Goal: Task Accomplishment & Management: Complete application form

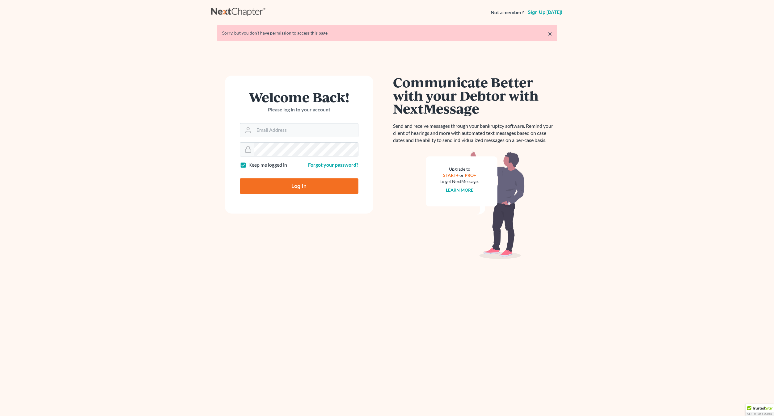
click at [280, 127] on input "Email Address" at bounding box center [306, 131] width 104 height 14
type input "x"
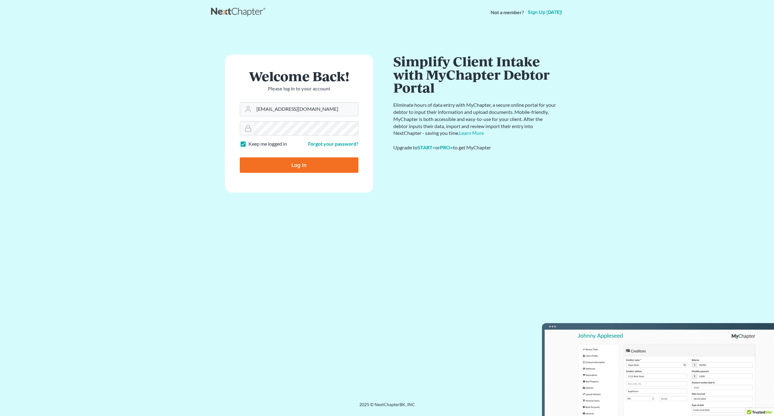
type input "craigbournelaw@yahoo.com"
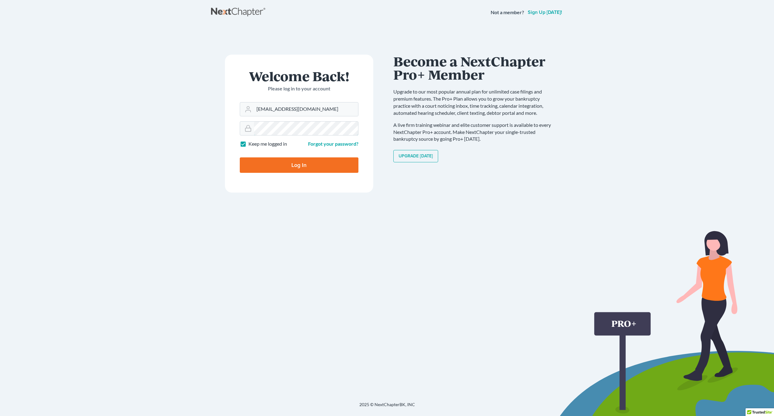
click at [240, 158] on input "Log In" at bounding box center [299, 165] width 119 height 15
type input "Thinking..."
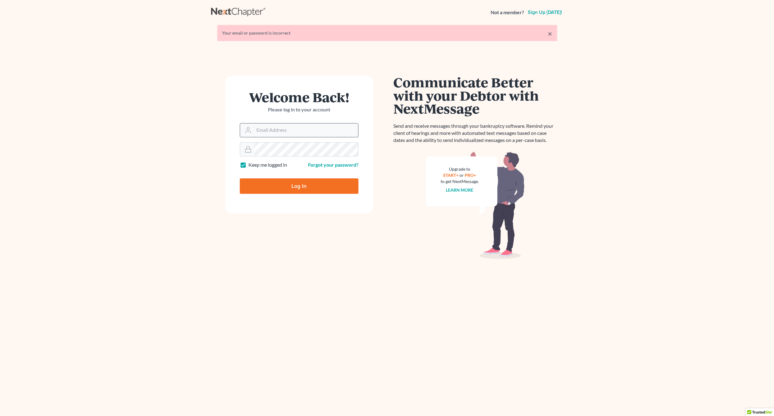
click at [285, 130] on input "Email Address" at bounding box center [306, 131] width 104 height 14
click at [304, 155] on form "Welcome Back! Please log in to your account Email Address Password Keep me logg…" at bounding box center [299, 145] width 148 height 138
click at [294, 133] on input "Email Address" at bounding box center [306, 131] width 104 height 14
type input "[EMAIL_ADDRESS][DOMAIN_NAME]"
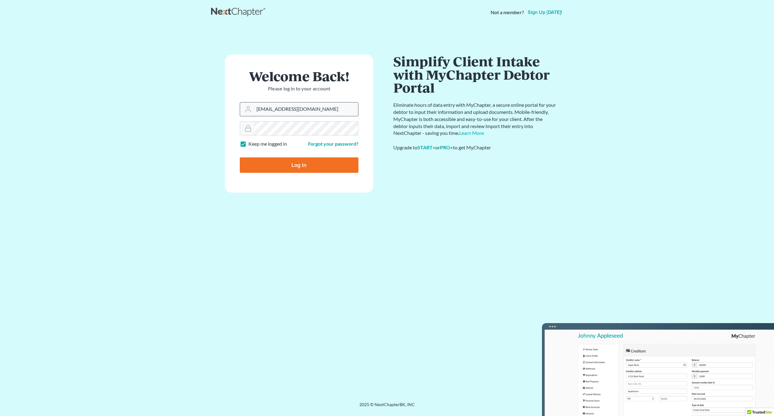
click at [240, 158] on input "Log In" at bounding box center [299, 165] width 119 height 15
type input "Thinking..."
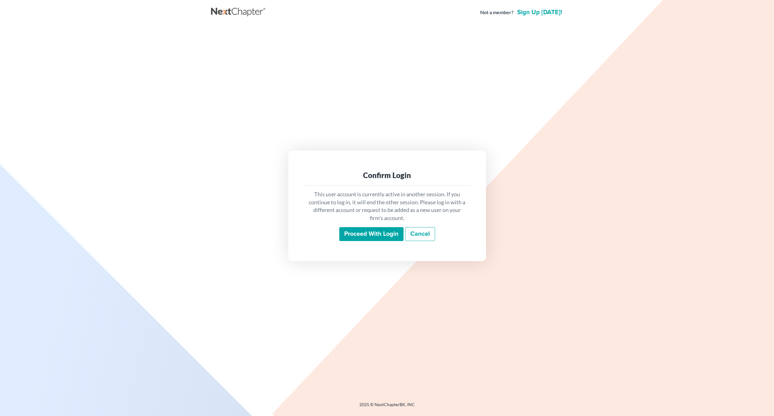
click at [357, 242] on div "This user account is currently active in another session. If you continue to lo…" at bounding box center [387, 216] width 168 height 61
click at [361, 234] on input "Proceed with login" at bounding box center [371, 234] width 64 height 14
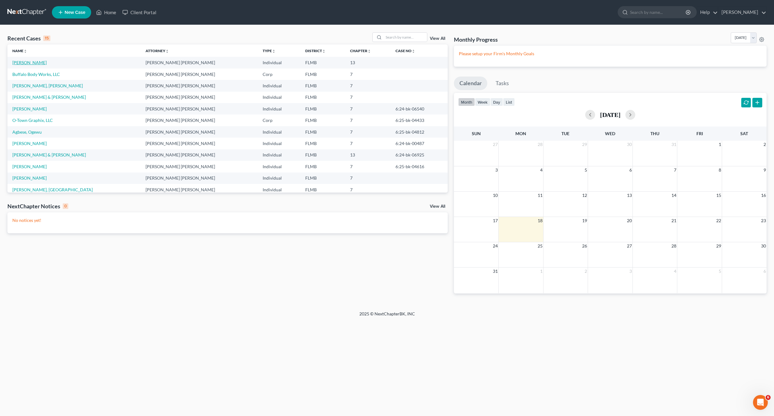
click at [27, 63] on link "Maldonado, Jorge" at bounding box center [29, 62] width 34 height 5
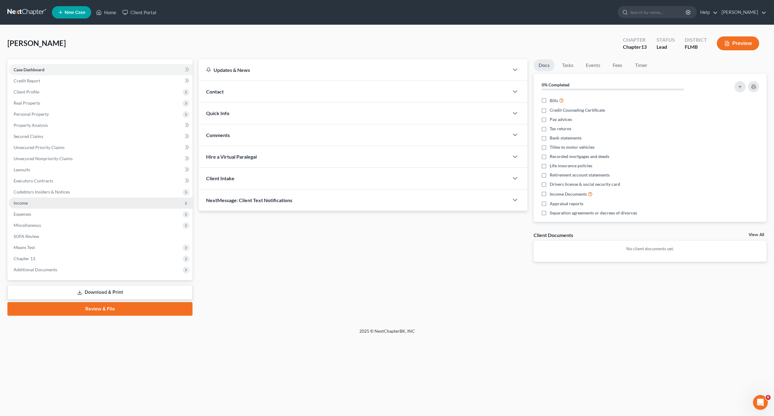
click at [30, 203] on span "Income" at bounding box center [101, 203] width 184 height 11
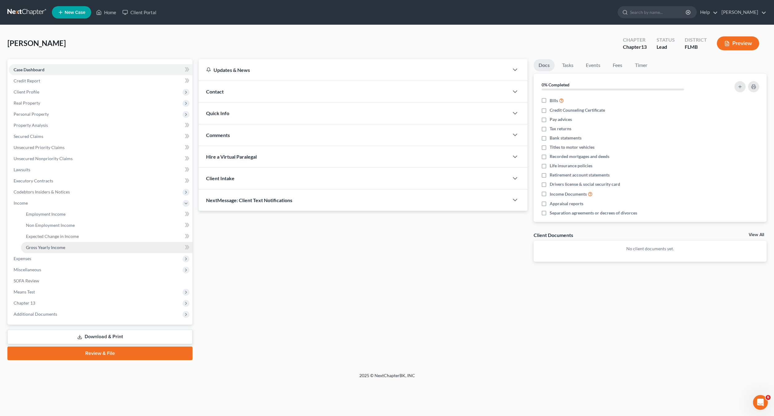
click at [45, 248] on span "Gross Yearly Income" at bounding box center [45, 247] width 39 height 5
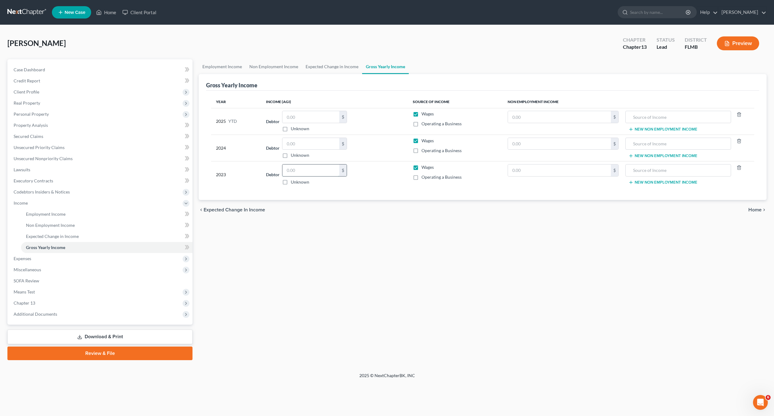
click at [310, 172] on input "text" at bounding box center [310, 171] width 57 height 12
click at [543, 167] on input "text" at bounding box center [559, 171] width 103 height 12
click at [572, 170] on input "text" at bounding box center [559, 171] width 103 height 12
type input "59,484"
type input "SSA and VA benefits"
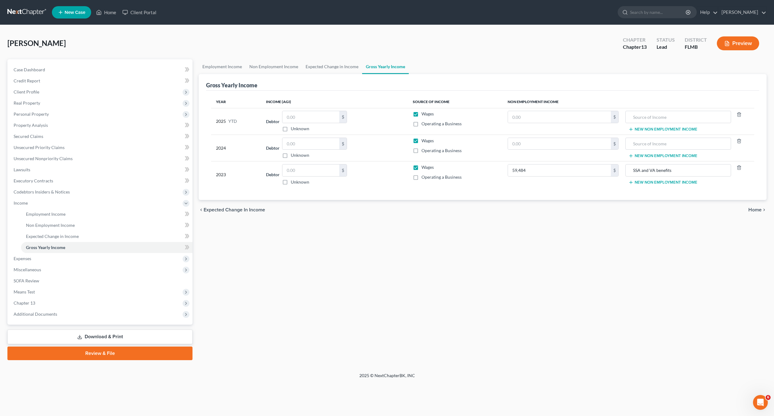
click at [477, 288] on div "Employment Income Non Employment Income Expected Change in Income Gross Yearly …" at bounding box center [483, 209] width 574 height 301
click at [45, 227] on span "Non Employment Income" at bounding box center [50, 225] width 49 height 5
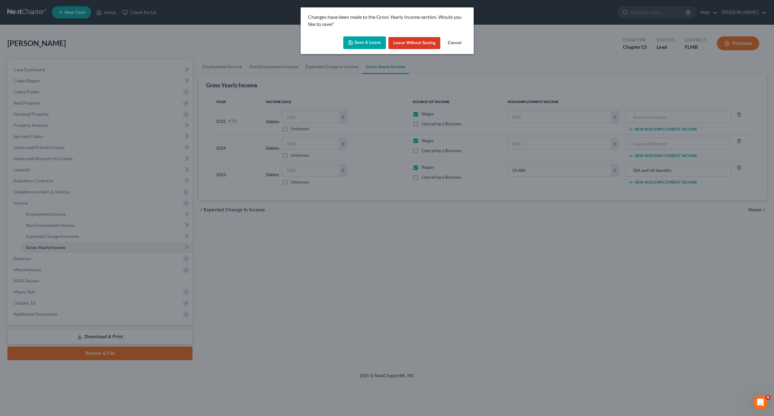
click at [365, 41] on button "Save & Leave" at bounding box center [364, 42] width 43 height 13
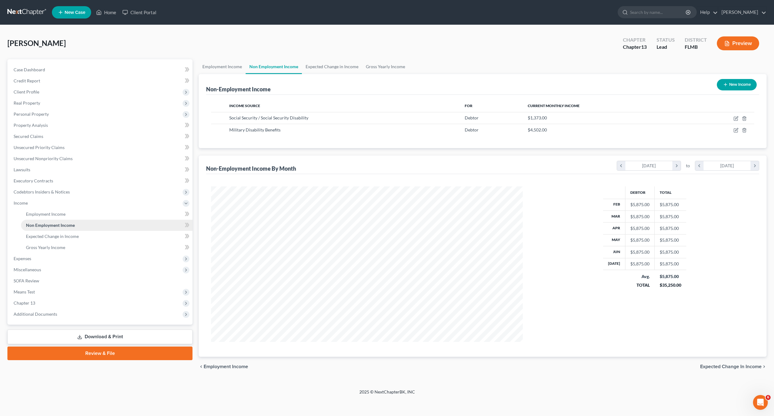
scroll to position [156, 324]
click at [46, 224] on span "Non Employment Income" at bounding box center [50, 225] width 49 height 5
click at [59, 238] on span "Expected Change in Income" at bounding box center [52, 236] width 53 height 5
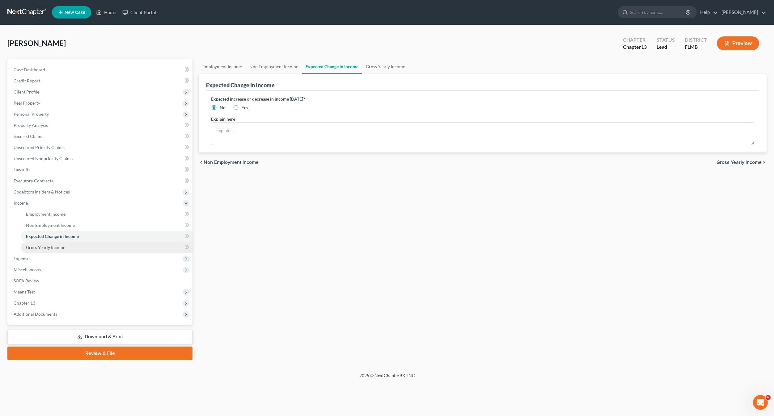
click at [57, 246] on span "Gross Yearly Income" at bounding box center [45, 247] width 39 height 5
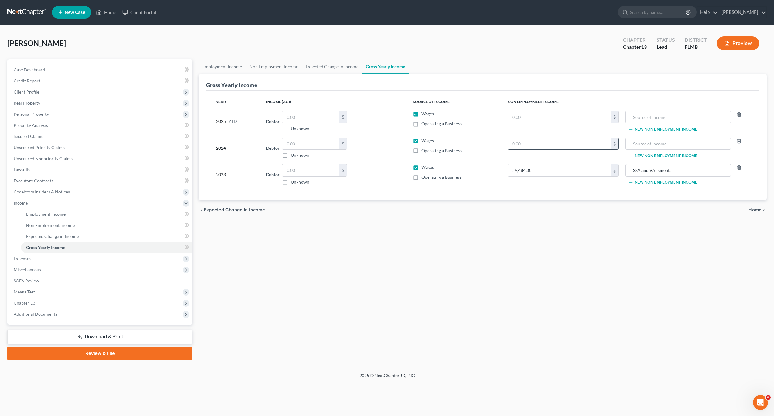
click at [550, 143] on input "text" at bounding box center [559, 144] width 103 height 12
type input "68,784"
click at [52, 217] on link "Employment Income" at bounding box center [106, 214] width 171 height 11
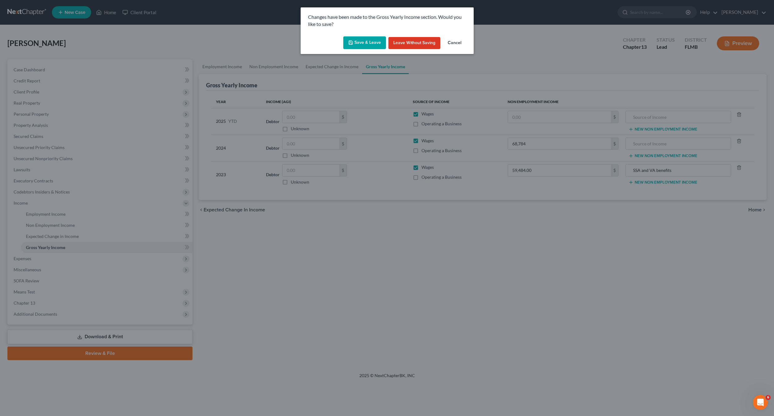
click at [53, 224] on div "Changes have been made to the Gross Yearly Income section. Would you like to sa…" at bounding box center [387, 208] width 774 height 416
click at [448, 41] on button "Cancel" at bounding box center [454, 43] width 23 height 12
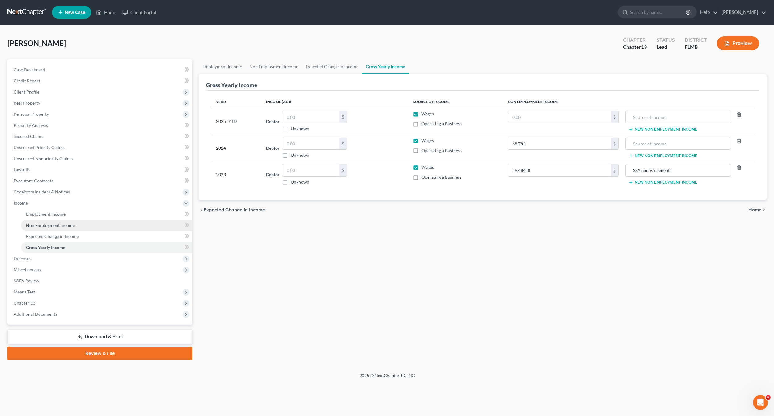
click at [54, 223] on span "Non Employment Income" at bounding box center [50, 225] width 49 height 5
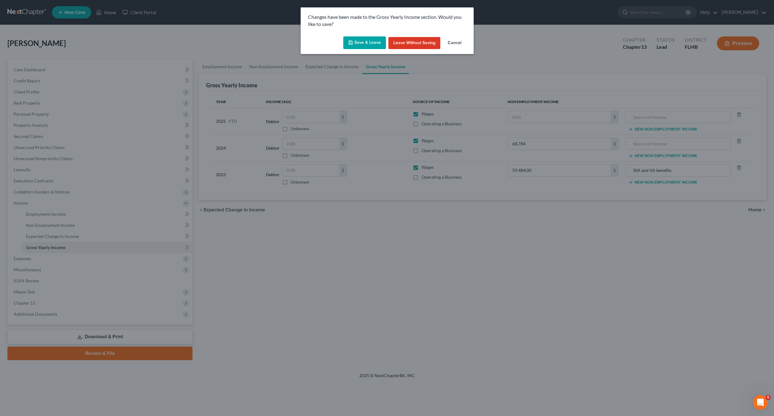
click at [372, 43] on button "Save & Leave" at bounding box center [364, 42] width 43 height 13
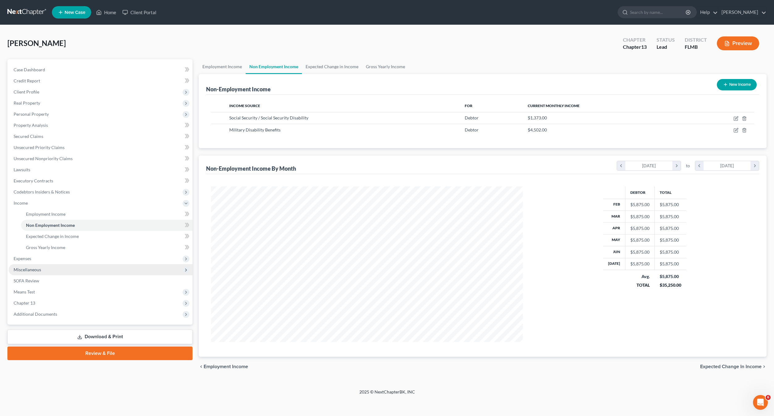
scroll to position [156, 324]
click at [49, 239] on span "Expected Change in Income" at bounding box center [52, 236] width 53 height 5
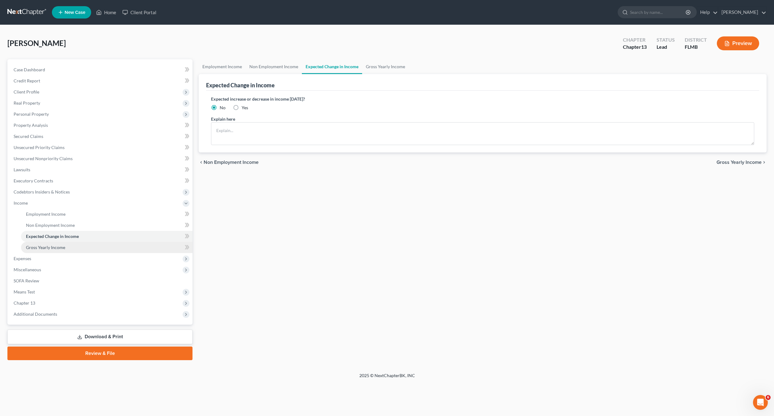
click at [50, 247] on span "Gross Yearly Income" at bounding box center [45, 247] width 39 height 5
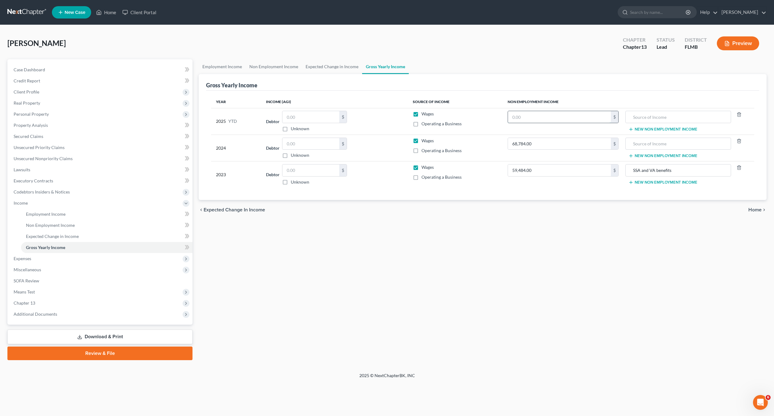
click at [517, 116] on input "text" at bounding box center [559, 117] width 103 height 12
type input "47,000"
click at [663, 116] on input "text" at bounding box center [678, 117] width 99 height 12
click at [650, 138] on input "text" at bounding box center [678, 144] width 99 height 12
type input "SSA and VA benefits"
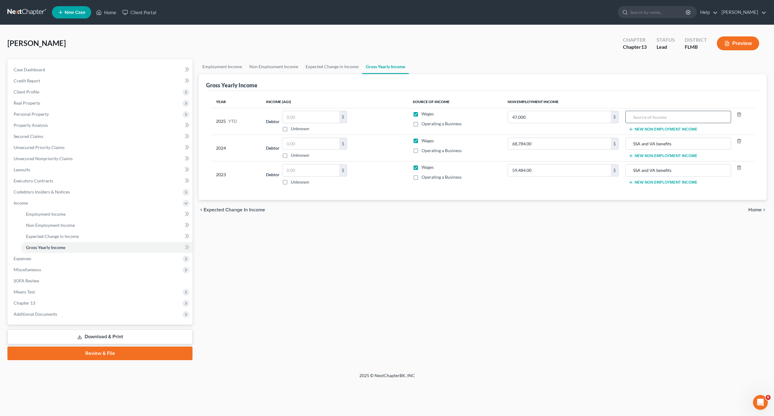
click at [656, 119] on input "text" at bounding box center [678, 117] width 99 height 12
type input "SSA and VA benefits"
click at [460, 289] on div "Employment Income Non Employment Income Expected Change in Income Gross Yearly …" at bounding box center [483, 209] width 574 height 301
drag, startPoint x: 33, startPoint y: 254, endPoint x: 29, endPoint y: 248, distance: 6.6
click at [31, 253] on span "Expenses" at bounding box center [101, 258] width 184 height 11
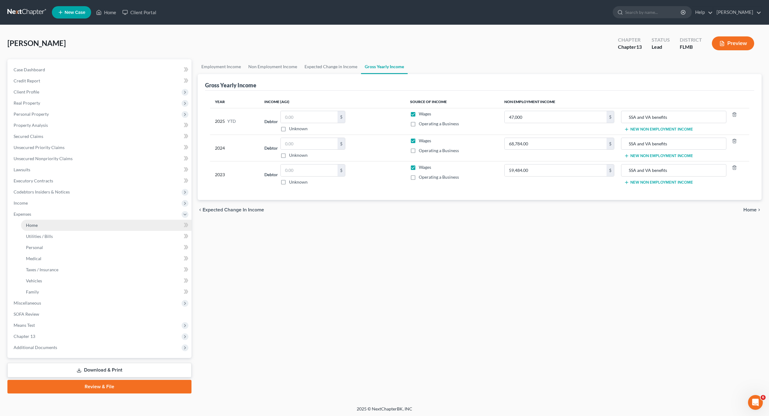
click at [38, 220] on link "Home" at bounding box center [106, 225] width 171 height 11
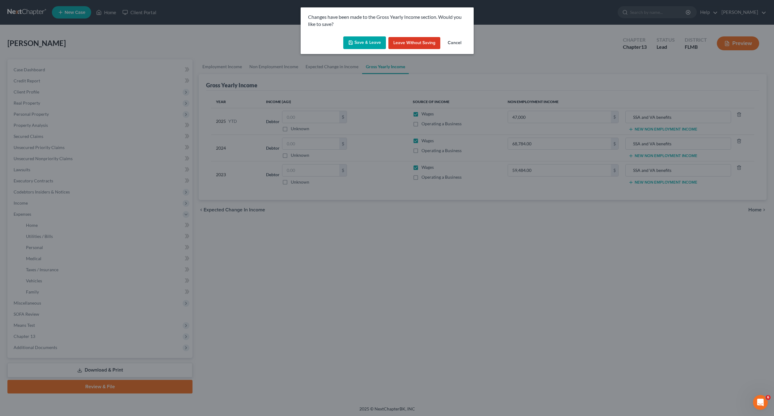
drag, startPoint x: 367, startPoint y: 43, endPoint x: 267, endPoint y: 262, distance: 240.4
click at [367, 44] on button "Save & Leave" at bounding box center [364, 42] width 43 height 13
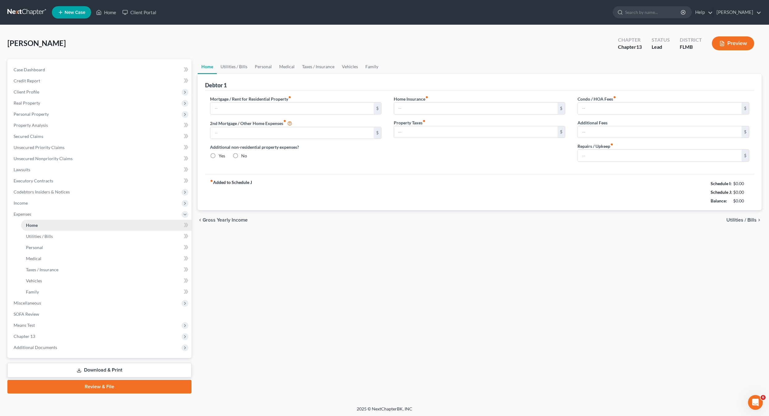
type input "0.00"
radio input "true"
type input "0.00"
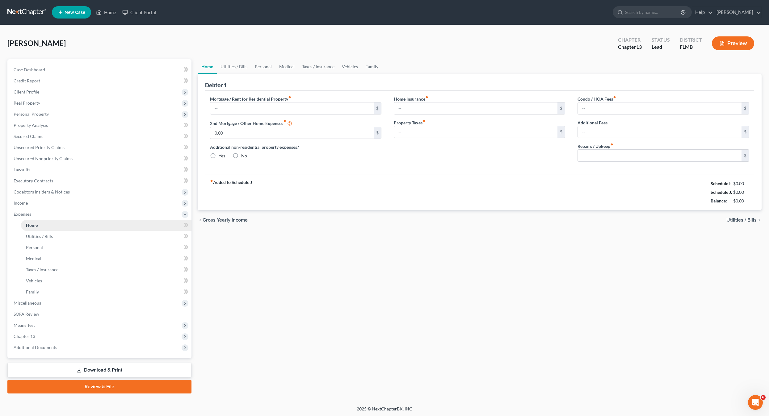
type input "0.00"
type input "150.00"
click at [44, 225] on link "Home" at bounding box center [106, 225] width 171 height 11
click at [19, 239] on ul "Home Utilities / Bills Personal Medical" at bounding box center [100, 259] width 183 height 78
click at [49, 238] on span "Utilities / Bills" at bounding box center [39, 236] width 27 height 5
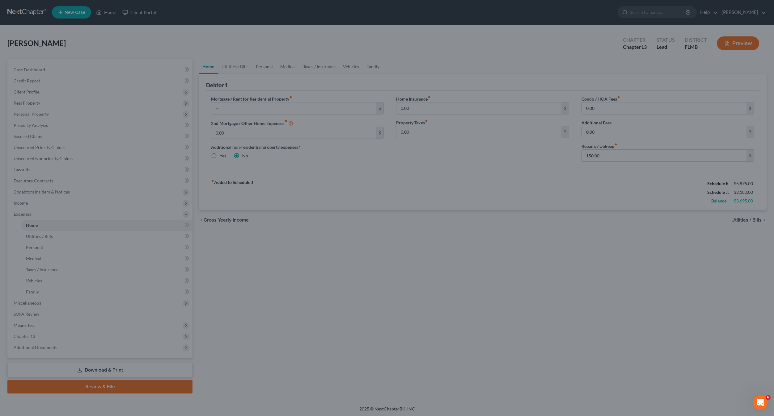
click at [43, 234] on div at bounding box center [387, 208] width 774 height 416
click at [554, 320] on div at bounding box center [387, 208] width 774 height 416
click at [348, 292] on div at bounding box center [387, 208] width 774 height 416
click at [330, 278] on div at bounding box center [387, 208] width 774 height 416
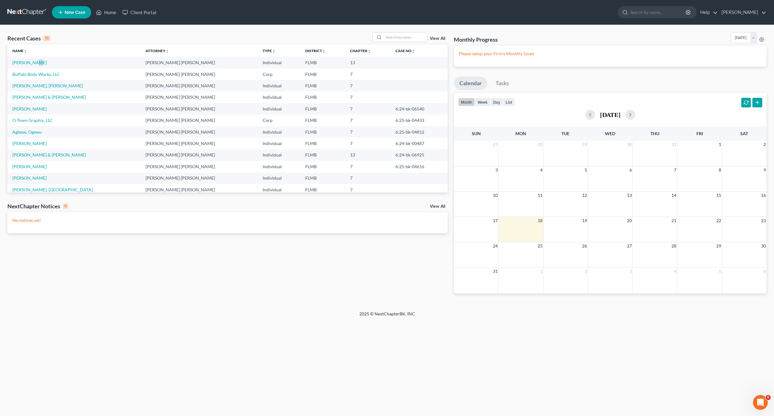
click at [35, 58] on td "[PERSON_NAME]" at bounding box center [73, 62] width 133 height 11
click at [31, 65] on link "[PERSON_NAME]" at bounding box center [29, 62] width 34 height 5
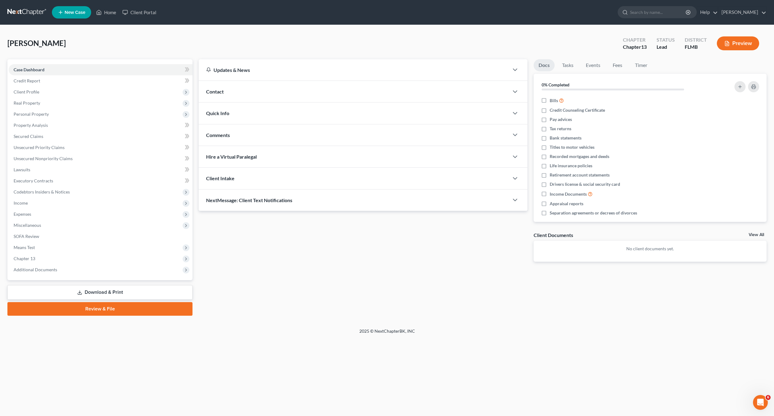
click at [37, 59] on div "[PERSON_NAME] Upgraded Chapter Chapter 13 Status Lead District FLMB Preview" at bounding box center [386, 45] width 759 height 27
click at [14, 214] on span "Expenses" at bounding box center [23, 214] width 18 height 5
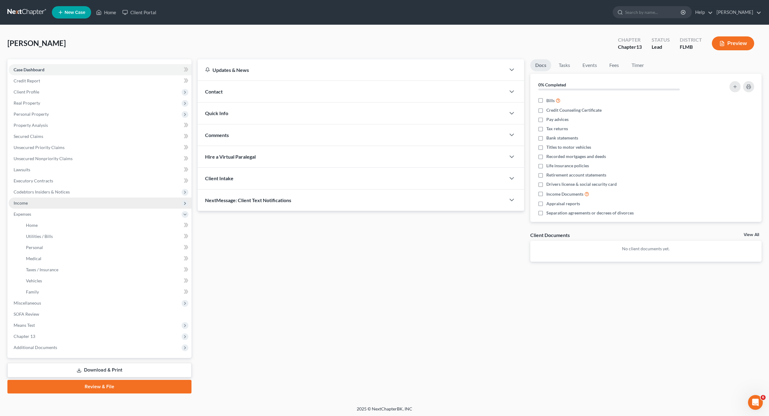
click at [25, 203] on span "Income" at bounding box center [21, 202] width 14 height 5
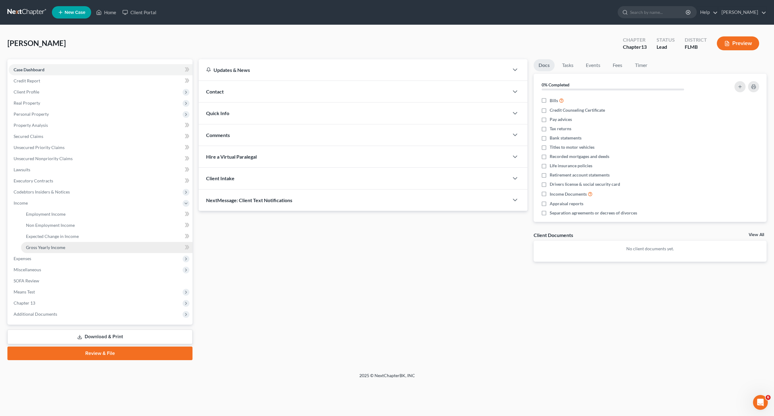
click at [41, 251] on link "Gross Yearly Income" at bounding box center [106, 247] width 171 height 11
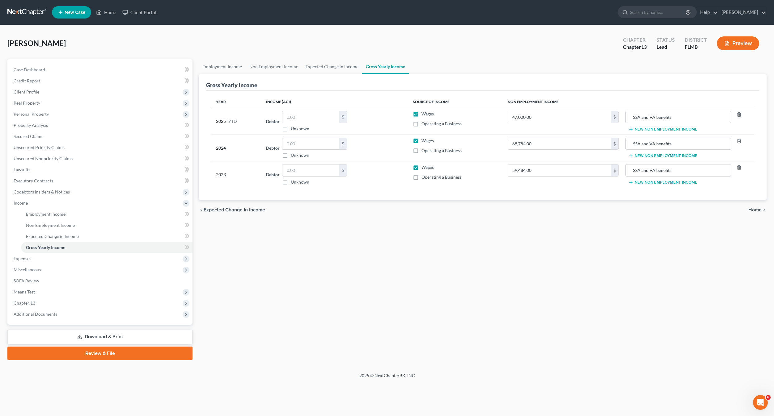
drag, startPoint x: 311, startPoint y: 271, endPoint x: 236, endPoint y: 283, distance: 75.3
click at [292, 278] on div "Employment Income Non Employment Income Expected Change in Income Gross Yearly …" at bounding box center [483, 209] width 574 height 301
click at [12, 257] on span "Expenses" at bounding box center [101, 258] width 184 height 11
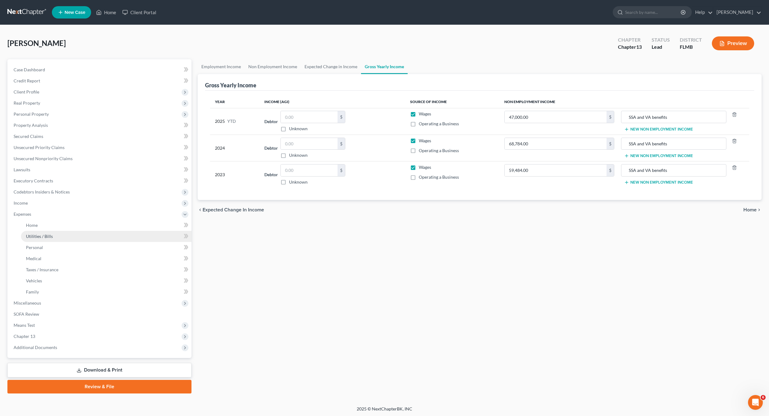
click at [31, 234] on span "Utilities / Bills" at bounding box center [39, 236] width 27 height 5
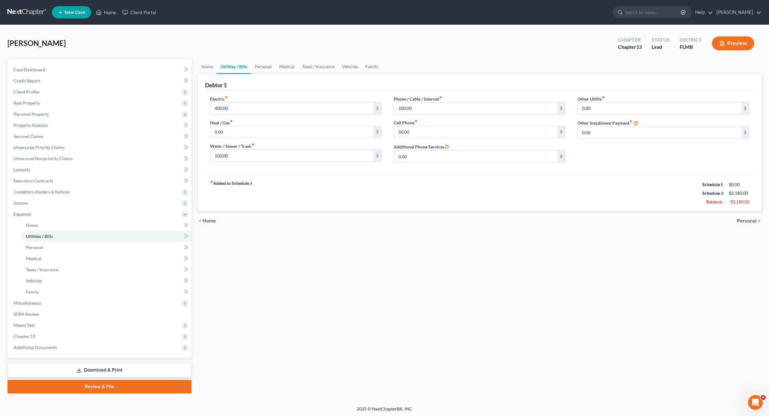
click at [274, 141] on div "Electric fiber_manual_record 400.00 $ Heat / Gas fiber_manual_record 0.00 $ Wat…" at bounding box center [296, 132] width 184 height 72
click at [265, 156] on input "100.00" at bounding box center [292, 156] width 164 height 12
type input "125"
type input "9"
type input "179"
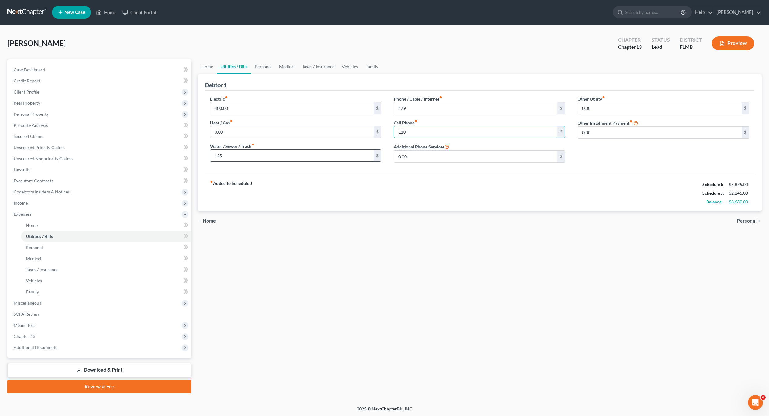
type input "110"
drag, startPoint x: 625, startPoint y: 112, endPoint x: 625, endPoint y: 116, distance: 4.6
click at [625, 112] on input "0.00" at bounding box center [660, 109] width 164 height 12
drag, startPoint x: 599, startPoint y: 148, endPoint x: 605, endPoint y: 135, distance: 14.4
click at [602, 146] on div "Other Utility fiber_manual_record 0.00 $ Other Installment Payment fiber_manual…" at bounding box center [663, 132] width 184 height 72
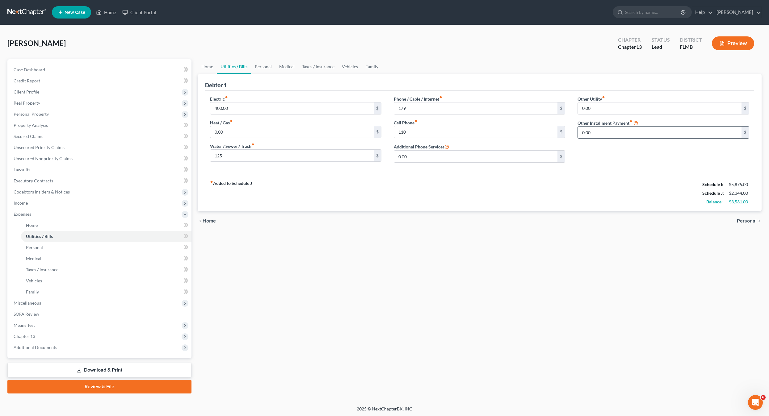
click at [605, 135] on input "0.00" at bounding box center [660, 133] width 164 height 12
click at [603, 109] on input "0.00" at bounding box center [660, 109] width 164 height 12
click at [35, 228] on link "Home" at bounding box center [106, 225] width 171 height 11
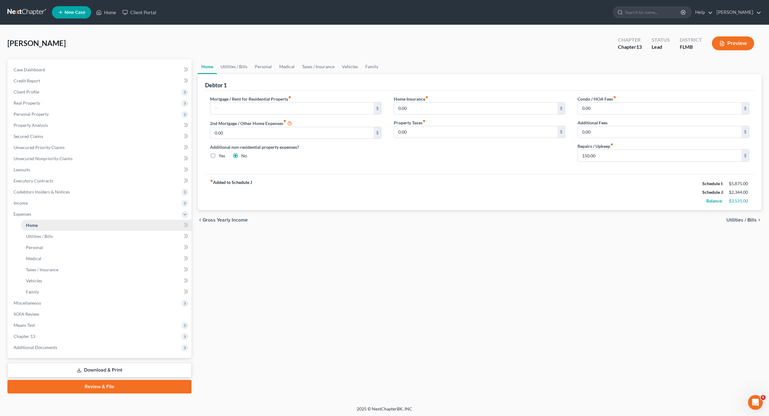
click at [35, 225] on span "Home" at bounding box center [32, 225] width 12 height 5
click at [632, 154] on input "150.00" at bounding box center [660, 156] width 164 height 12
drag, startPoint x: 385, startPoint y: 249, endPoint x: 377, endPoint y: 264, distance: 17.6
click at [378, 264] on div "Home Utilities / Bills Personal Medical Taxes / Insurance Vehicles Family Debto…" at bounding box center [480, 226] width 571 height 335
click at [51, 240] on link "Utilities / Bills" at bounding box center [106, 236] width 171 height 11
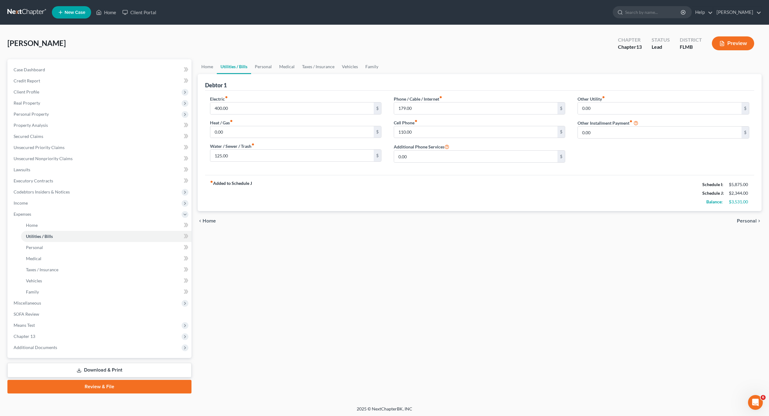
drag, startPoint x: 323, startPoint y: 303, endPoint x: 325, endPoint y: 297, distance: 6.2
click at [322, 301] on div "Home Utilities / Bills Personal Medical Taxes / Insurance Vehicles Family Debto…" at bounding box center [480, 226] width 571 height 335
click at [44, 244] on link "Personal" at bounding box center [106, 247] width 171 height 11
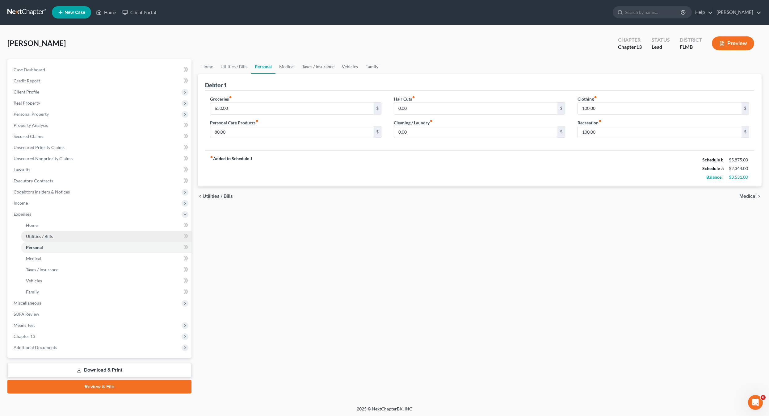
click at [47, 241] on link "Utilities / Bills" at bounding box center [106, 236] width 171 height 11
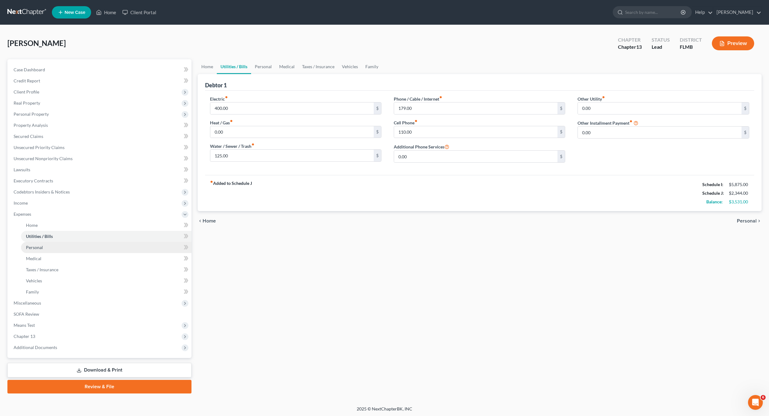
click at [40, 247] on span "Personal" at bounding box center [34, 247] width 17 height 5
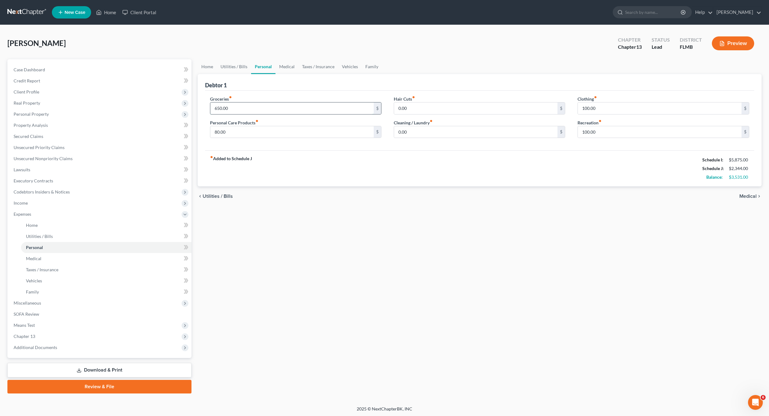
click at [259, 108] on input "650.00" at bounding box center [292, 109] width 164 height 12
click at [238, 133] on input "80.00" at bounding box center [292, 132] width 164 height 12
drag, startPoint x: 612, startPoint y: 102, endPoint x: 610, endPoint y: 105, distance: 3.5
click at [612, 102] on div "100.00 $" at bounding box center [663, 108] width 171 height 12
click at [614, 143] on div "Groceries fiber_manual_record 650.00 $ Personal Care Products fiber_manual_reco…" at bounding box center [480, 121] width 550 height 60
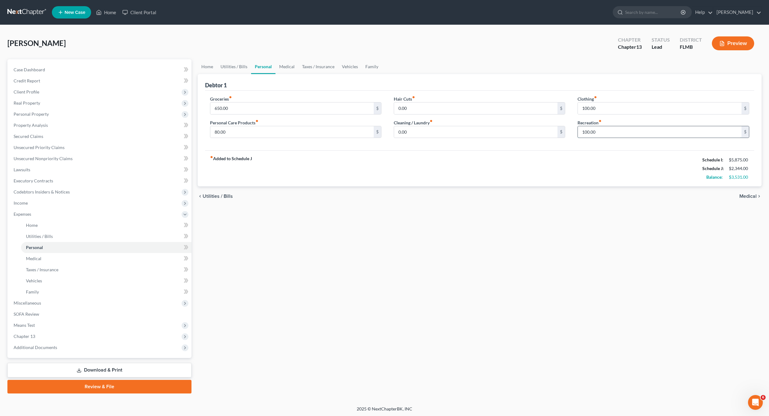
click at [616, 130] on input "100.00" at bounding box center [660, 132] width 164 height 12
click at [618, 309] on div "Home Utilities / Bills Personal Medical Taxes / Insurance Vehicles Family Debto…" at bounding box center [480, 226] width 571 height 335
click at [242, 250] on div "Home Utilities / Bills Personal Medical Taxes / Insurance Vehicles Family Debto…" at bounding box center [480, 226] width 571 height 335
click at [609, 105] on input "100.00" at bounding box center [660, 109] width 164 height 12
click at [376, 275] on div "Home Utilities / Bills Personal Medical Taxes / Insurance Vehicles Family Debto…" at bounding box center [480, 226] width 571 height 335
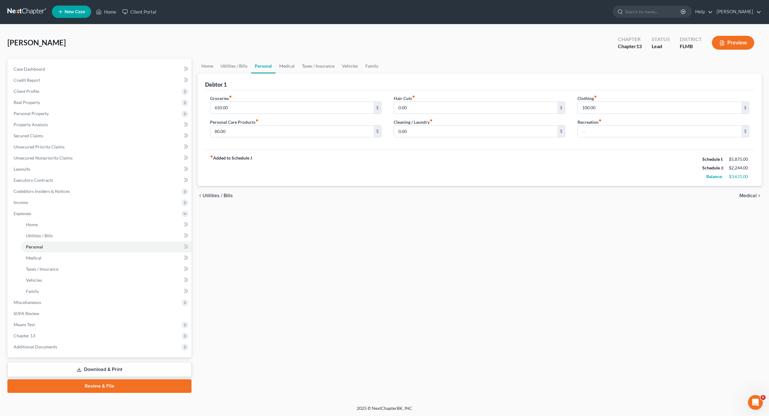
scroll to position [1, 0]
click at [45, 291] on link "Family" at bounding box center [106, 291] width 171 height 11
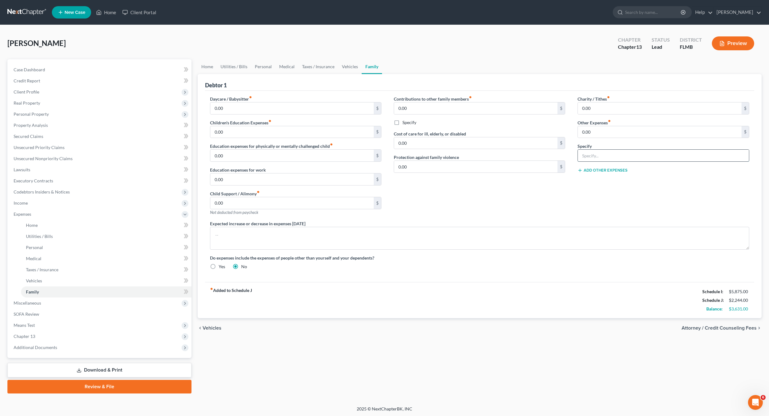
click at [588, 155] on input "text" at bounding box center [663, 156] width 171 height 12
click at [597, 127] on input "0.00" at bounding box center [660, 132] width 164 height 12
type input "200"
type input "r"
type input "Restitution"
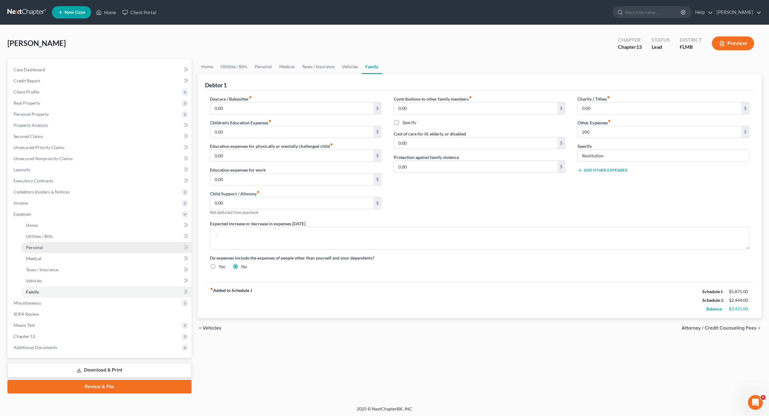
click at [35, 251] on link "Personal" at bounding box center [106, 247] width 171 height 11
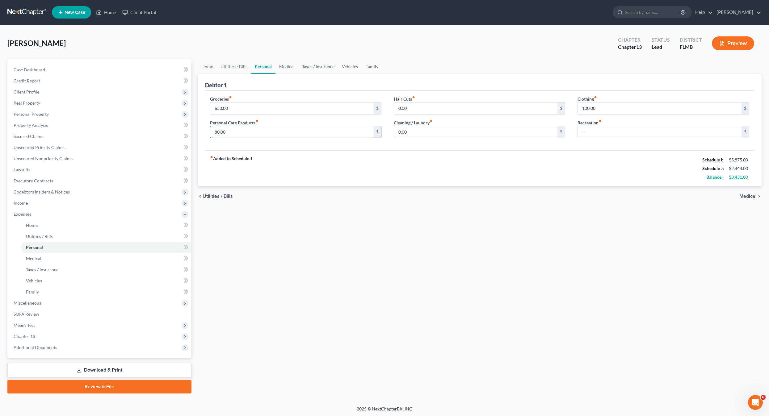
click at [293, 135] on input "80.00" at bounding box center [292, 132] width 164 height 12
type input "40"
drag, startPoint x: 610, startPoint y: 109, endPoint x: 599, endPoint y: 113, distance: 11.5
click at [610, 109] on input "100.00" at bounding box center [660, 109] width 164 height 12
type input "50"
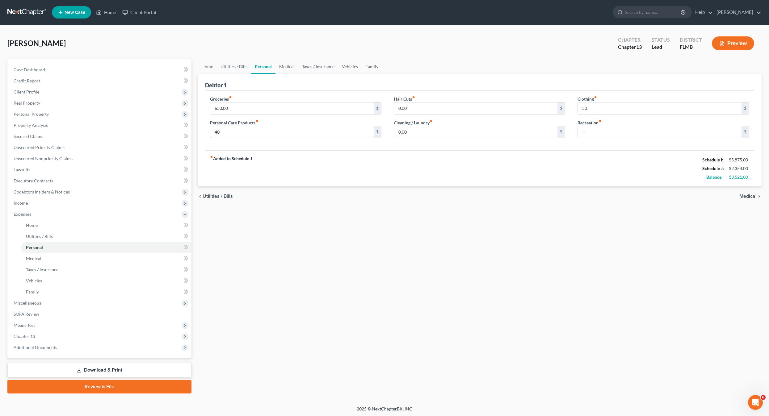
click at [196, 370] on div "Home Utilities / Bills Personal Medical Taxes / Insurance Vehicles Family Debto…" at bounding box center [480, 226] width 571 height 335
click at [36, 243] on link "Personal" at bounding box center [106, 247] width 171 height 11
click at [37, 238] on span "Utilities / Bills" at bounding box center [39, 236] width 27 height 5
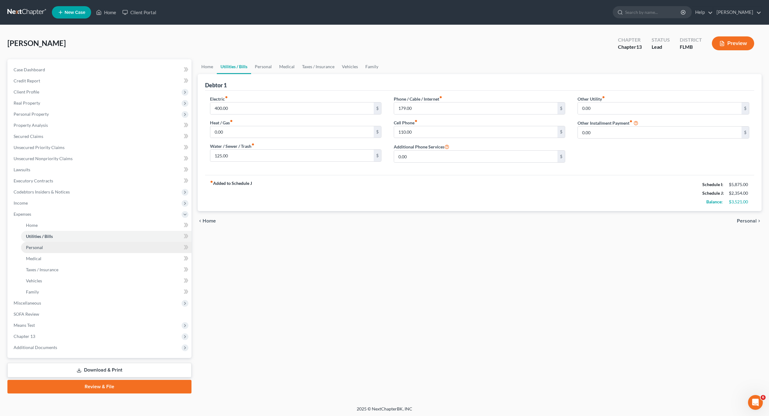
click at [33, 247] on span "Personal" at bounding box center [34, 247] width 17 height 5
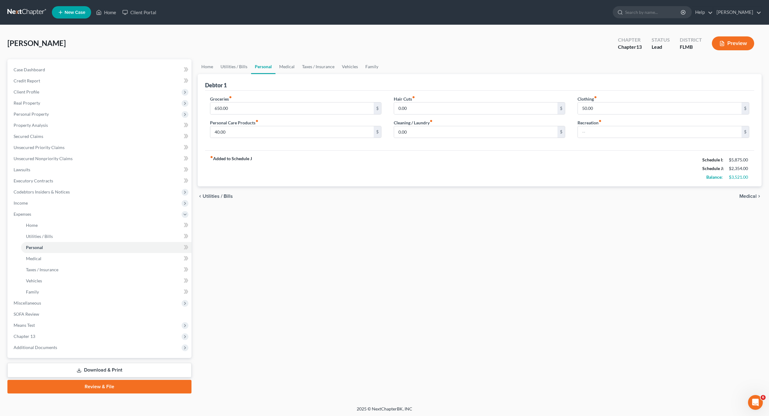
click at [273, 272] on div "Home Utilities / Bills Personal Medical Taxes / Insurance Vehicles Family Debto…" at bounding box center [480, 226] width 571 height 335
click at [27, 257] on span "Medical" at bounding box center [33, 258] width 15 height 5
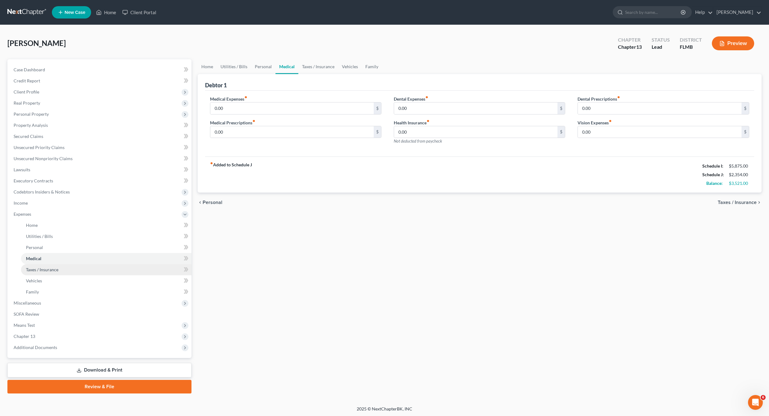
click at [40, 269] on span "Taxes / Insurance" at bounding box center [42, 269] width 32 height 5
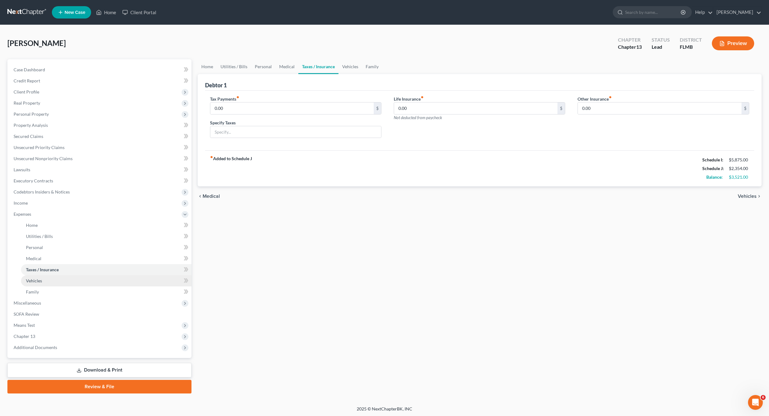
click at [35, 284] on link "Vehicles" at bounding box center [106, 281] width 171 height 11
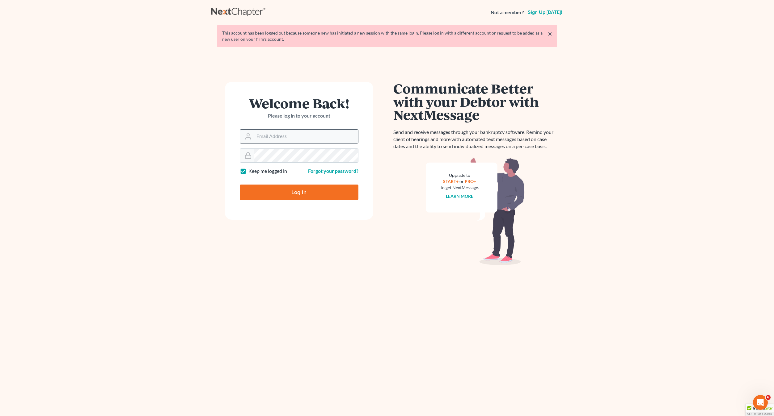
click at [269, 143] on div at bounding box center [299, 136] width 119 height 14
click at [268, 138] on input "Email Address" at bounding box center [306, 137] width 104 height 14
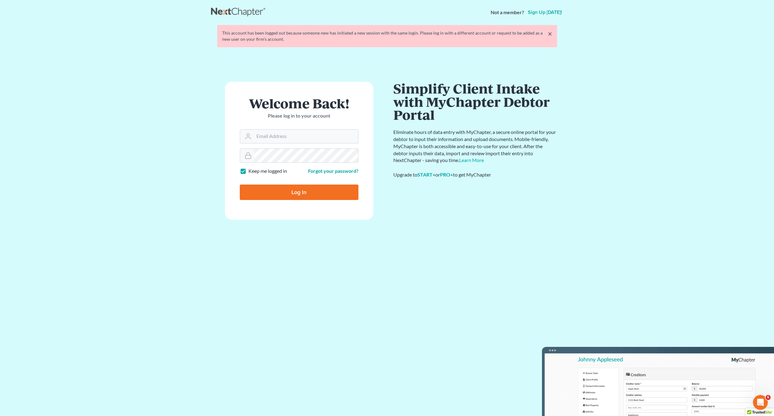
type input "[EMAIL_ADDRESS][DOMAIN_NAME]"
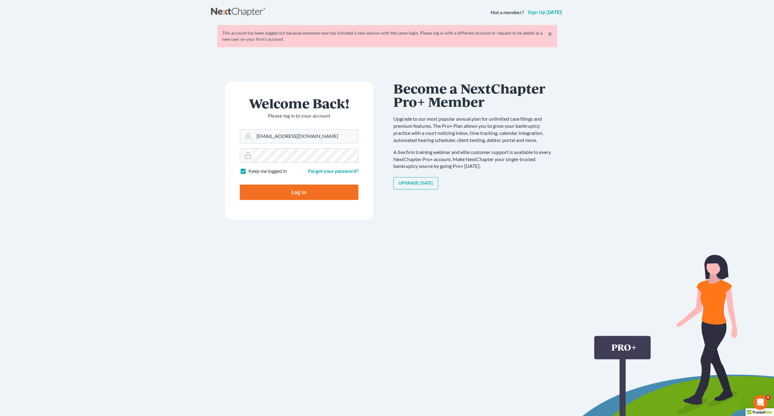
click at [240, 185] on input "Log In" at bounding box center [299, 192] width 119 height 15
type input "Thinking..."
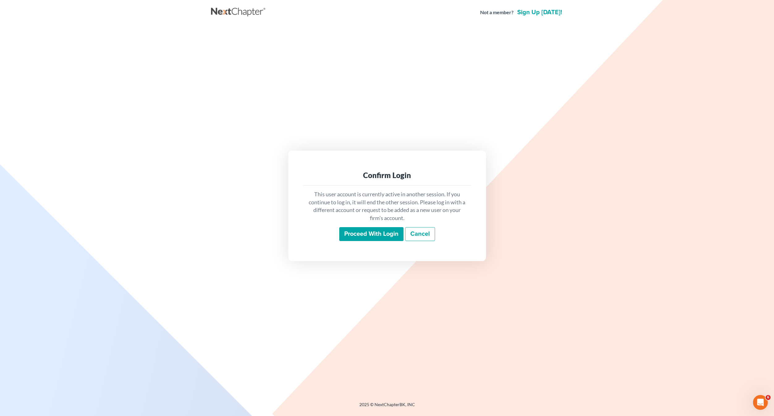
click at [367, 239] on input "Proceed with login" at bounding box center [371, 234] width 64 height 14
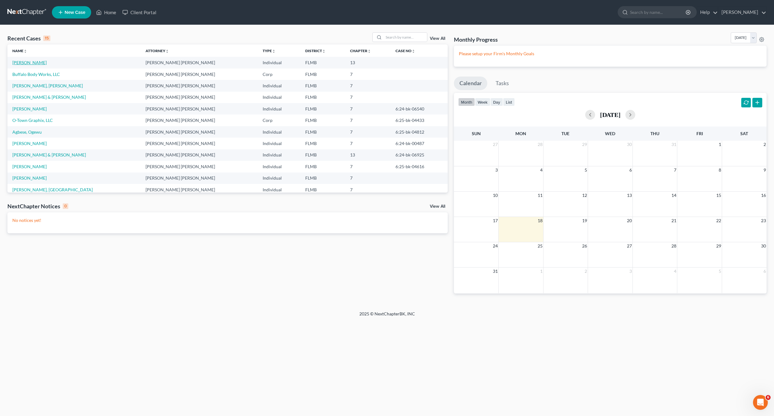
click at [39, 65] on link "[PERSON_NAME]" at bounding box center [29, 62] width 34 height 5
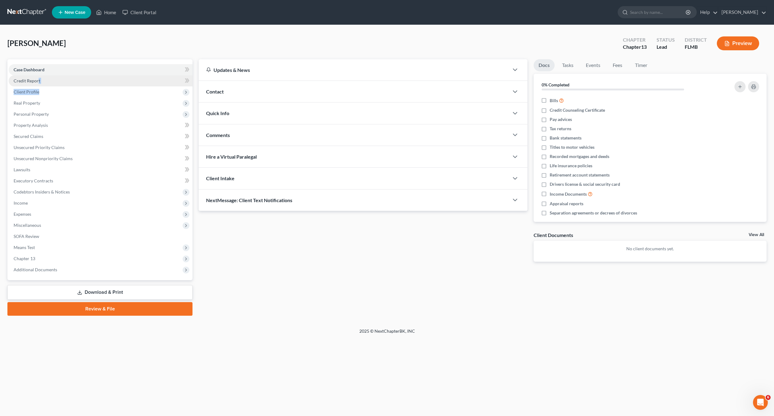
click at [38, 86] on ul "Case Dashboard Payments Invoices Payments Payments Credit Report Client Profile" at bounding box center [101, 169] width 184 height 211
click at [38, 86] on link "Credit Report" at bounding box center [101, 80] width 184 height 11
click at [40, 85] on link "Credit Report" at bounding box center [101, 80] width 184 height 11
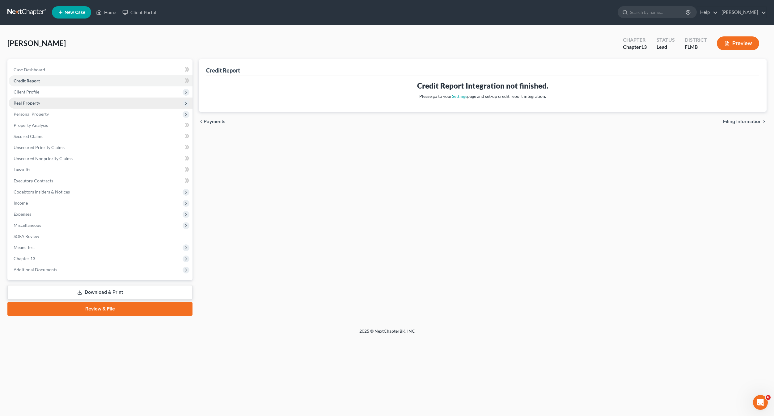
click at [28, 101] on span "Real Property" at bounding box center [27, 102] width 27 height 5
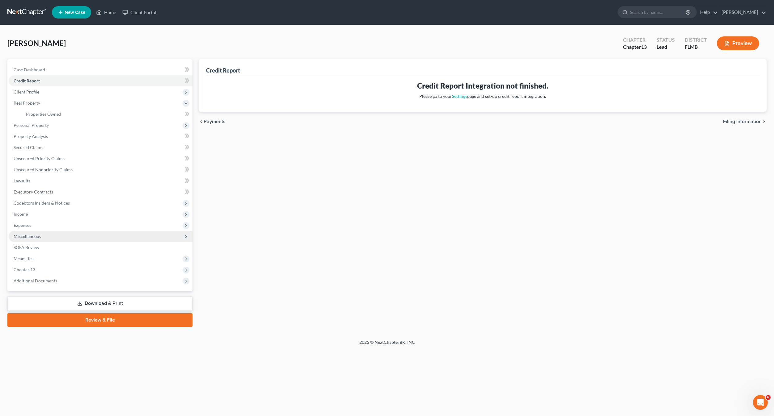
click at [36, 238] on span "Miscellaneous" at bounding box center [27, 236] width 27 height 5
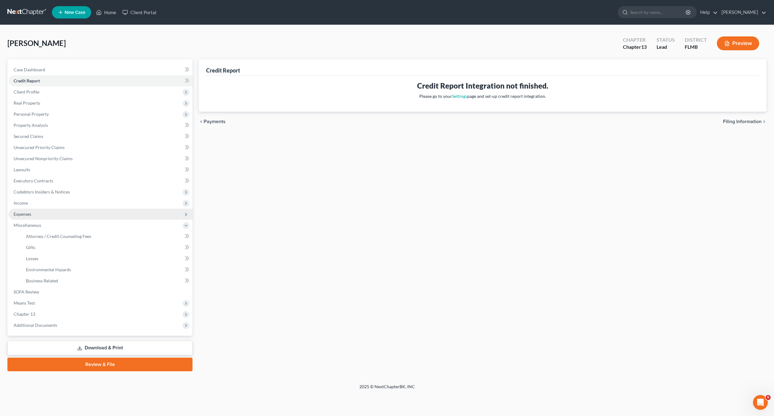
click at [33, 217] on span "Expenses" at bounding box center [101, 214] width 184 height 11
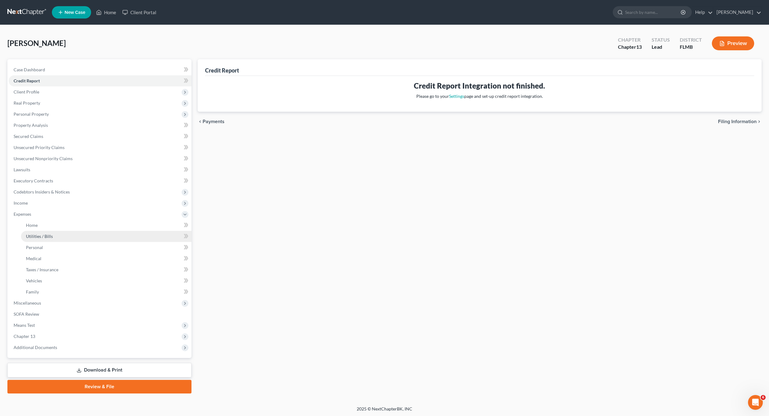
scroll to position [1, 0]
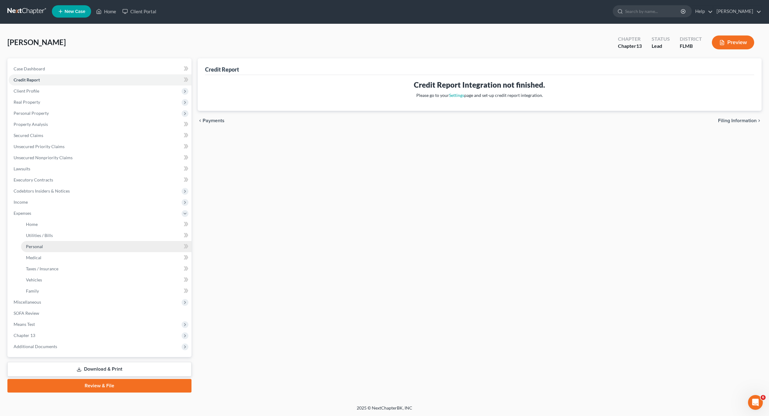
click at [40, 249] on link "Personal" at bounding box center [106, 246] width 171 height 11
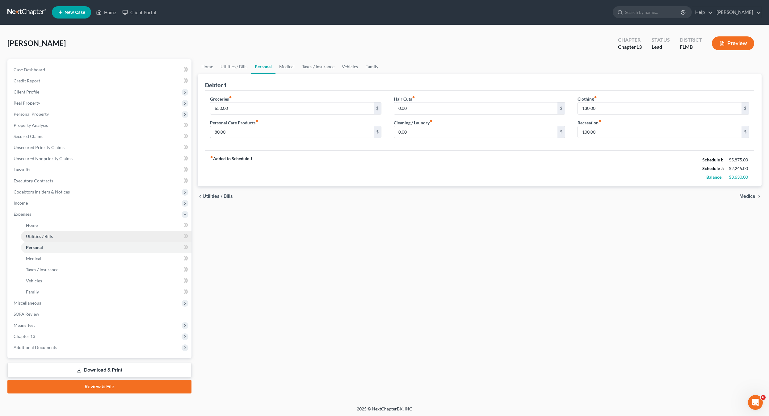
click at [35, 238] on span "Utilities / Bills" at bounding box center [39, 236] width 27 height 5
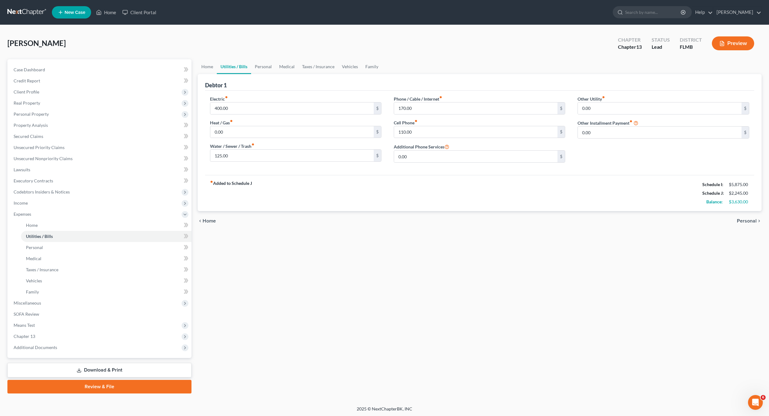
click at [420, 274] on div "Home Utilities / Bills Personal Medical Taxes / Insurance Vehicles Family Debto…" at bounding box center [480, 226] width 571 height 335
click at [45, 277] on link "Vehicles" at bounding box center [106, 281] width 171 height 11
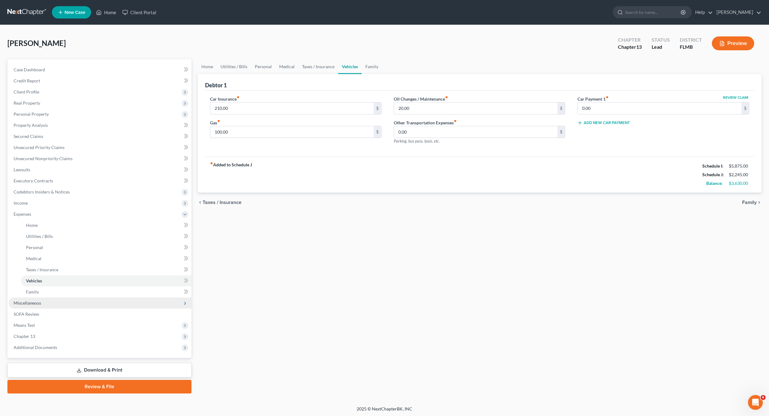
click at [28, 298] on span "Miscellaneous" at bounding box center [100, 303] width 183 height 11
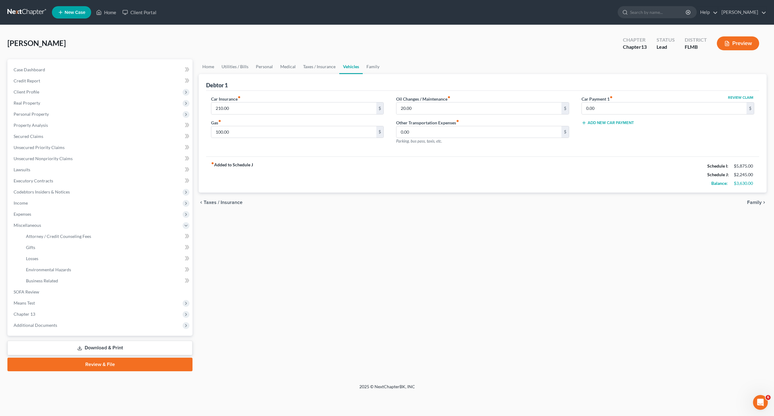
click at [255, 270] on div "Home Utilities / Bills Personal Medical Taxes / Insurance Vehicles Family Debto…" at bounding box center [483, 215] width 574 height 312
click at [404, 282] on div "Home Utilities / Bills Personal Medical Taxes / Insurance Vehicles Family Debto…" at bounding box center [483, 215] width 574 height 312
click at [48, 242] on link "Attorney / Credit Counseling Fees" at bounding box center [106, 236] width 171 height 11
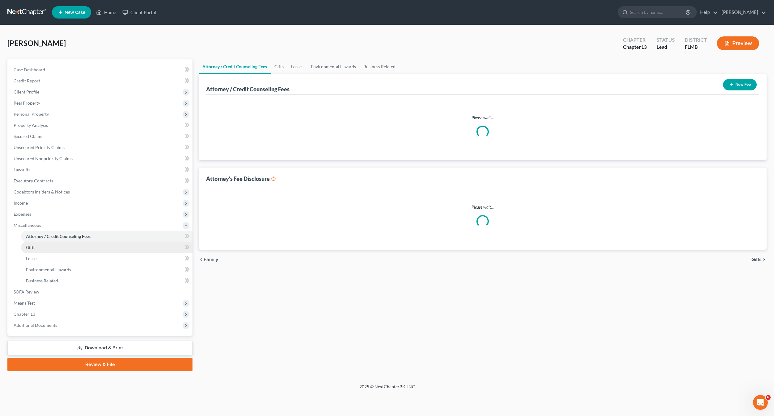
select select "0"
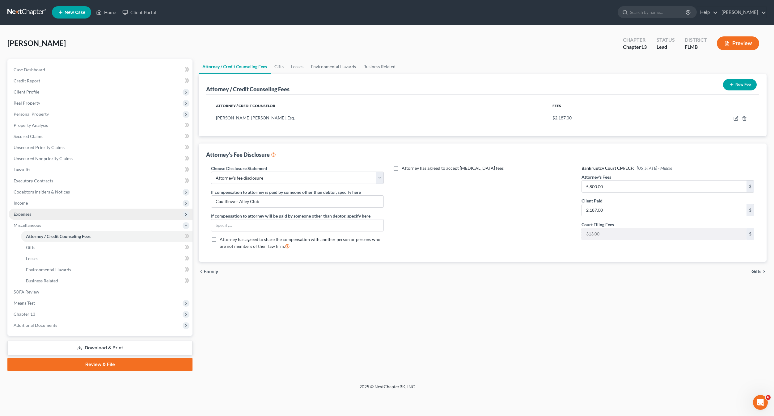
click at [35, 214] on span "Expenses" at bounding box center [101, 214] width 184 height 11
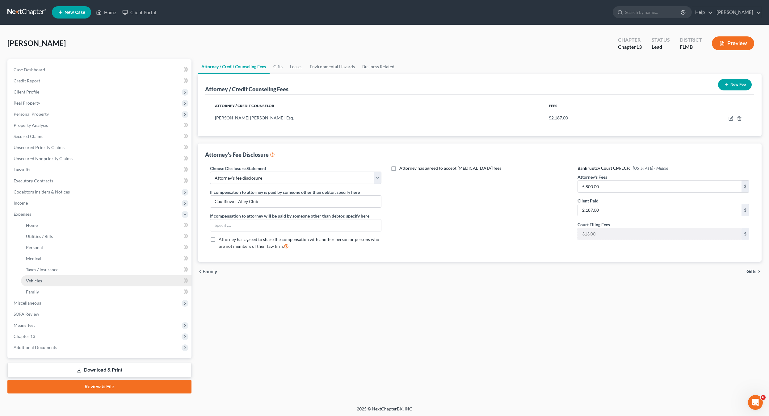
click at [36, 278] on span "Vehicles" at bounding box center [34, 280] width 16 height 5
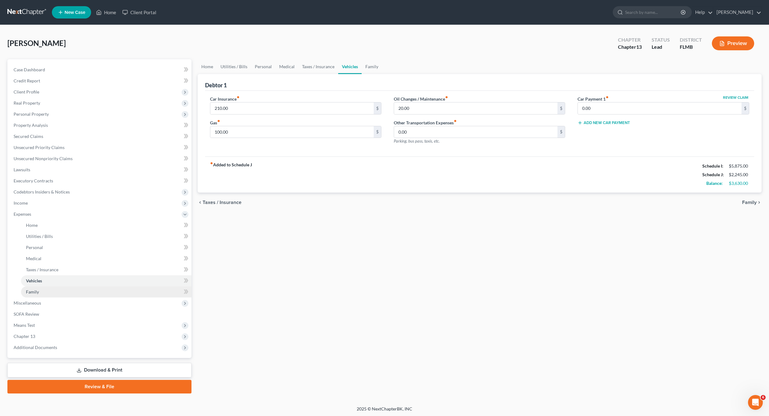
click at [34, 289] on span "Family" at bounding box center [32, 291] width 13 height 5
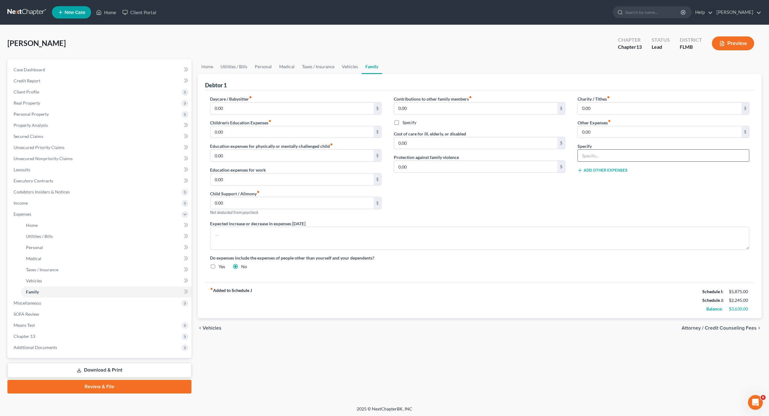
click at [597, 157] on input "text" at bounding box center [663, 156] width 171 height 12
type input "Restitution"
click at [617, 227] on textarea at bounding box center [480, 238] width 540 height 23
drag, startPoint x: 572, startPoint y: 203, endPoint x: 593, endPoint y: 114, distance: 91.6
click at [572, 202] on div "Charity / Tithes fiber_manual_record 0.00 $ Other Expenses fiber_manual_record …" at bounding box center [663, 158] width 184 height 125
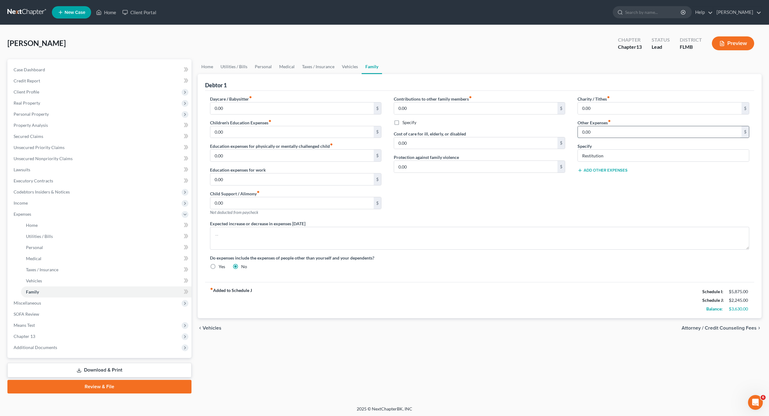
click at [594, 131] on input "0.00" at bounding box center [660, 132] width 164 height 12
type input "222"
drag, startPoint x: 480, startPoint y: 227, endPoint x: 532, endPoint y: 134, distance: 106.5
click at [484, 216] on div "Daycare / Babysitter fiber_manual_record 0.00 $ Children's Education Expenses f…" at bounding box center [480, 185] width 552 height 179
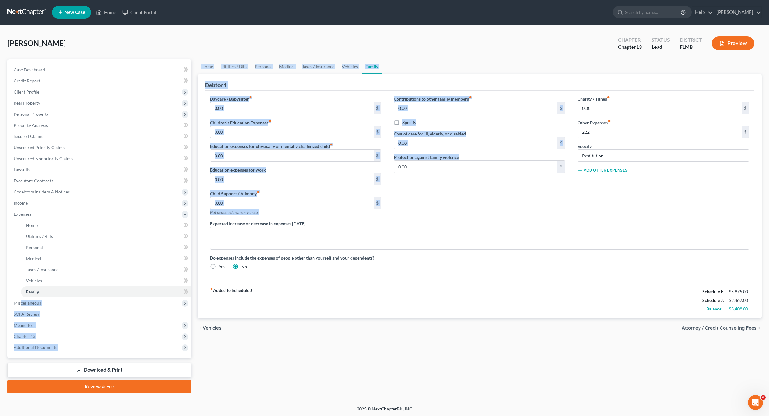
drag, startPoint x: 21, startPoint y: 307, endPoint x: 470, endPoint y: 223, distance: 456.7
click at [470, 223] on div "Petition Navigation Case Dashboard Payments Invoices Payments Payments Credit R…" at bounding box center [384, 226] width 761 height 335
click at [612, 168] on button "Add Other Expenses" at bounding box center [603, 170] width 50 height 5
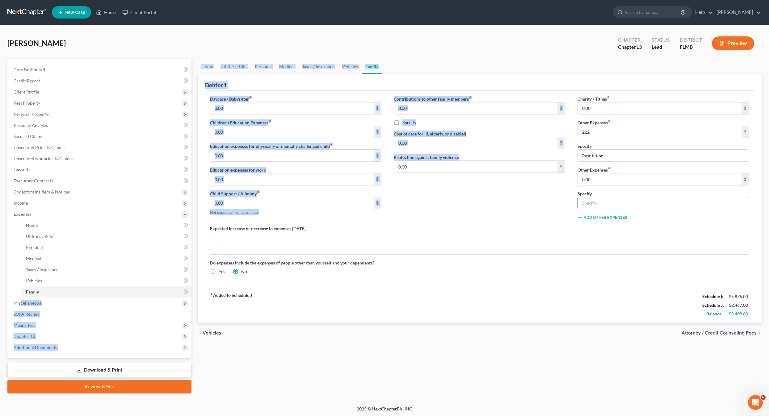
click at [613, 206] on input "text" at bounding box center [663, 203] width 171 height 12
click at [613, 204] on input "text" at bounding box center [663, 203] width 171 height 12
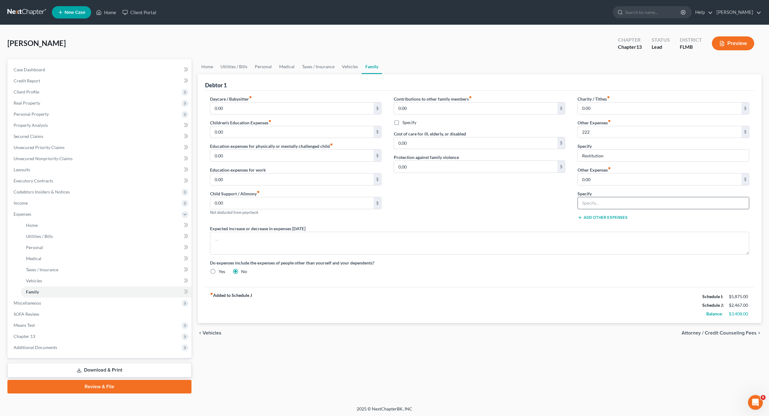
click at [613, 203] on input "text" at bounding box center [663, 203] width 171 height 12
click at [620, 186] on div "Charity / Tithes fiber_manual_record 0.00 $ Other Expenses fiber_manual_record …" at bounding box center [663, 161] width 184 height 130
click at [612, 178] on input "0.00" at bounding box center [660, 180] width 164 height 12
type input "448"
type input "VA Overpayment garnishment"
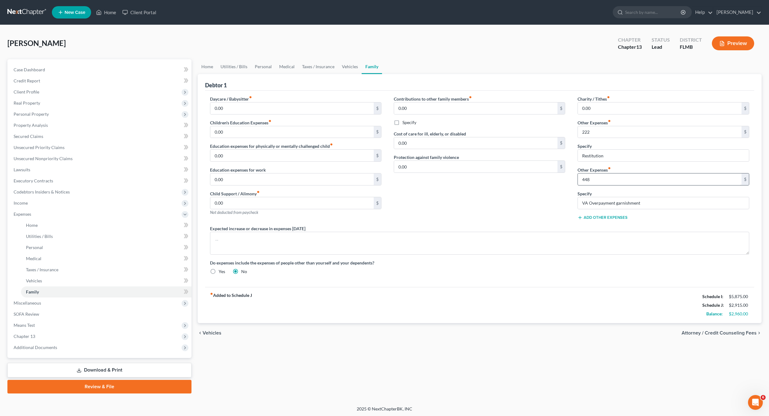
click button "Add Other Expenses" at bounding box center [603, 217] width 50 height 5
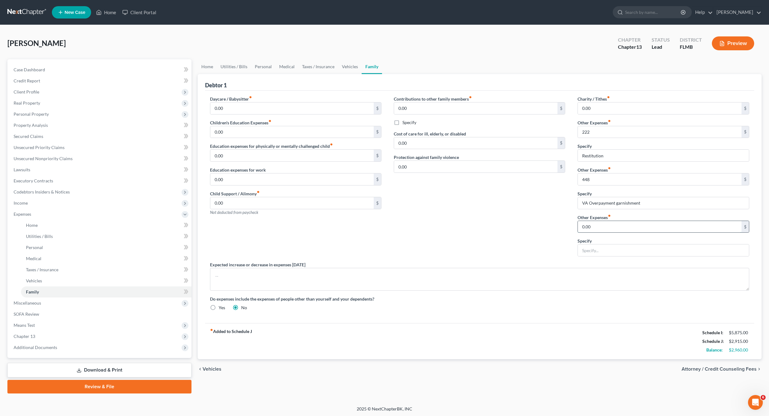
click at [624, 225] on input "0.00" at bounding box center [660, 227] width 164 height 12
click at [529, 239] on div "Contributions to other family members fiber_manual_record 0.00 $ Specify Cost o…" at bounding box center [480, 179] width 184 height 166
click at [404, 239] on div "Contributions to other family members fiber_manual_record 0.00 $ Specify Cost o…" at bounding box center [480, 179] width 184 height 166
click at [29, 237] on span "Utilities / Bills" at bounding box center [39, 236] width 27 height 5
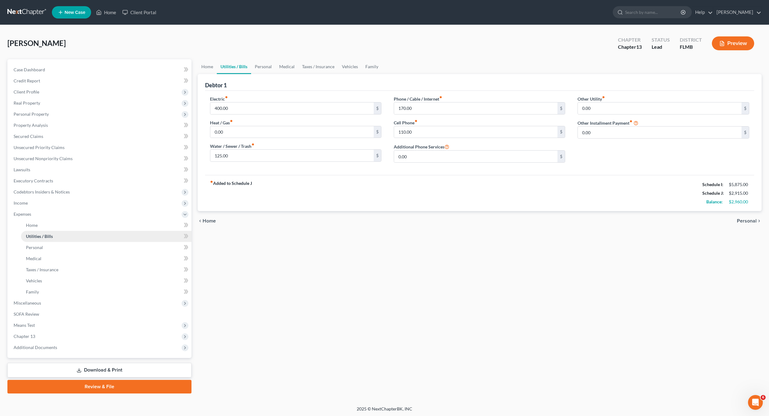
click at [30, 234] on span "Utilities / Bills" at bounding box center [39, 236] width 27 height 5
click at [41, 229] on link "Home" at bounding box center [106, 225] width 171 height 11
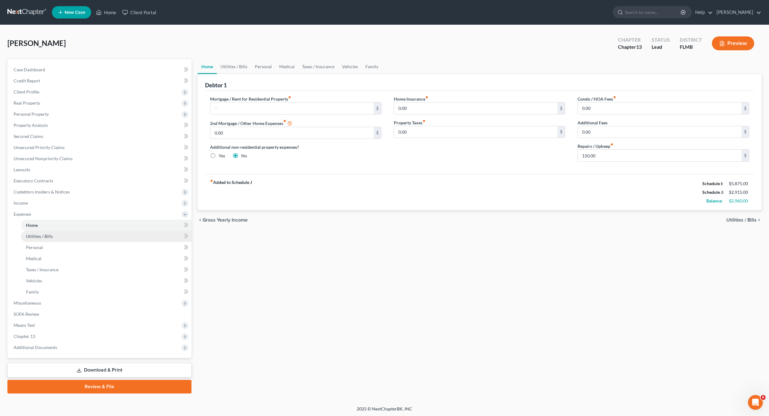
click at [47, 236] on span "Utilities / Bills" at bounding box center [39, 236] width 27 height 5
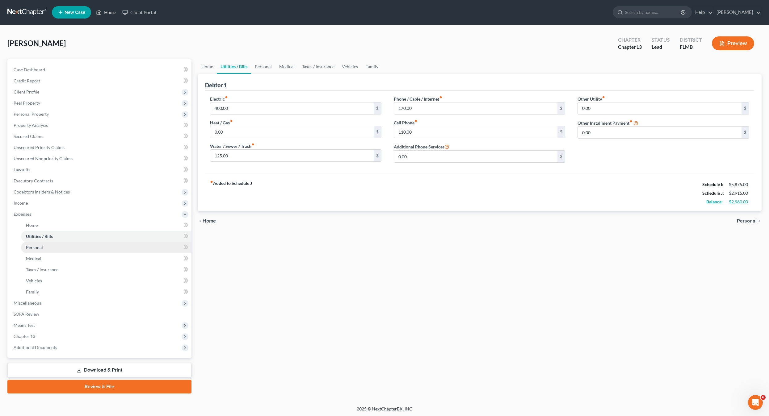
click at [42, 250] on link "Personal" at bounding box center [106, 247] width 171 height 11
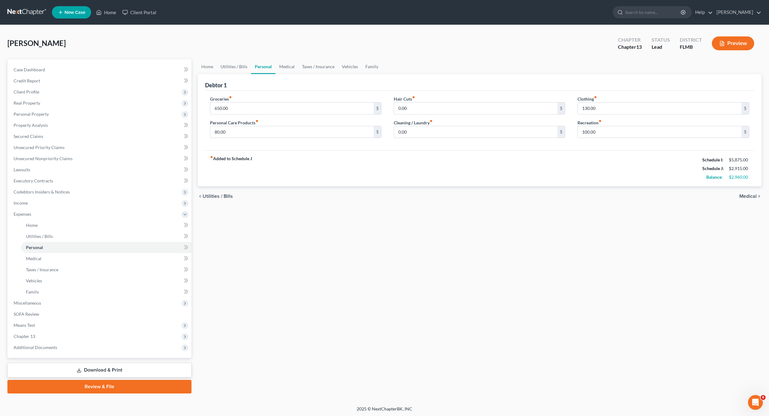
click at [235, 260] on div "Home Utilities / Bills Personal Medical Taxes / Insurance Vehicles Family Debto…" at bounding box center [480, 226] width 571 height 335
click at [596, 133] on input "100.00" at bounding box center [660, 132] width 164 height 12
click at [603, 107] on input "130.00" at bounding box center [660, 109] width 164 height 12
type input "100"
click at [482, 232] on div "Home Utilities / Bills Personal Medical Taxes / Insurance Vehicles Family Debto…" at bounding box center [480, 226] width 571 height 335
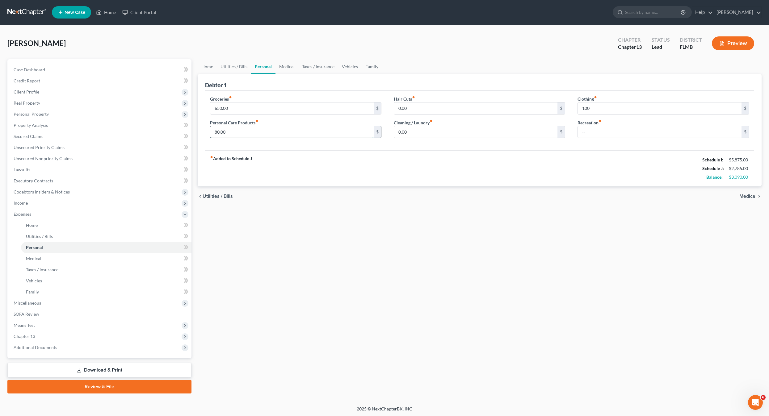
click at [289, 130] on input "80.00" at bounding box center [292, 132] width 164 height 12
type input "50"
click at [261, 105] on input "650.00" at bounding box center [292, 109] width 164 height 12
type input "600"
click at [569, 253] on div "Home Utilities / Bills Personal Medical Taxes / Insurance Vehicles Family Debto…" at bounding box center [480, 226] width 571 height 335
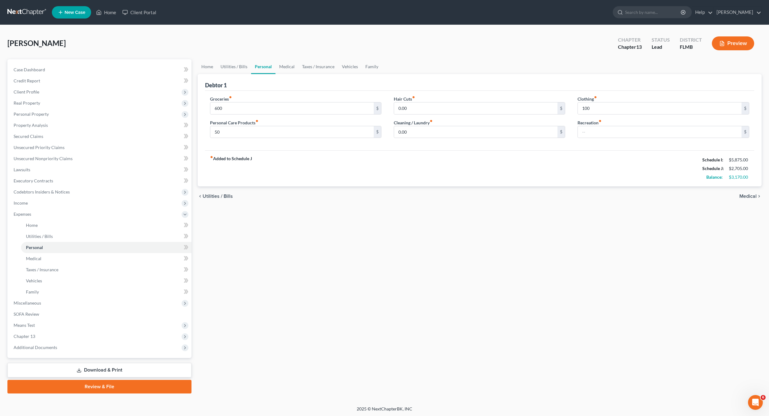
click at [229, 139] on div "Groceries fiber_manual_record 600 $ Personal Care Products fiber_manual_record …" at bounding box center [296, 120] width 184 height 48
click at [228, 136] on input "50" at bounding box center [292, 132] width 164 height 12
type input "45"
click at [312, 410] on div "2025 © NextChapterBK, INC" at bounding box center [385, 411] width 352 height 11
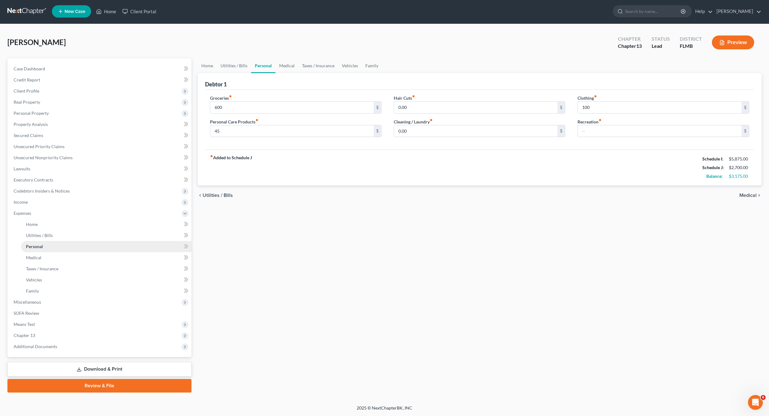
click at [44, 242] on link "Personal" at bounding box center [106, 246] width 171 height 11
click at [45, 242] on link "Personal" at bounding box center [106, 246] width 171 height 11
click at [47, 239] on link "Utilities / Bills" at bounding box center [106, 235] width 171 height 11
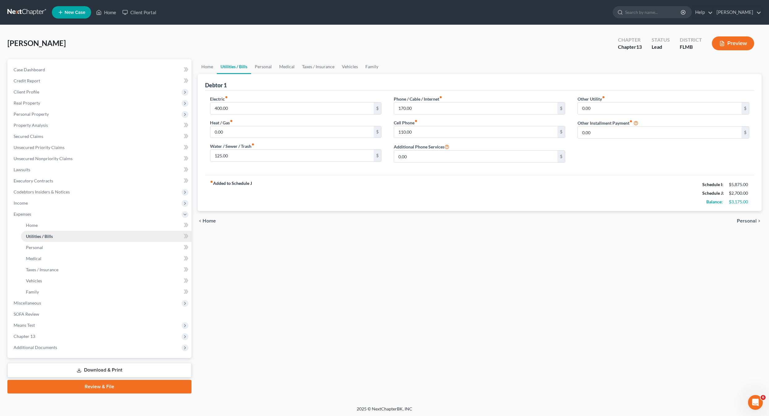
click at [49, 240] on link "Utilities / Bills" at bounding box center [106, 236] width 171 height 11
click at [55, 252] on link "Personal" at bounding box center [106, 247] width 171 height 11
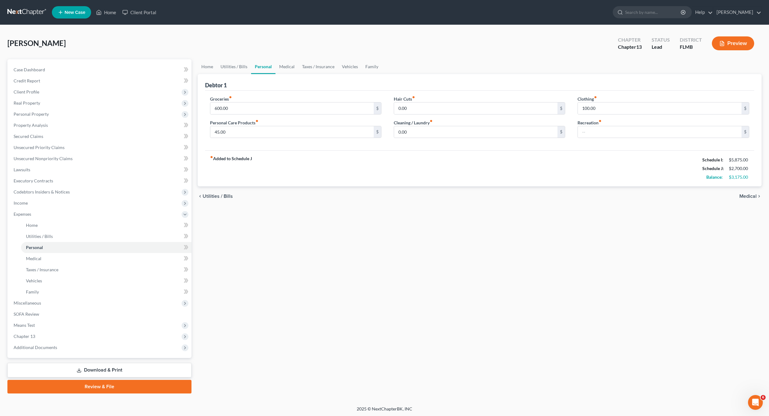
click at [466, 242] on div "Home Utilities / Bills Personal Medical Taxes / Insurance Vehicles Family Debto…" at bounding box center [480, 226] width 571 height 335
click at [483, 373] on div "Home Utilities / Bills Personal Medical Taxes / Insurance Vehicles Family Debto…" at bounding box center [480, 226] width 571 height 335
click at [57, 92] on span "Client Profile" at bounding box center [100, 91] width 183 height 11
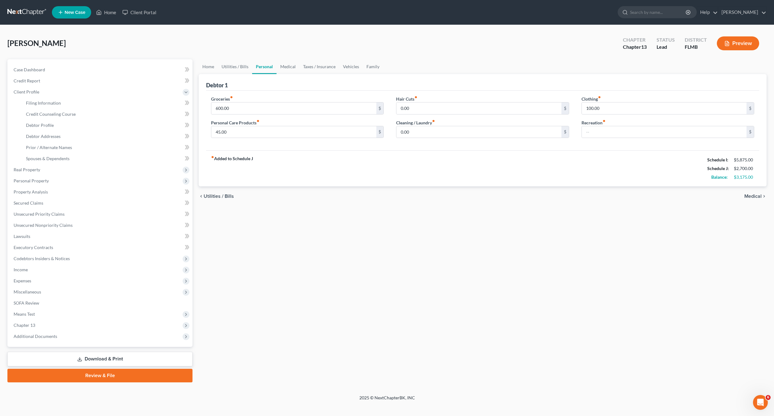
click at [363, 234] on div "Home Utilities / Bills Personal Medical Taxes / Insurance Vehicles Family Debto…" at bounding box center [483, 220] width 574 height 323
click at [552, 344] on div "Home Utilities / Bills Personal Medical Taxes / Insurance Vehicles Family Debto…" at bounding box center [483, 220] width 574 height 323
click at [552, 315] on div "Home Utilities / Bills Personal Medical Taxes / Insurance Vehicles Family Debto…" at bounding box center [483, 220] width 574 height 323
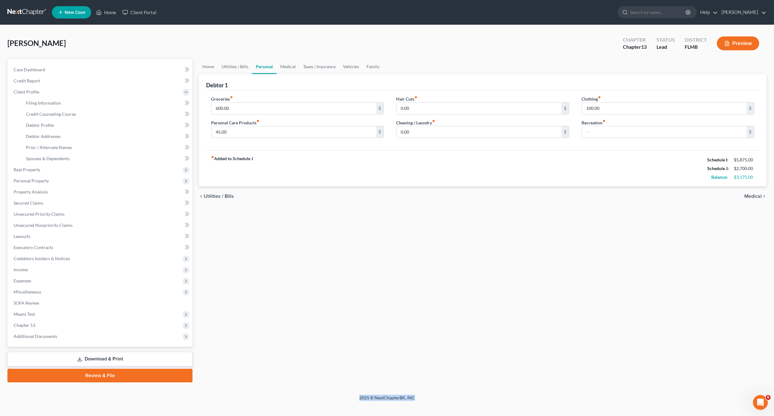
drag, startPoint x: 552, startPoint y: 315, endPoint x: 544, endPoint y: 313, distance: 8.4
click at [552, 315] on div "Home Utilities / Bills Personal Medical Taxes / Insurance Vehicles Family Debto…" at bounding box center [483, 220] width 574 height 323
drag, startPoint x: 436, startPoint y: 254, endPoint x: 612, endPoint y: 272, distance: 176.8
click at [437, 254] on div "Home Utilities / Bills Personal Medical Taxes / Insurance Vehicles Family Debto…" at bounding box center [483, 220] width 574 height 323
drag, startPoint x: 408, startPoint y: 228, endPoint x: 336, endPoint y: 213, distance: 73.6
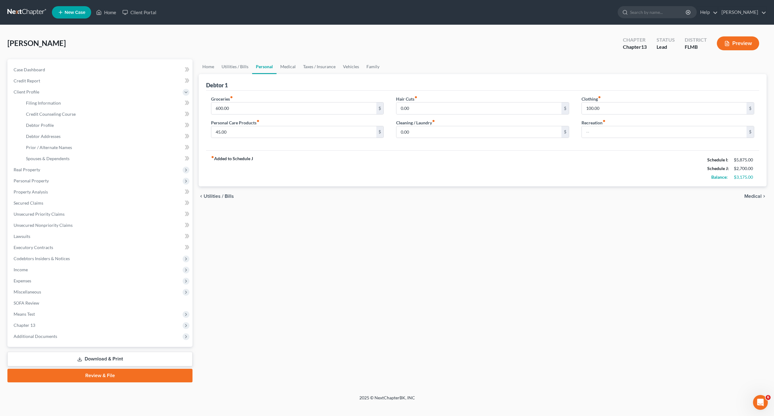
click at [404, 227] on div "Home Utilities / Bills Personal Medical Taxes / Insurance Vehicles Family Debto…" at bounding box center [483, 220] width 574 height 323
click at [50, 137] on span "Debtor Addresses" at bounding box center [43, 136] width 35 height 5
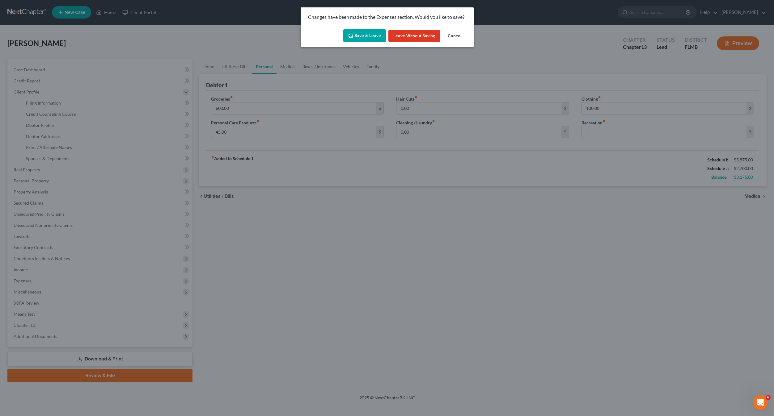
click at [366, 30] on button "Save & Leave" at bounding box center [364, 35] width 43 height 13
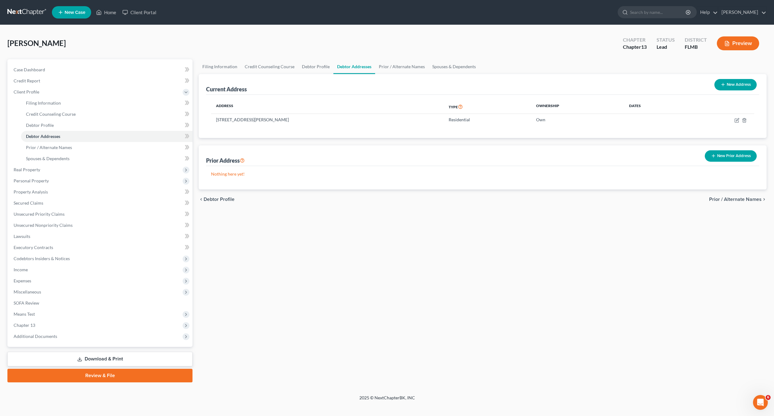
drag, startPoint x: 375, startPoint y: 249, endPoint x: 7, endPoint y: 227, distance: 368.0
click at [368, 248] on div "Filing Information Credit Counseling Course Debtor Profile Debtor Addresses Pri…" at bounding box center [483, 220] width 574 height 323
click at [23, 171] on span "Real Property" at bounding box center [27, 169] width 27 height 5
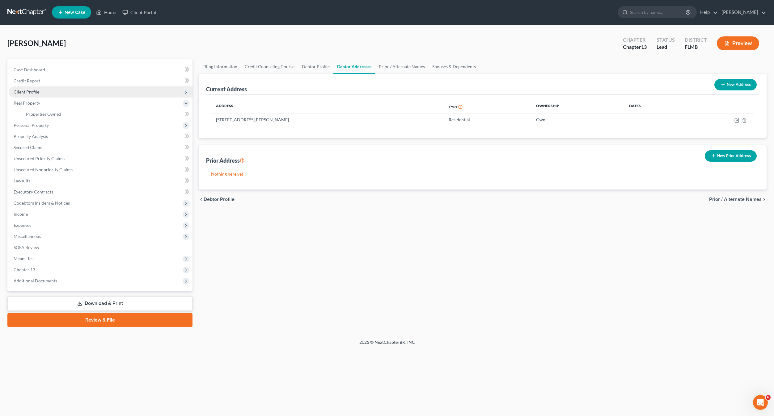
click at [29, 97] on ul "Case Dashboard Payments Invoices Payments Payments Credit Report Client Profile" at bounding box center [101, 175] width 184 height 222
drag, startPoint x: 29, startPoint y: 97, endPoint x: 35, endPoint y: 94, distance: 6.6
click at [35, 94] on span "Client Profile" at bounding box center [101, 91] width 184 height 11
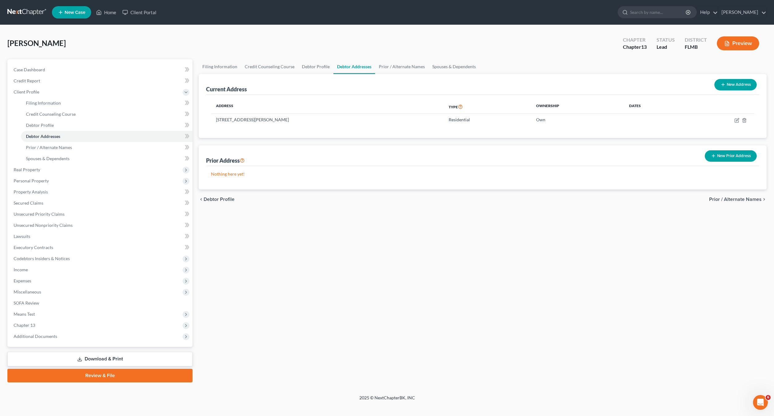
click at [255, 242] on div "Filing Information Credit Counseling Course Debtor Profile Debtor Addresses Pri…" at bounding box center [483, 220] width 574 height 323
click at [36, 284] on span "Expenses" at bounding box center [101, 281] width 184 height 11
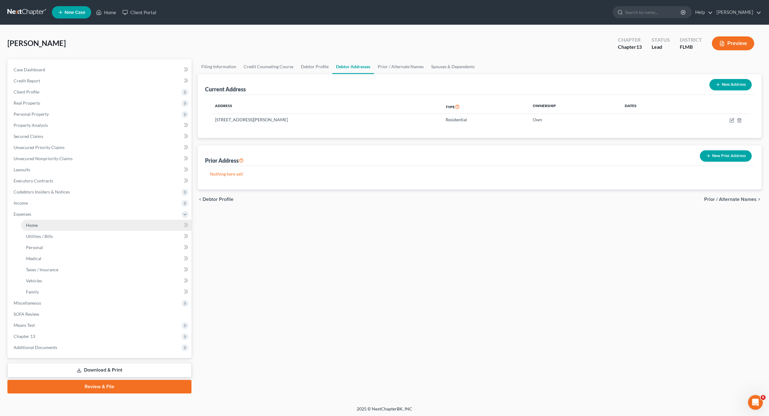
click at [24, 223] on link "Home" at bounding box center [106, 225] width 171 height 11
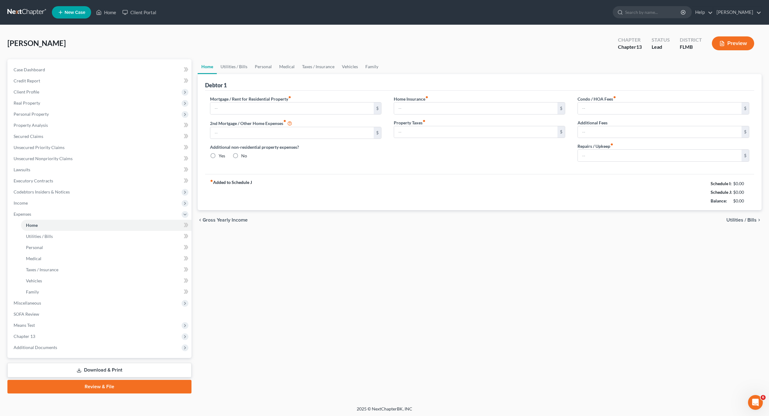
type input "0.00"
radio input "true"
type input "0.00"
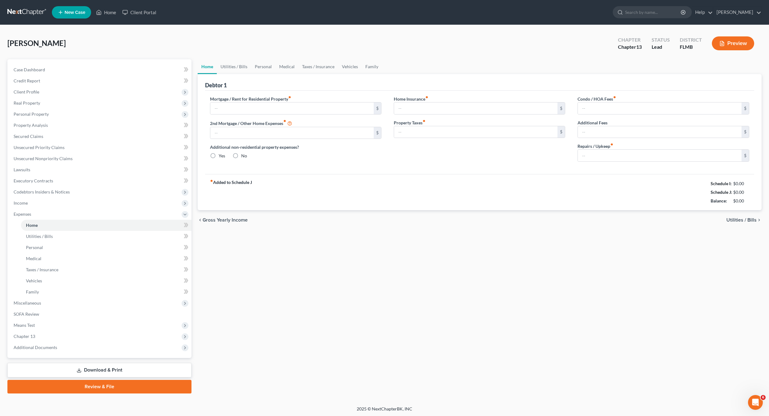
type input "0.00"
type input "150.00"
drag, startPoint x: 469, startPoint y: 294, endPoint x: 576, endPoint y: 305, distance: 107.2
click at [487, 291] on div "Home Utilities / Bills Personal Medical Taxes / Insurance Vehicles Family Debto…" at bounding box center [480, 226] width 571 height 335
drag, startPoint x: 536, startPoint y: 295, endPoint x: 578, endPoint y: 263, distance: 52.6
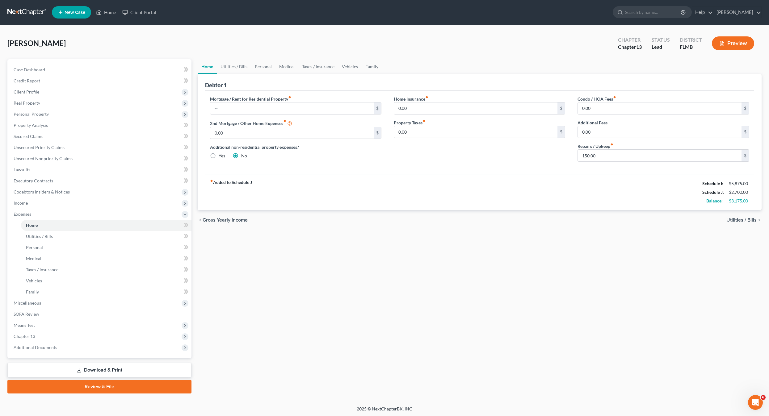
click at [537, 293] on div "Home Utilities / Bills Personal Medical Taxes / Insurance Vehicles Family Debto…" at bounding box center [480, 226] width 571 height 335
click at [613, 203] on div "fiber_manual_record Added to Schedule J Schedule I: $5,875.00 Schedule J: $2,70…" at bounding box center [480, 192] width 550 height 36
click at [745, 192] on div "$2,700.00" at bounding box center [739, 192] width 20 height 6
click at [511, 215] on div "chevron_left Gross Yearly Income Utilities / Bills chevron_right" at bounding box center [480, 220] width 564 height 20
drag, startPoint x: 637, startPoint y: 158, endPoint x: 642, endPoint y: 158, distance: 5.3
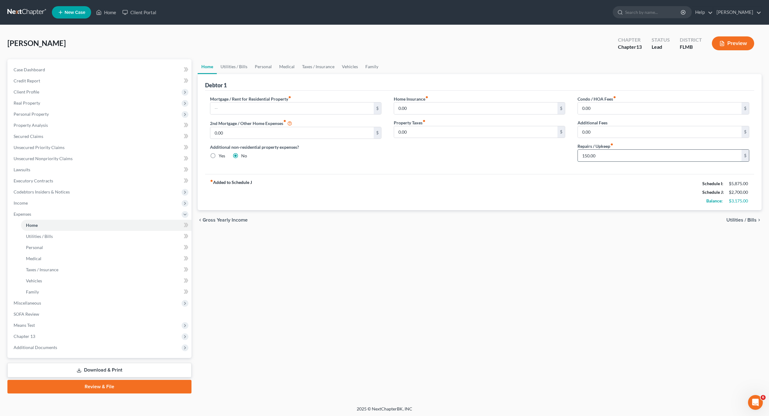
click at [637, 159] on input "150.00" at bounding box center [660, 156] width 164 height 12
click at [618, 131] on input "0.00" at bounding box center [660, 132] width 164 height 12
click at [618, 103] on input "0.00" at bounding box center [660, 109] width 164 height 12
click at [641, 141] on div "Condo / HOA Fees fiber_manual_record 0.00 $ Additional Fees 0.00 $ Repairs / Up…" at bounding box center [663, 131] width 184 height 71
click at [627, 158] on input "150.00" at bounding box center [660, 156] width 164 height 12
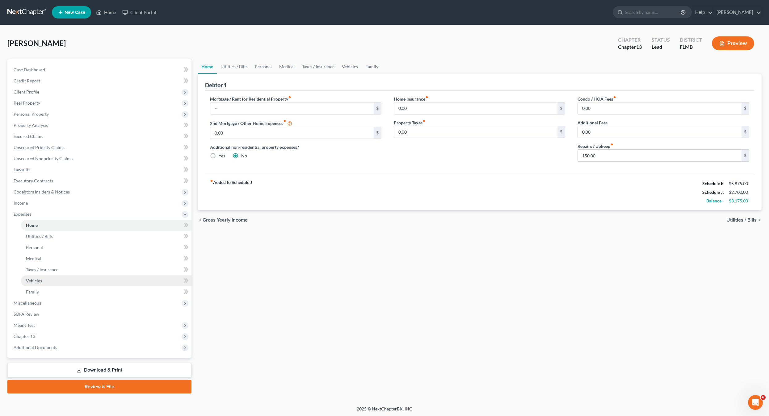
click at [37, 279] on span "Vehicles" at bounding box center [34, 280] width 16 height 5
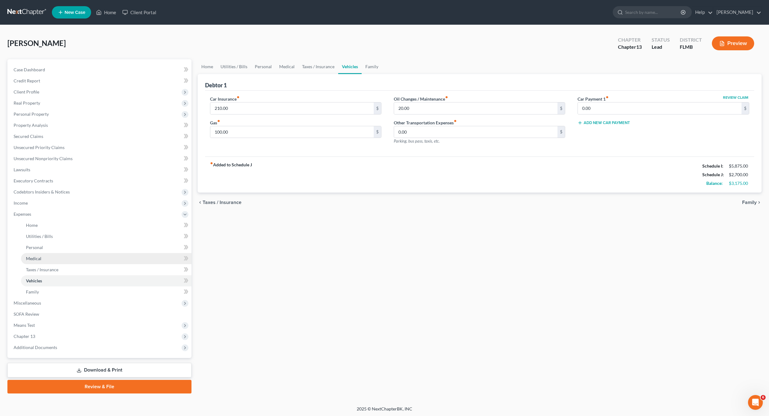
click at [43, 263] on link "Medical" at bounding box center [106, 258] width 171 height 11
click at [44, 276] on link "Vehicles" at bounding box center [106, 281] width 171 height 11
click at [44, 270] on span "Taxes / Insurance" at bounding box center [42, 269] width 32 height 5
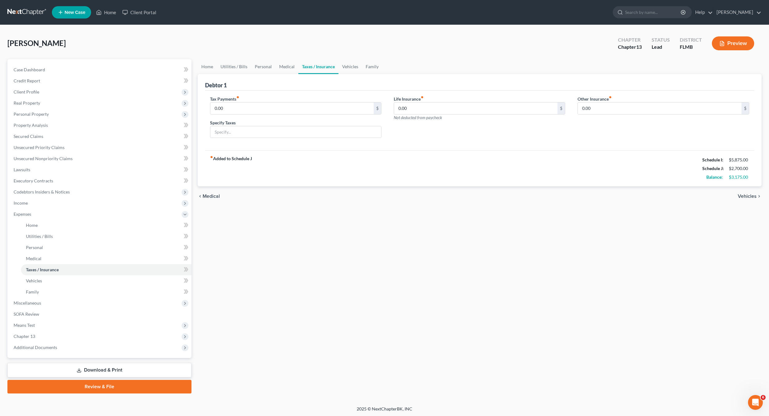
click at [446, 244] on div "Home Utilities / Bills Personal Medical Taxes / Insurance Vehicles Family Debto…" at bounding box center [480, 226] width 571 height 335
click at [37, 225] on span "Home" at bounding box center [32, 225] width 12 height 5
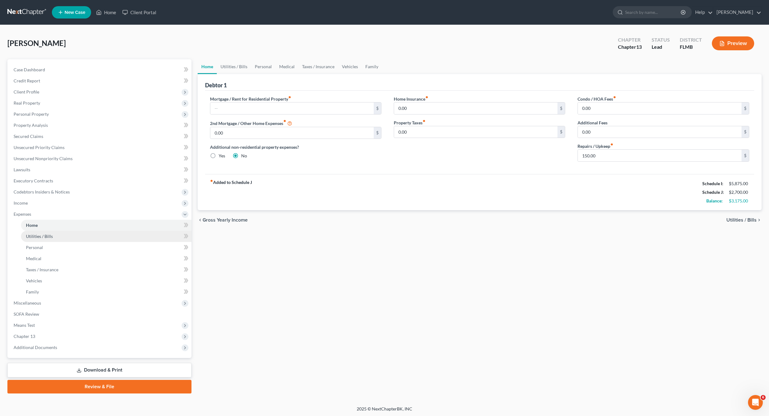
click at [37, 237] on span "Utilities / Bills" at bounding box center [39, 236] width 27 height 5
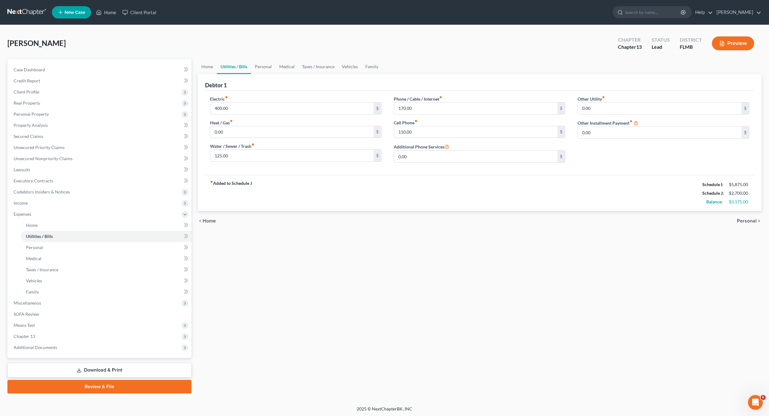
drag, startPoint x: 407, startPoint y: 249, endPoint x: 403, endPoint y: 247, distance: 4.8
click at [408, 250] on div "Home Utilities / Bills Personal Medical Taxes / Insurance Vehicles Family Debto…" at bounding box center [480, 226] width 571 height 335
click at [33, 249] on span "Personal" at bounding box center [34, 247] width 17 height 5
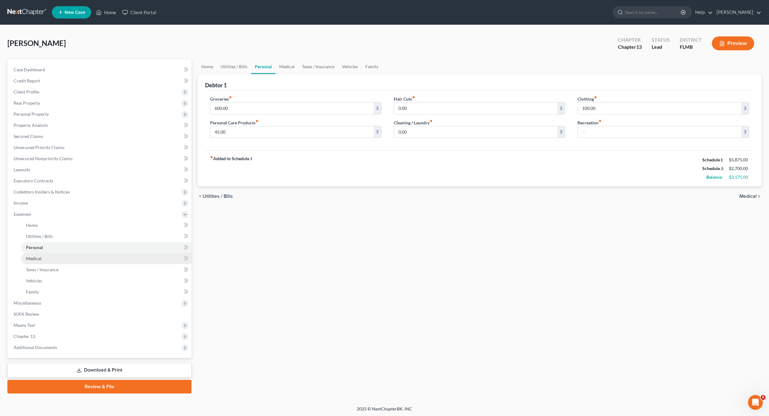
click at [39, 256] on span "Medical" at bounding box center [33, 258] width 15 height 5
click at [37, 248] on span "Personal" at bounding box center [34, 247] width 17 height 5
click at [37, 256] on span "Medical" at bounding box center [33, 258] width 15 height 5
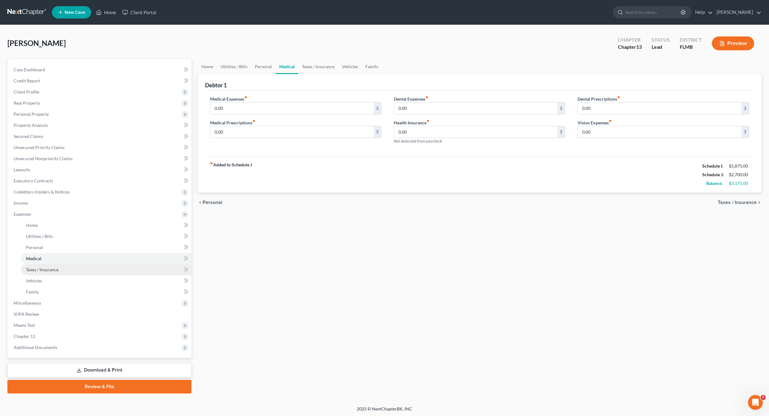
click at [39, 265] on link "Taxes / Insurance" at bounding box center [106, 269] width 171 height 11
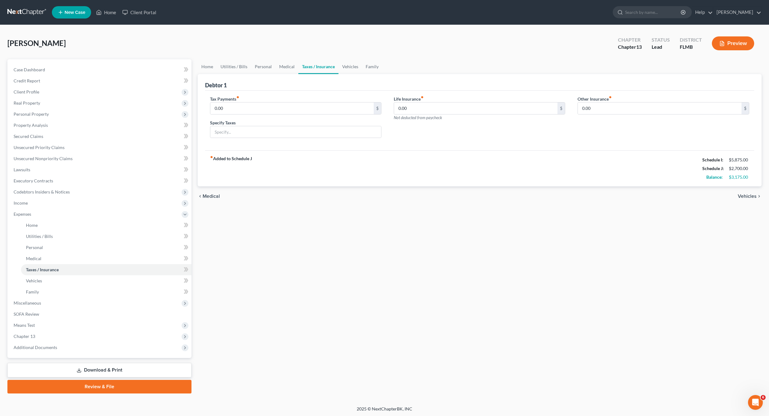
click at [341, 283] on div "Home Utilities / Bills Personal Medical Taxes / Insurance Vehicles Family Debto…" at bounding box center [480, 226] width 571 height 335
drag, startPoint x: 305, startPoint y: 265, endPoint x: 3, endPoint y: 223, distance: 304.5
click at [304, 265] on div "Home Utilities / Bills Personal Medical Taxes / Insurance Vehicles Family Debto…" at bounding box center [480, 226] width 571 height 335
click at [40, 256] on span "Medical" at bounding box center [33, 258] width 15 height 5
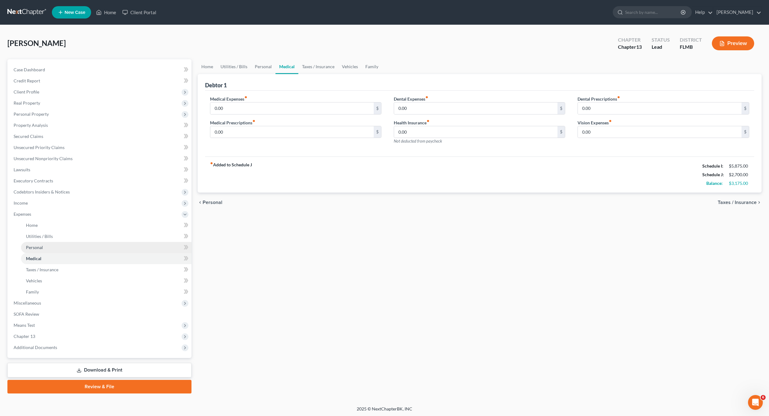
click at [24, 247] on link "Personal" at bounding box center [106, 247] width 171 height 11
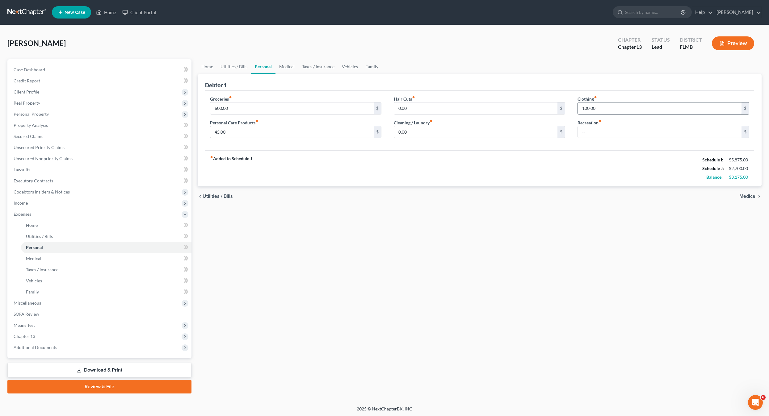
drag, startPoint x: 614, startPoint y: 111, endPoint x: 611, endPoint y: 111, distance: 3.8
click at [614, 111] on input "100.00" at bounding box center [660, 109] width 164 height 12
drag, startPoint x: 611, startPoint y: 109, endPoint x: 603, endPoint y: 114, distance: 9.4
click at [611, 109] on input "50" at bounding box center [660, 109] width 164 height 12
type input "50"
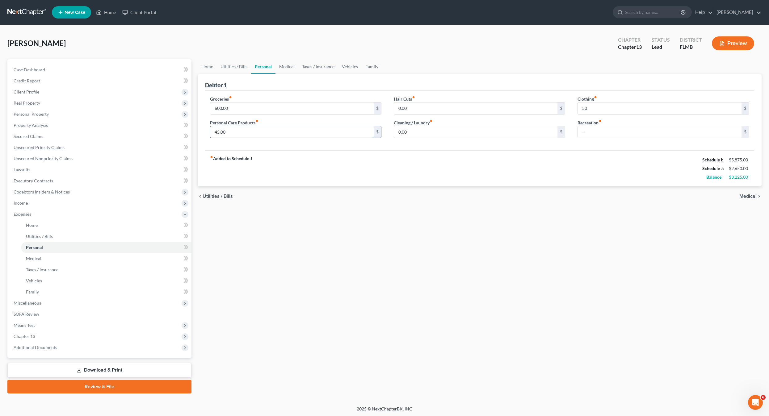
click at [246, 133] on input "45.00" at bounding box center [292, 132] width 164 height 12
type input "50"
drag, startPoint x: 556, startPoint y: 242, endPoint x: 580, endPoint y: 224, distance: 30.2
click at [556, 242] on div "Home Utilities / Bills Personal Medical Taxes / Insurance Vehicles Family Debto…" at bounding box center [480, 226] width 571 height 335
click at [602, 140] on div "Clothing fiber_manual_record 50 $ Recreation fiber_manual_record $" at bounding box center [663, 120] width 184 height 48
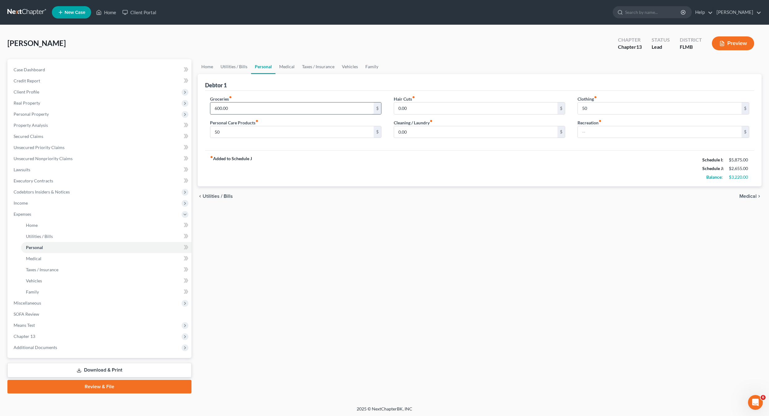
click at [301, 103] on input "600.00" at bounding box center [292, 109] width 164 height 12
drag, startPoint x: 354, startPoint y: 205, endPoint x: 177, endPoint y: 171, distance: 180.7
click at [354, 205] on div "chevron_left Utilities / Bills Medical chevron_right" at bounding box center [480, 197] width 564 height 20
click at [48, 242] on link "Personal" at bounding box center [106, 247] width 171 height 11
drag, startPoint x: 49, startPoint y: 235, endPoint x: 351, endPoint y: 240, distance: 301.9
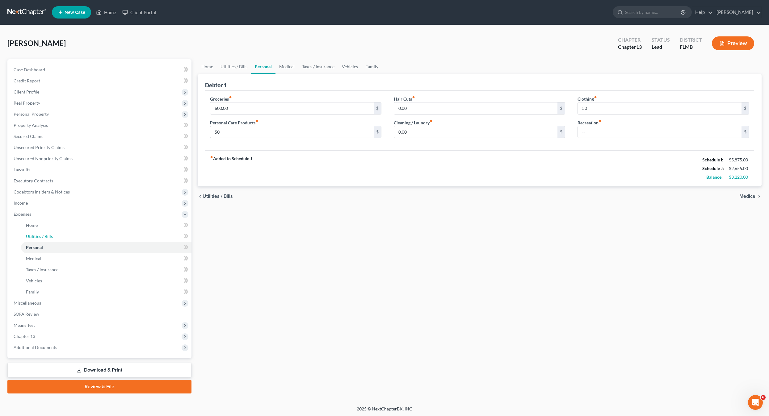
click at [50, 235] on span "Utilities / Bills" at bounding box center [39, 236] width 27 height 5
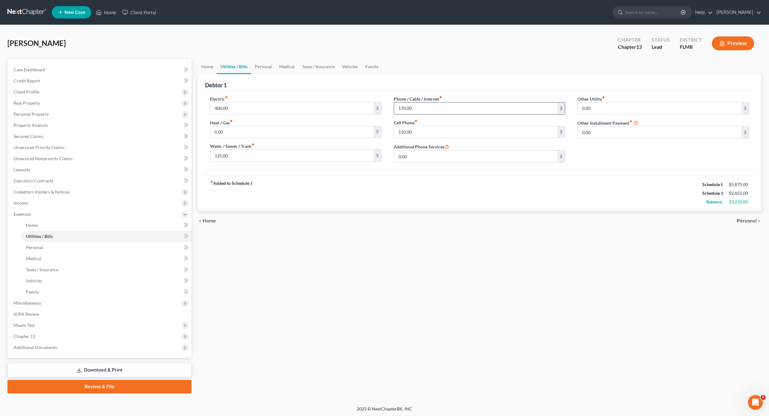
drag, startPoint x: 440, startPoint y: 104, endPoint x: 437, endPoint y: 125, distance: 21.5
click at [440, 104] on input "170.00" at bounding box center [476, 109] width 164 height 12
drag, startPoint x: 440, startPoint y: 142, endPoint x: 446, endPoint y: 130, distance: 12.8
click at [440, 142] on div "Phone / Cable / Internet fiber_manual_record 170.00 $ Cell Phone fiber_manual_r…" at bounding box center [480, 132] width 184 height 72
click at [289, 153] on input "125.00" at bounding box center [292, 156] width 164 height 12
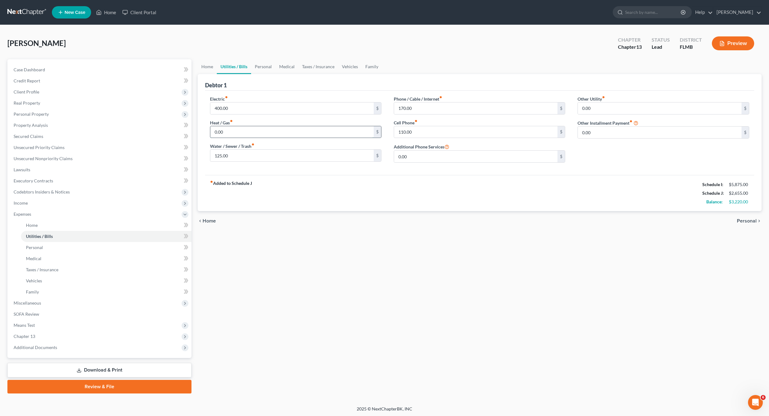
click at [291, 133] on input "0.00" at bounding box center [292, 132] width 164 height 12
click at [290, 117] on div "Electric fiber_manual_record 400.00 $ Heat / Gas fiber_manual_record 0.00 $ Wat…" at bounding box center [296, 132] width 184 height 72
drag, startPoint x: 302, startPoint y: 111, endPoint x: 394, endPoint y: 125, distance: 92.2
click at [303, 111] on input "400.00" at bounding box center [292, 109] width 164 height 12
drag, startPoint x: 543, startPoint y: 169, endPoint x: 547, endPoint y: 212, distance: 42.6
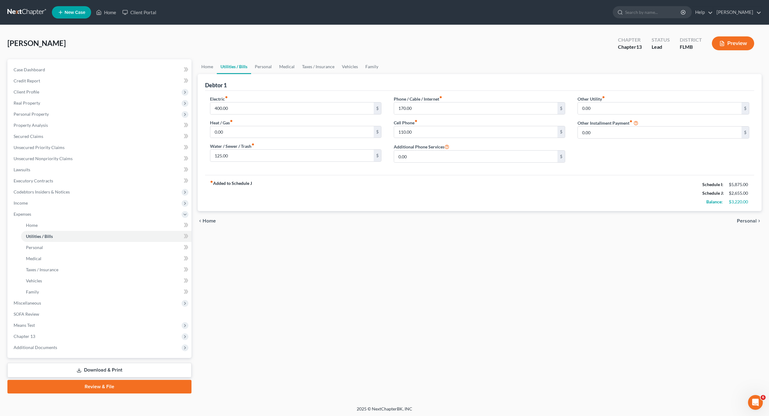
click at [543, 170] on div "Electric fiber_manual_record 400.00 $ Heat / Gas fiber_manual_record 0.00 $ Wat…" at bounding box center [480, 133] width 550 height 84
drag, startPoint x: 525, startPoint y: 245, endPoint x: 378, endPoint y: 246, distance: 147.0
click at [474, 248] on div "Home Utilities / Bills Personal Medical Taxes / Insurance Vehicles Family Debto…" at bounding box center [480, 226] width 571 height 335
click at [43, 248] on link "Personal" at bounding box center [106, 247] width 171 height 11
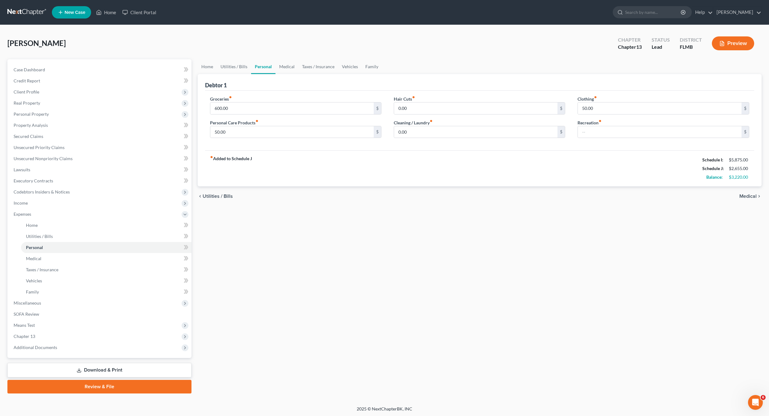
scroll to position [1, 0]
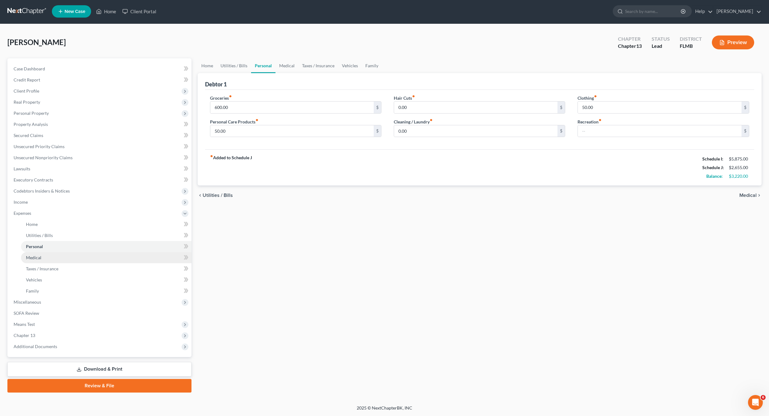
drag, startPoint x: 36, startPoint y: 257, endPoint x: 38, endPoint y: 253, distance: 4.3
click at [36, 257] on span "Medical" at bounding box center [33, 257] width 15 height 5
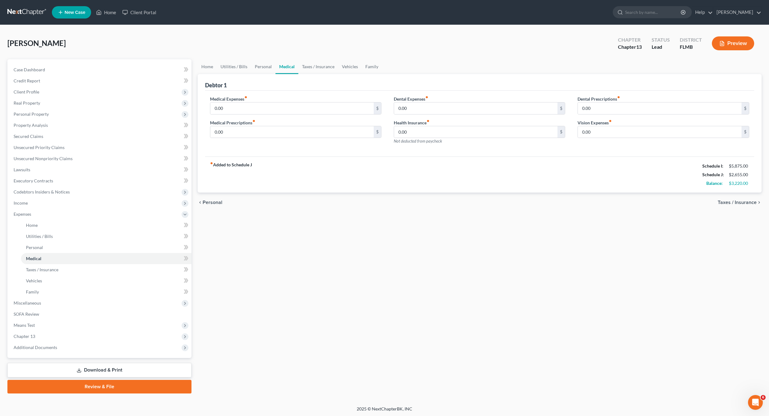
drag, startPoint x: 398, startPoint y: 257, endPoint x: 378, endPoint y: 249, distance: 21.3
click at [397, 257] on div "Home Utilities / Bills Personal Medical Taxes / Insurance Vehicles Family Debto…" at bounding box center [480, 226] width 571 height 335
click at [59, 270] on link "Taxes / Insurance" at bounding box center [106, 269] width 171 height 11
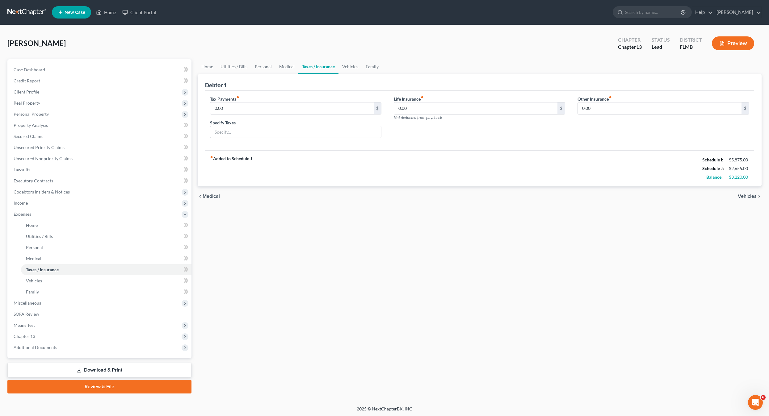
drag, startPoint x: 441, startPoint y: 215, endPoint x: 18, endPoint y: 268, distance: 425.9
click at [429, 218] on div "Home Utilities / Bills Personal Medical Taxes / Insurance Vehicles Family Debto…" at bounding box center [480, 226] width 571 height 335
click at [29, 282] on span "Vehicles" at bounding box center [34, 280] width 16 height 5
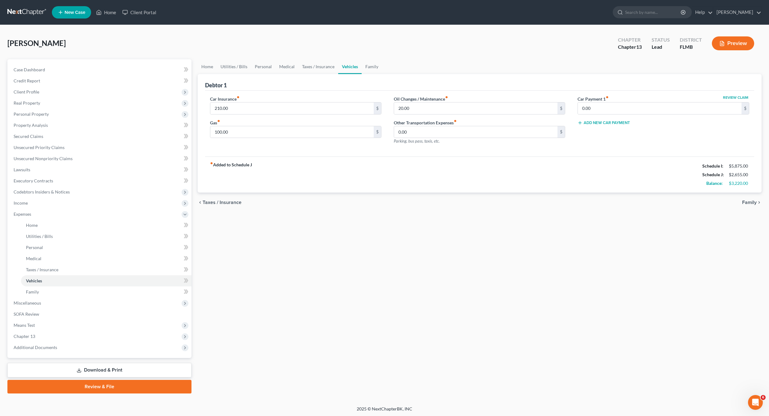
click at [21, 294] on ul "Home Utilities / Bills Personal Medical" at bounding box center [100, 259] width 183 height 78
drag, startPoint x: 38, startPoint y: 292, endPoint x: 55, endPoint y: 288, distance: 17.7
click at [38, 292] on span "Family" at bounding box center [32, 291] width 13 height 5
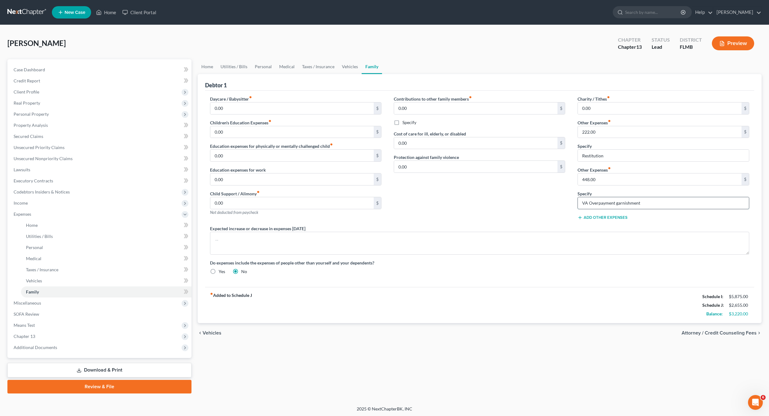
click at [653, 199] on input "VA Overpayment garnishment" at bounding box center [663, 203] width 171 height 12
drag, startPoint x: 618, startPoint y: 202, endPoint x: 642, endPoint y: 202, distance: 24.1
click at [642, 202] on input "VA Overpayment garnishment" at bounding box center [663, 203] width 171 height 12
type input "VA Overpayment"
click at [563, 243] on textarea at bounding box center [480, 243] width 540 height 23
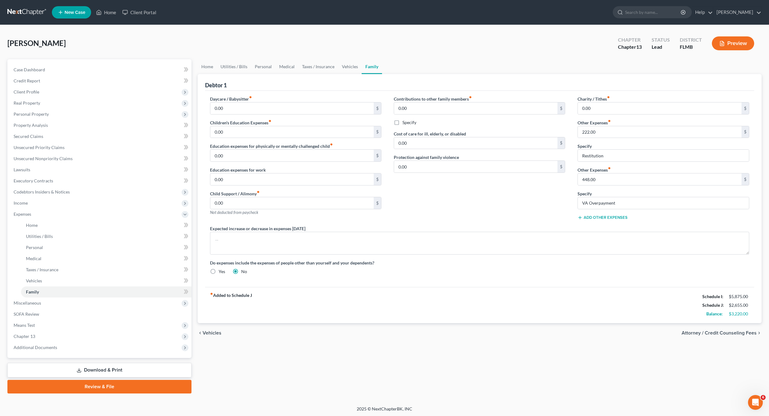
click at [564, 291] on div "fiber_manual_record Added to Schedule J Schedule I: $5,875.00 Schedule J: $2,65…" at bounding box center [480, 305] width 550 height 36
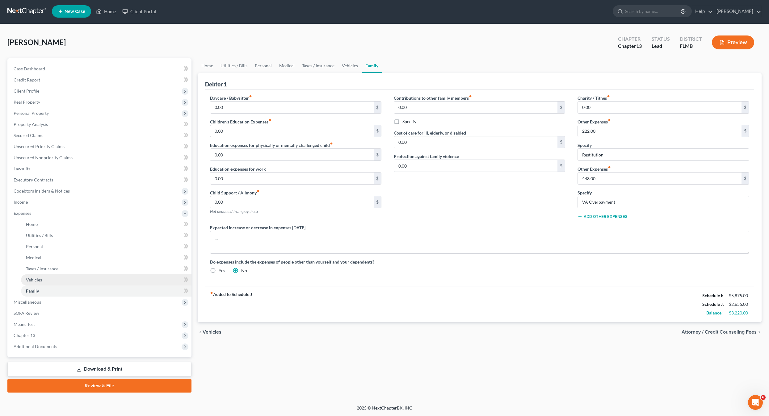
drag, startPoint x: 51, startPoint y: 283, endPoint x: 54, endPoint y: 279, distance: 5.1
click at [51, 283] on link "Vehicles" at bounding box center [106, 280] width 171 height 11
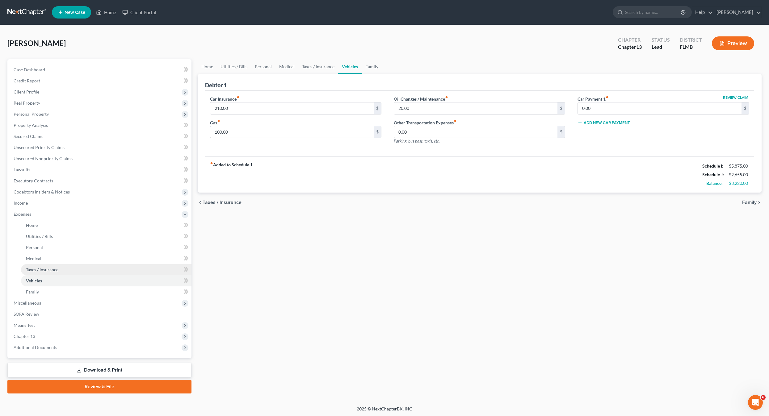
click at [38, 271] on span "Taxes / Insurance" at bounding box center [42, 269] width 32 height 5
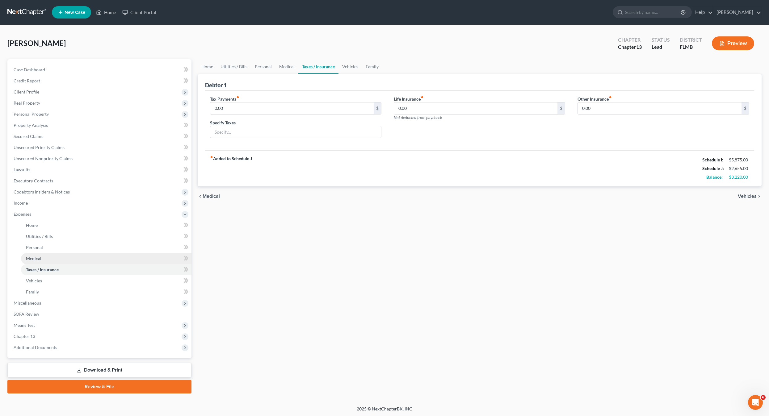
click at [36, 257] on span "Medical" at bounding box center [33, 258] width 15 height 5
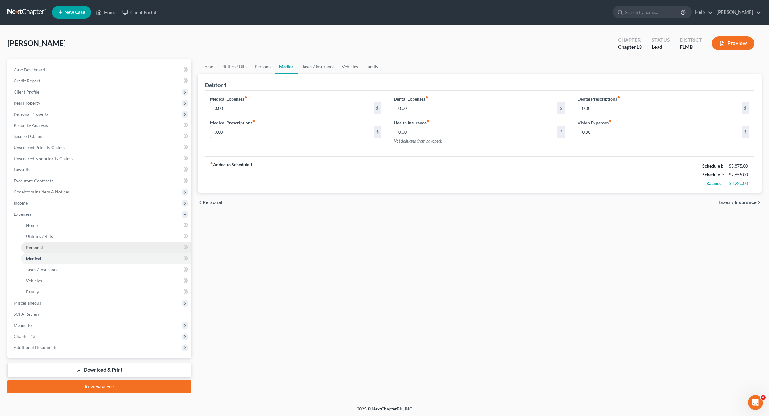
click at [33, 249] on span "Personal" at bounding box center [34, 247] width 17 height 5
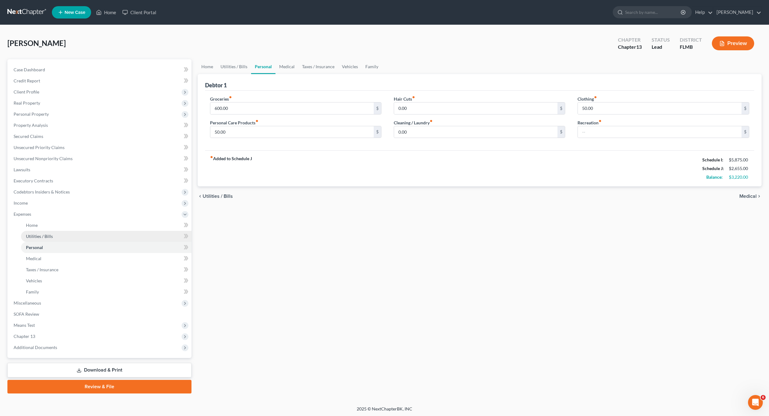
click at [40, 239] on link "Utilities / Bills" at bounding box center [106, 236] width 171 height 11
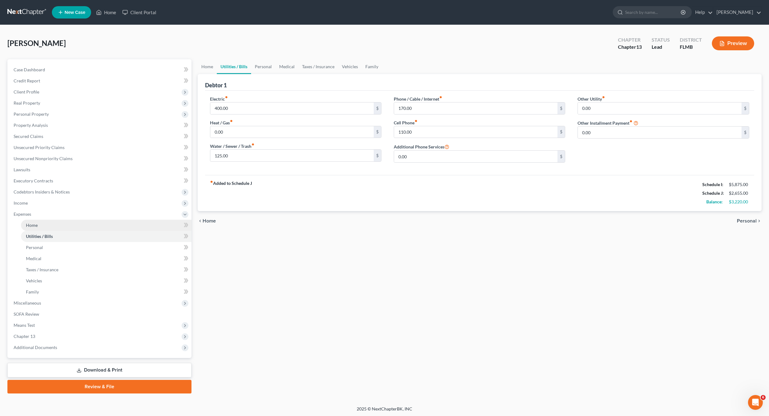
click at [46, 228] on link "Home" at bounding box center [106, 225] width 171 height 11
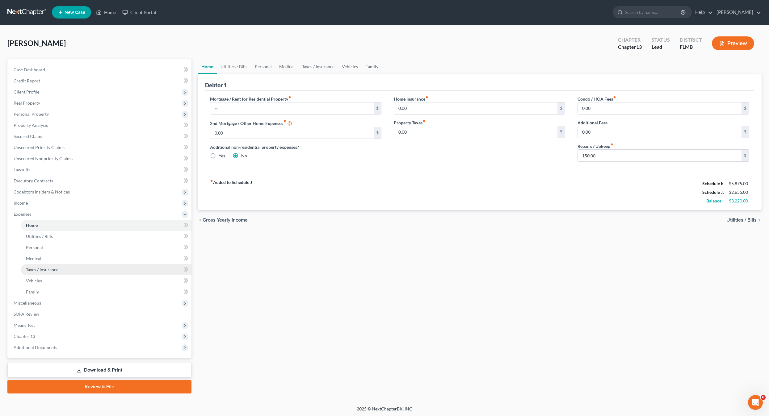
click at [40, 274] on link "Taxes / Insurance" at bounding box center [106, 269] width 171 height 11
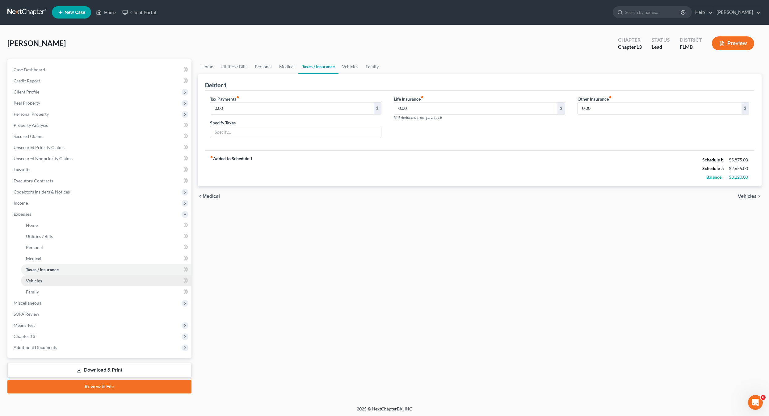
click at [30, 280] on span "Vehicles" at bounding box center [34, 280] width 16 height 5
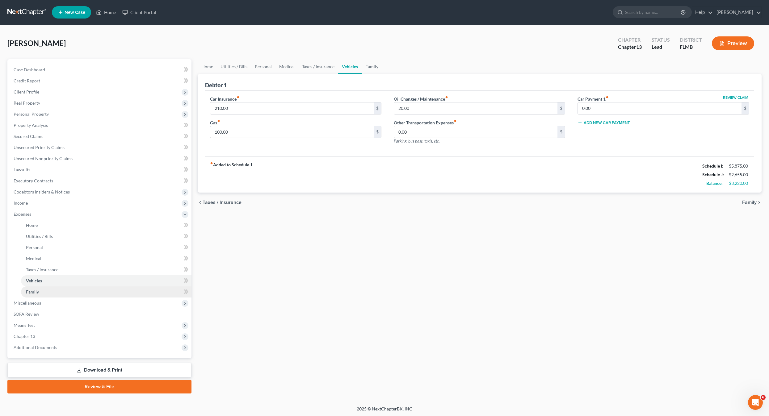
click at [31, 290] on span "Family" at bounding box center [32, 291] width 13 height 5
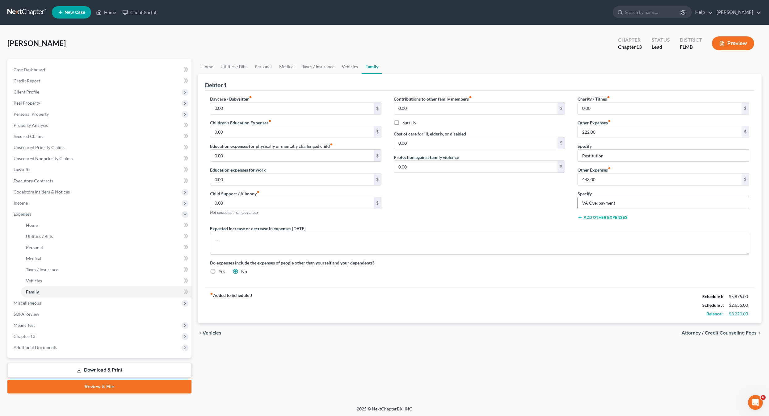
click at [620, 197] on div "VA Overpayment" at bounding box center [663, 203] width 171 height 12
click at [618, 204] on input "VA Overpayment" at bounding box center [663, 203] width 171 height 12
type input "V"
click at [607, 178] on input "448.00" at bounding box center [660, 180] width 164 height 12
click at [48, 246] on link "Personal" at bounding box center [106, 247] width 171 height 11
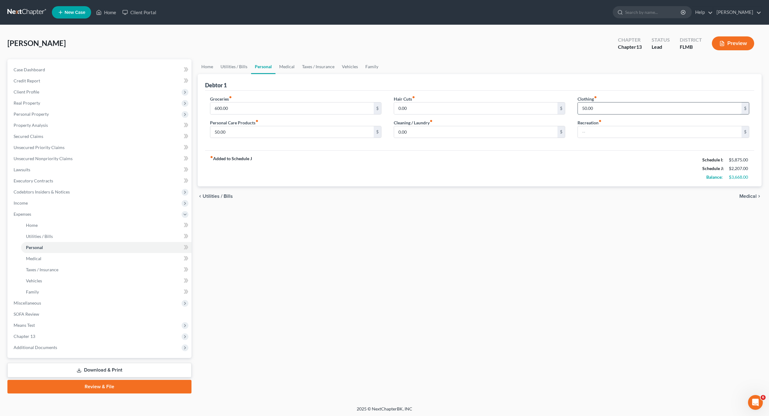
drag, startPoint x: 644, startPoint y: 109, endPoint x: 641, endPoint y: 108, distance: 3.2
click at [643, 109] on input "50.00" at bounding box center [660, 109] width 164 height 12
type input "150"
type input "2"
type input "100"
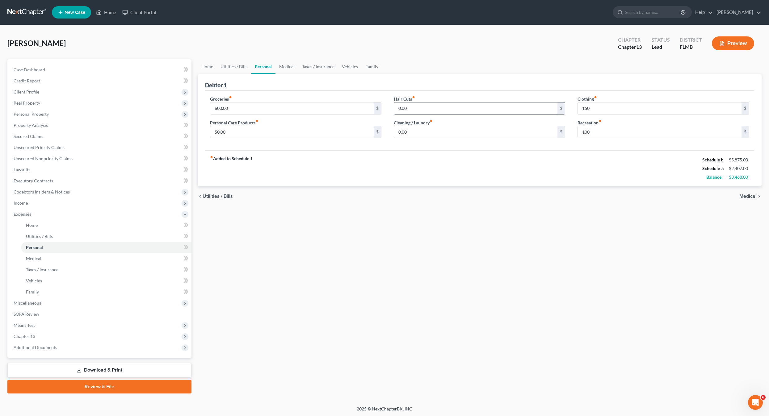
click at [449, 108] on input "0.00" at bounding box center [476, 109] width 164 height 12
type input "25"
click at [232, 133] on input "50.00" at bounding box center [292, 132] width 164 height 12
type input "100"
click at [245, 107] on input "600.00" at bounding box center [292, 109] width 164 height 12
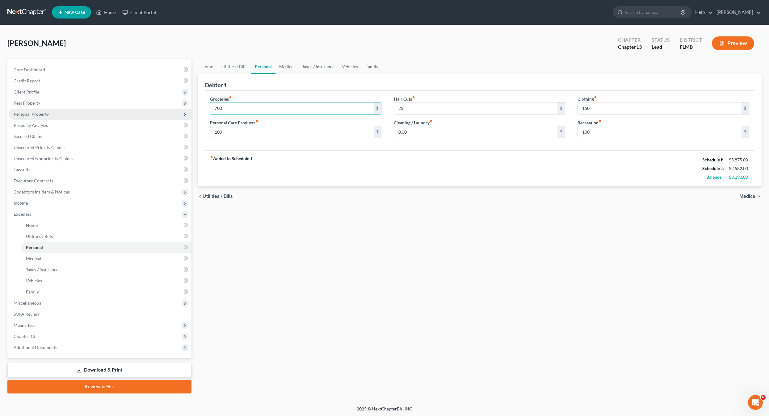
drag, startPoint x: 255, startPoint y: 109, endPoint x: 166, endPoint y: 115, distance: 89.2
click at [166, 115] on div "Petition Navigation Case Dashboard Payments Invoices Payments Payments Credit R…" at bounding box center [384, 226] width 761 height 335
type input "750"
click at [271, 133] on input "100" at bounding box center [292, 132] width 164 height 12
click at [406, 106] on input "25" at bounding box center [476, 109] width 164 height 12
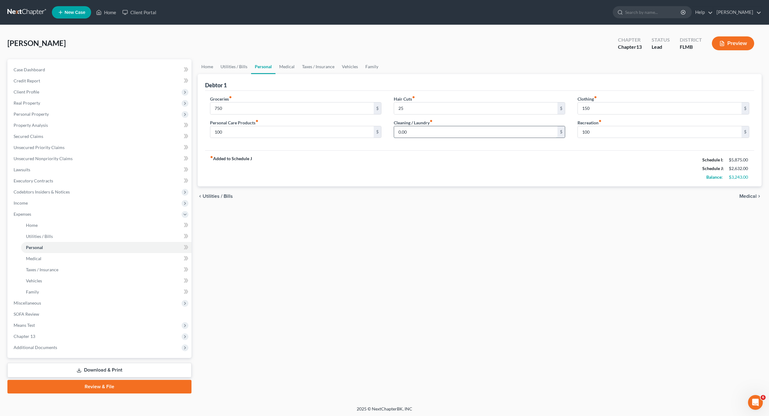
click at [433, 137] on input "0.00" at bounding box center [476, 132] width 164 height 12
click at [604, 128] on input "100" at bounding box center [660, 132] width 164 height 12
type input "120"
click at [250, 125] on label "Personal Care Products fiber_manual_record" at bounding box center [234, 123] width 48 height 6
click at [415, 110] on input "25" at bounding box center [476, 109] width 164 height 12
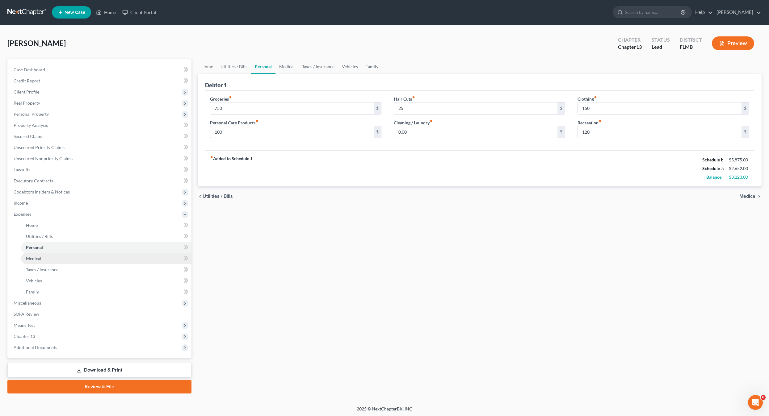
click at [36, 259] on span "Medical" at bounding box center [33, 258] width 15 height 5
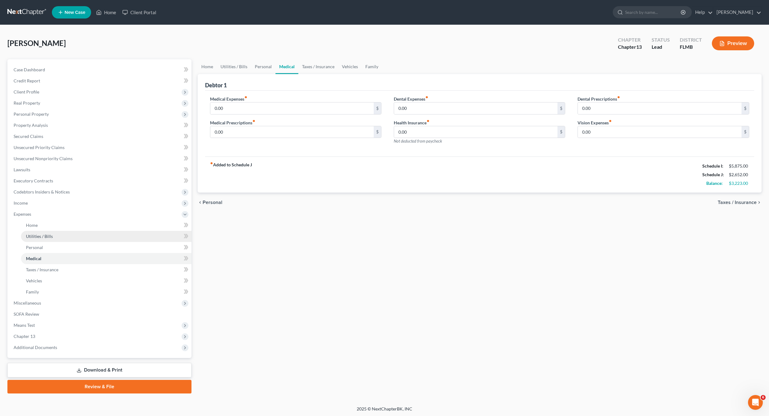
click at [38, 241] on link "Utilities / Bills" at bounding box center [106, 236] width 171 height 11
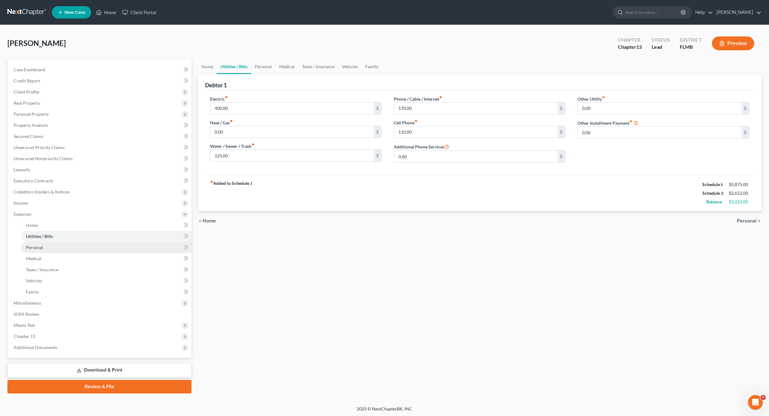
click at [40, 248] on span "Personal" at bounding box center [34, 247] width 17 height 5
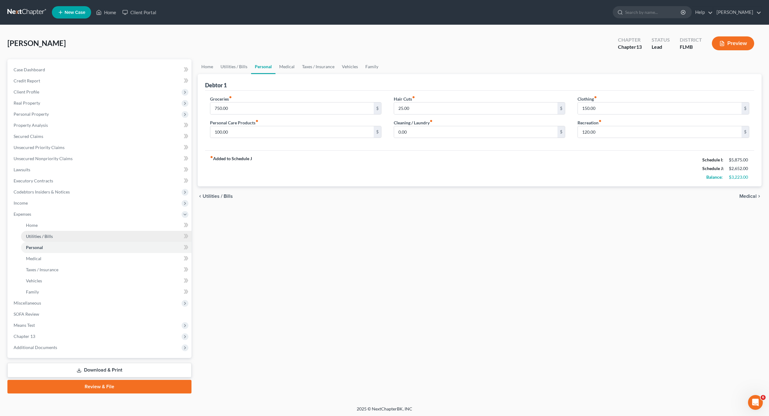
click at [40, 242] on ul "Home Utilities / Bills Personal Medical" at bounding box center [100, 259] width 183 height 78
click at [53, 239] on link "Utilities / Bills" at bounding box center [106, 236] width 171 height 11
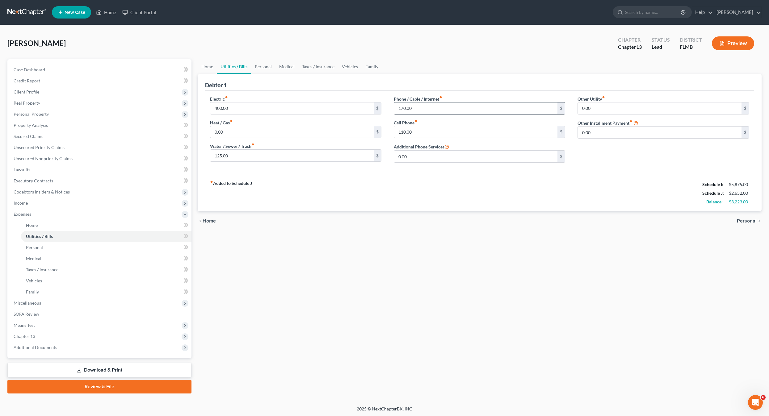
click at [430, 109] on input "170.00" at bounding box center [476, 109] width 164 height 12
type input "173"
drag, startPoint x: 607, startPoint y: 192, endPoint x: 587, endPoint y: 155, distance: 41.5
click at [607, 192] on div "fiber_manual_record Added to Schedule J Schedule I: $5,875.00 Schedule J: $2,65…" at bounding box center [480, 193] width 550 height 36
click at [586, 142] on div "Other Utility fiber_manual_record 0.00 $ Other Installment Payment fiber_manual…" at bounding box center [663, 132] width 184 height 72
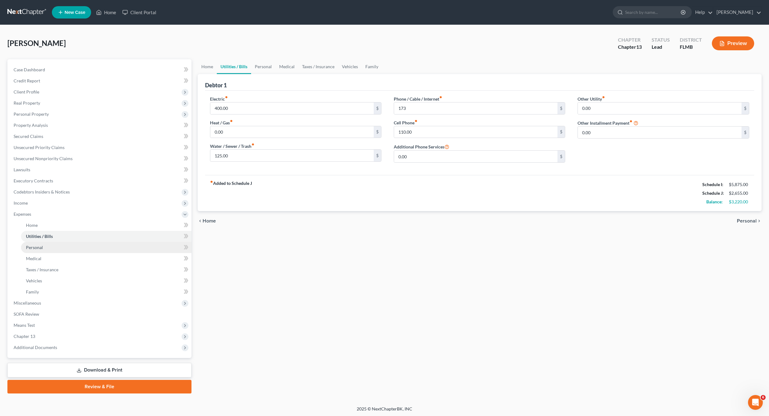
click at [33, 247] on span "Personal" at bounding box center [34, 247] width 17 height 5
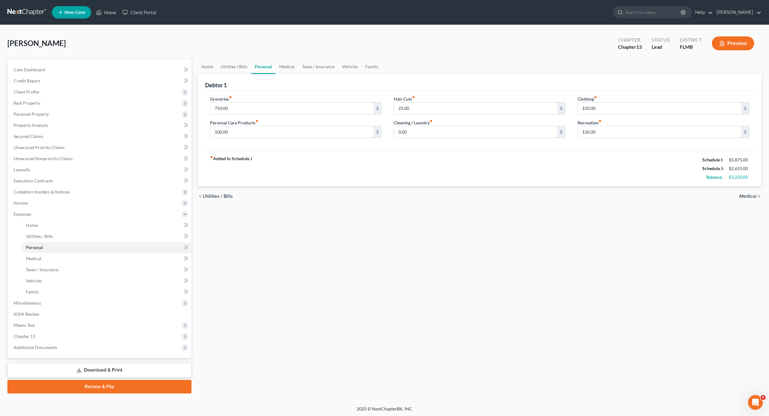
drag, startPoint x: 391, startPoint y: 203, endPoint x: 405, endPoint y: 195, distance: 15.8
click at [391, 203] on div "chevron_left Utilities / Bills Medical chevron_right" at bounding box center [480, 197] width 564 height 20
click at [589, 132] on input "120.00" at bounding box center [660, 132] width 164 height 12
drag, startPoint x: 622, startPoint y: 177, endPoint x: 489, endPoint y: 160, distance: 134.2
click at [622, 177] on div "fiber_manual_record Added to Schedule J Schedule I: $5,875.00 Schedule J: $2,65…" at bounding box center [480, 168] width 550 height 36
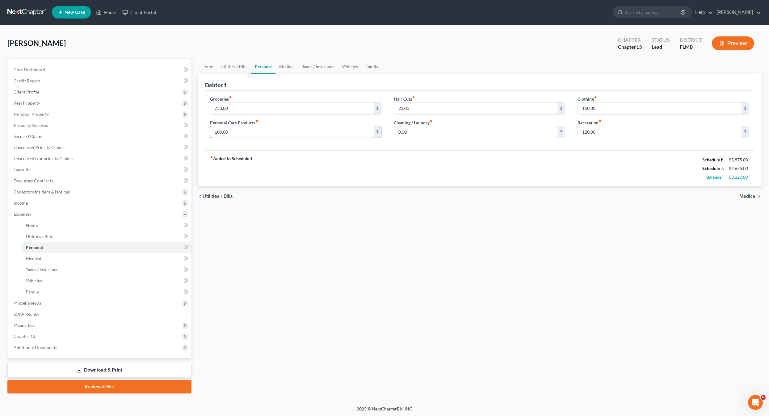
click at [306, 129] on input "100.00" at bounding box center [292, 132] width 164 height 12
drag, startPoint x: 425, startPoint y: 179, endPoint x: 411, endPoint y: 130, distance: 51.4
click at [424, 179] on div "fiber_manual_record Added to Schedule J Schedule I: $5,875.00 Schedule J: $2,65…" at bounding box center [480, 168] width 550 height 36
click at [423, 111] on input "25.00" at bounding box center [476, 109] width 164 height 12
click at [428, 198] on div "chevron_left Utilities / Bills Medical chevron_right" at bounding box center [480, 197] width 564 height 20
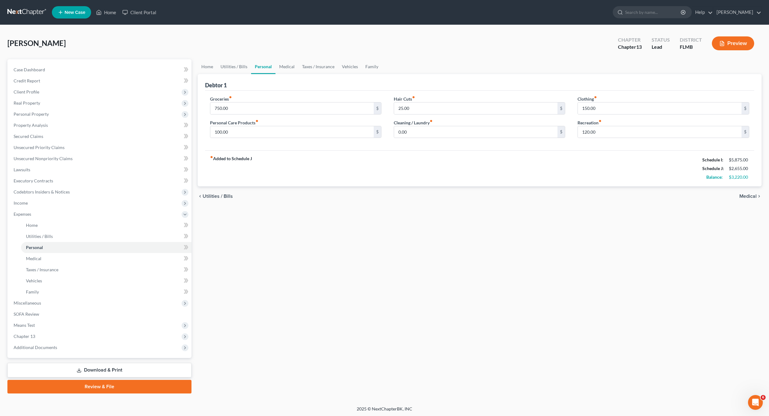
scroll to position [1, 0]
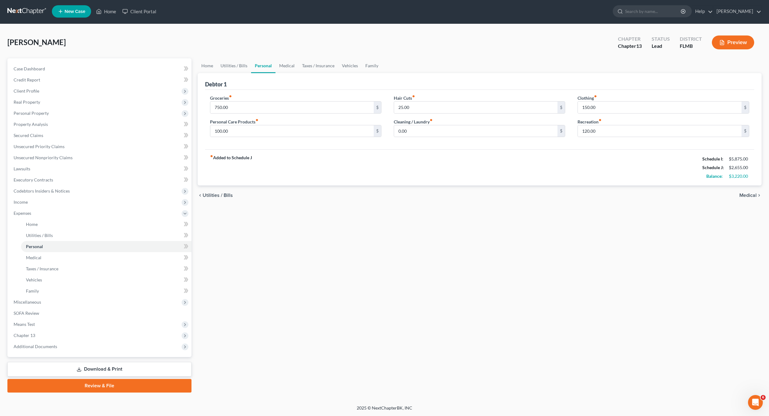
drag, startPoint x: 401, startPoint y: 257, endPoint x: 275, endPoint y: 279, distance: 127.9
click at [395, 257] on div "Home Utilities / Bills Personal Medical Taxes / Insurance Vehicles Family Debto…" at bounding box center [480, 225] width 571 height 335
click at [50, 256] on link "Medical" at bounding box center [106, 257] width 171 height 11
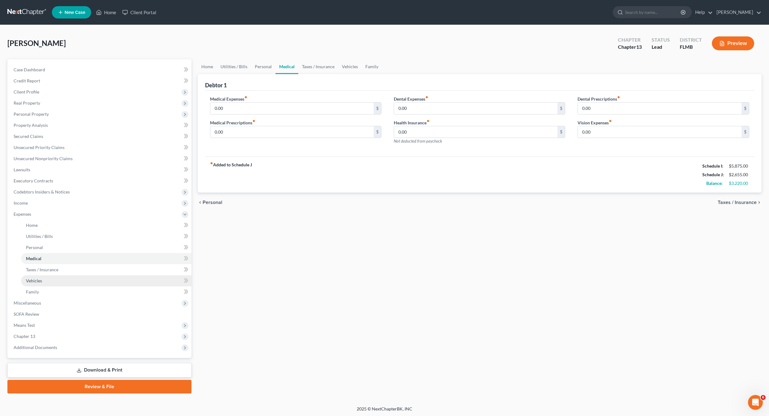
drag, startPoint x: 420, startPoint y: 269, endPoint x: 162, endPoint y: 283, distance: 258.3
click at [411, 269] on div "Home Utilities / Bills Personal Medical Taxes / Insurance Vehicles Family Debto…" at bounding box center [480, 226] width 571 height 335
click at [35, 275] on ul "Home Utilities / Bills Personal Medical" at bounding box center [100, 259] width 183 height 78
click at [35, 281] on span "Vehicles" at bounding box center [34, 280] width 16 height 5
click at [302, 300] on div "Home Utilities / Bills Personal Medical Taxes / Insurance Vehicles Family Debto…" at bounding box center [480, 226] width 571 height 335
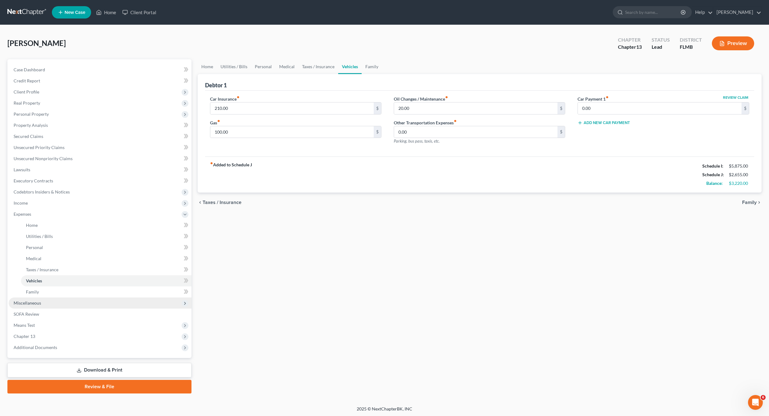
click at [32, 299] on span "Miscellaneous" at bounding box center [100, 303] width 183 height 11
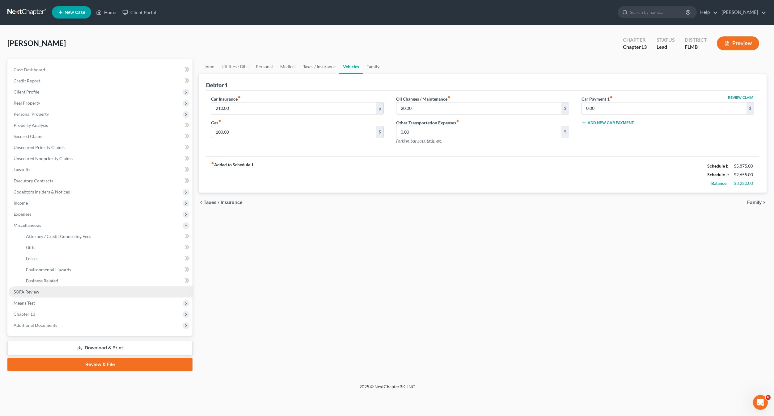
click at [34, 294] on span "SOFA Review" at bounding box center [27, 291] width 26 height 5
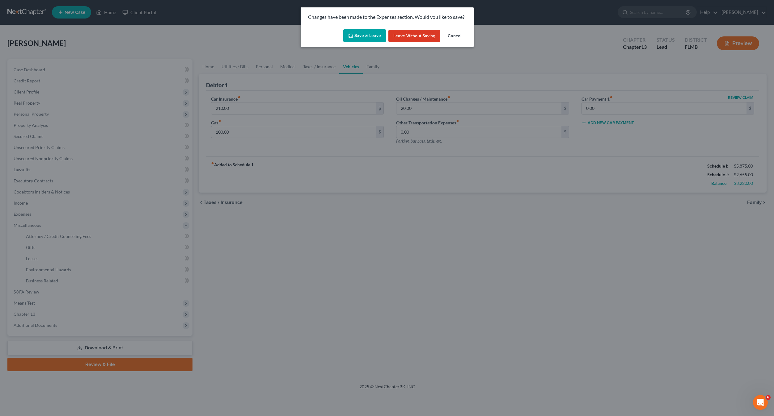
drag, startPoint x: 369, startPoint y: 46, endPoint x: 366, endPoint y: 37, distance: 10.1
click at [368, 44] on div "Save & Leave Leave without Saving Cancel" at bounding box center [387, 37] width 173 height 20
click at [366, 36] on button "Save & Leave" at bounding box center [364, 35] width 43 height 13
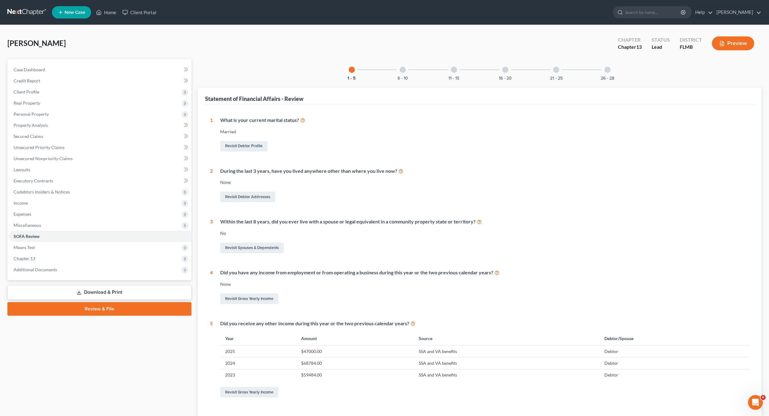
click at [345, 216] on div "1 What is your current marital status? [DEMOGRAPHIC_DATA] Revisit Debtor Profil…" at bounding box center [480, 258] width 540 height 282
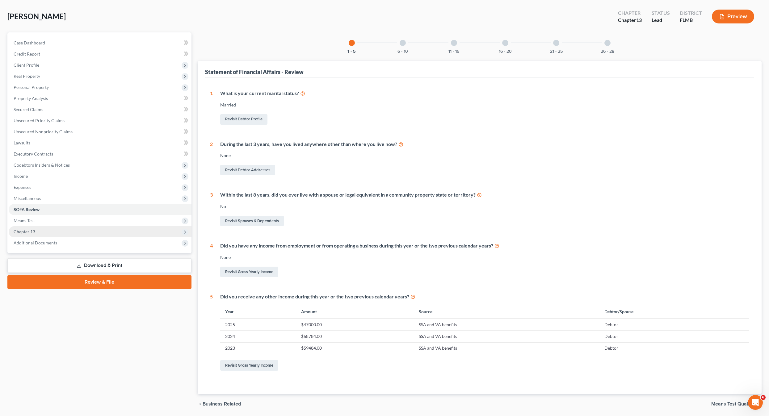
scroll to position [48, 0]
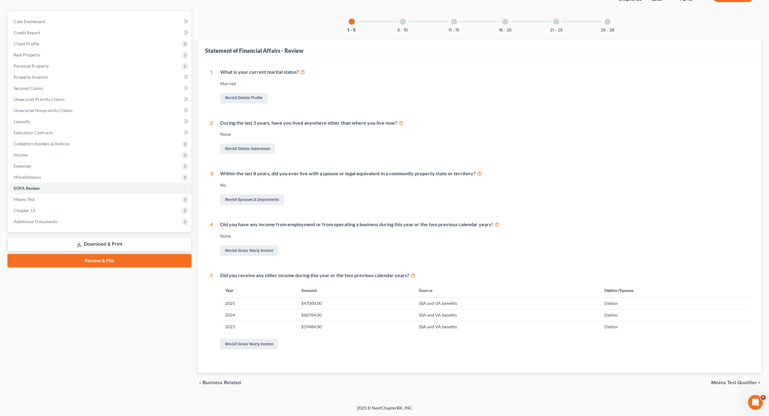
drag, startPoint x: 510, startPoint y: 184, endPoint x: 500, endPoint y: 175, distance: 13.1
click at [505, 182] on div "Within the last 8 years, did you ever live with a spouse or legal equivalent in…" at bounding box center [481, 188] width 537 height 36
click at [32, 127] on link "Executory Contracts" at bounding box center [100, 132] width 183 height 11
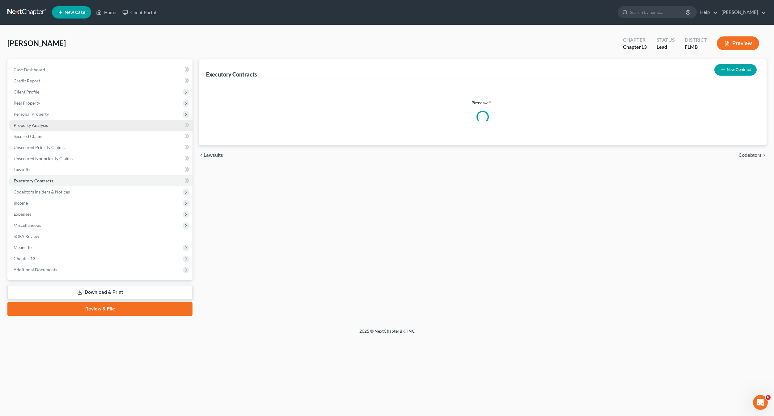
click at [33, 121] on link "Property Analysis" at bounding box center [101, 125] width 184 height 11
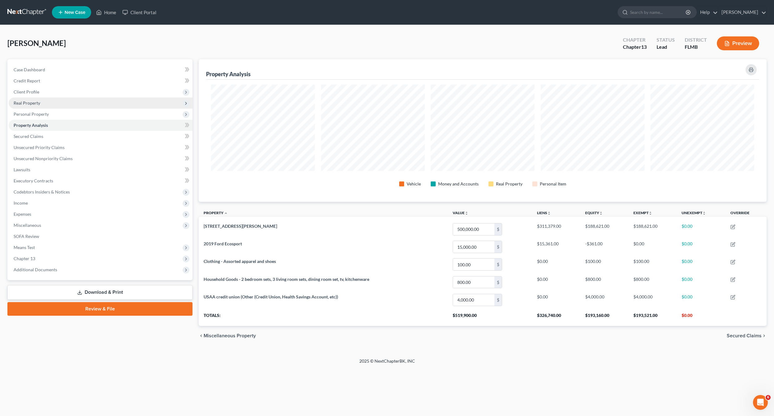
click at [57, 100] on span "Real Property" at bounding box center [101, 103] width 184 height 11
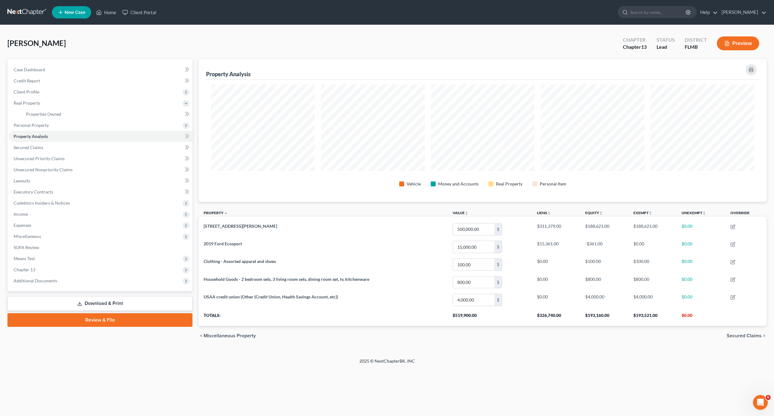
drag, startPoint x: 27, startPoint y: 95, endPoint x: 182, endPoint y: 111, distance: 156.5
click at [27, 95] on span "Client Profile" at bounding box center [101, 91] width 184 height 11
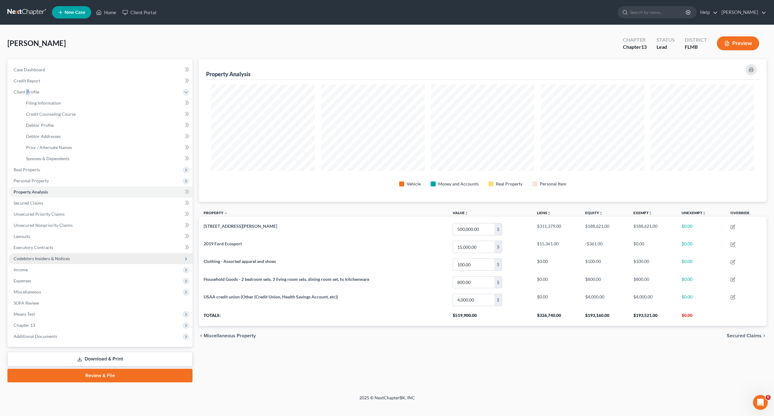
scroll to position [143, 568]
click at [27, 205] on span "Secured Claims" at bounding box center [29, 202] width 30 height 5
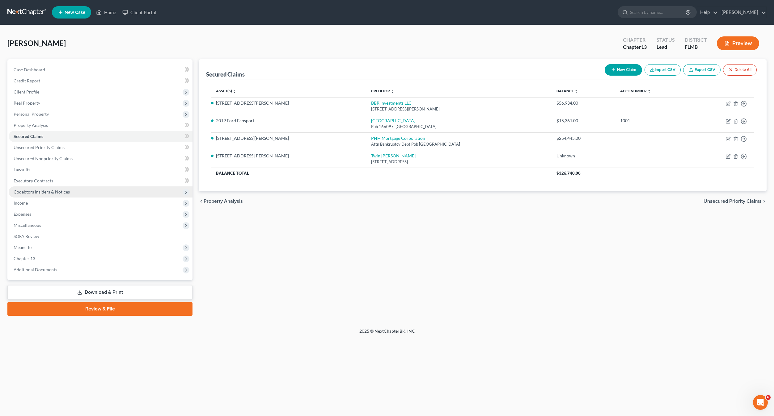
click at [30, 215] on ul "Case Dashboard Payments Invoices Payments Payments Credit Report Client Profile" at bounding box center [101, 169] width 184 height 211
drag, startPoint x: 288, startPoint y: 282, endPoint x: 246, endPoint y: 275, distance: 43.3
click at [284, 284] on div "Secured Claims New Claim Import CSV Export CSV Delete All Asset(s) expand_more …" at bounding box center [483, 187] width 574 height 257
click at [67, 210] on span "Expenses" at bounding box center [101, 214] width 184 height 11
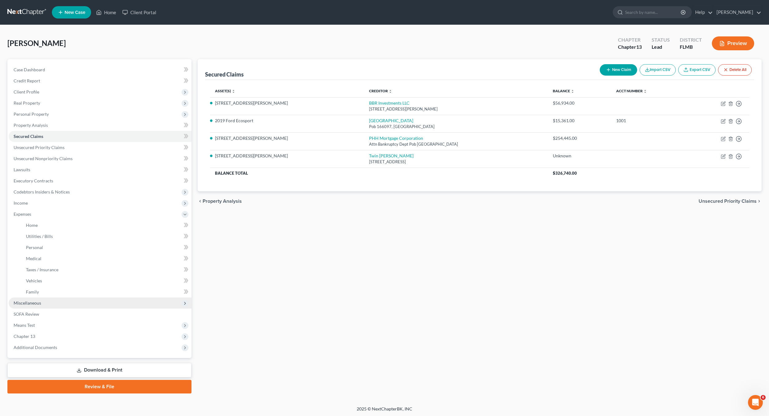
click at [26, 304] on span "Miscellaneous" at bounding box center [27, 303] width 27 height 5
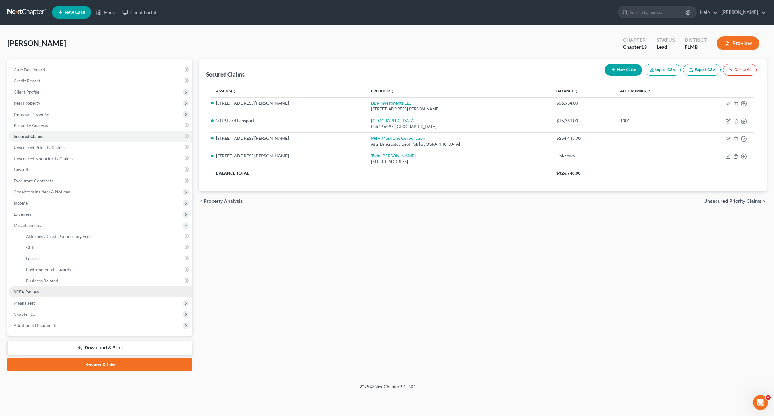
click at [23, 290] on span "SOFA Review" at bounding box center [27, 291] width 26 height 5
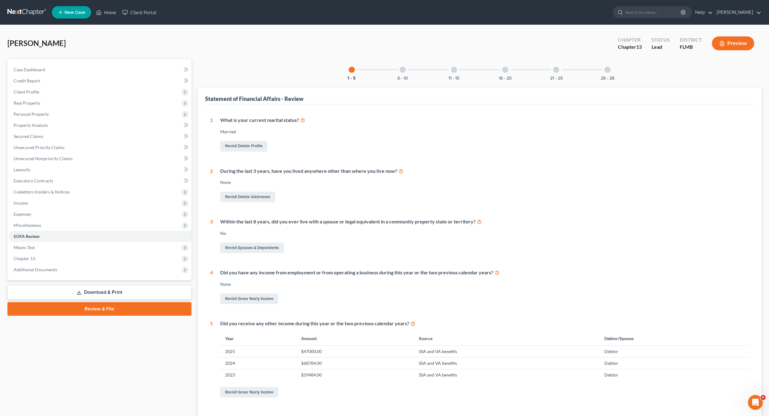
click at [424, 287] on div "None" at bounding box center [484, 284] width 529 height 6
click at [26, 253] on span "Means Test" at bounding box center [100, 247] width 183 height 11
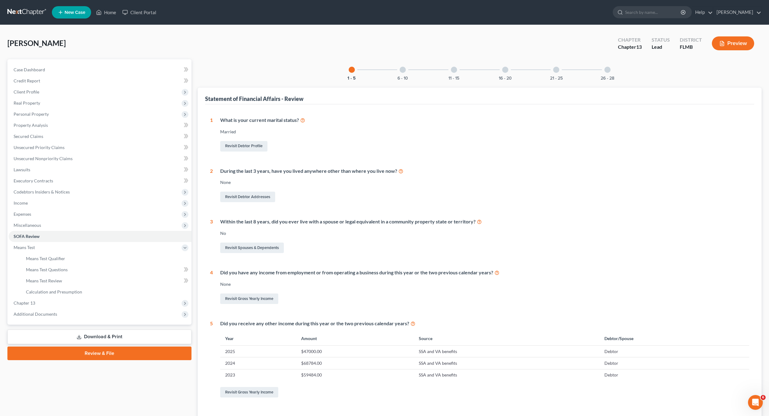
drag, startPoint x: 26, startPoint y: 253, endPoint x: 21, endPoint y: 294, distance: 42.0
click at [21, 294] on ul "Exemption from Presumption Means Test Qualifier Means Test Questions Means Test…" at bounding box center [100, 275] width 183 height 44
click at [567, 201] on div "Revisit Debtor Addresses" at bounding box center [484, 197] width 529 height 13
click at [32, 159] on span "Unsecured Nonpriority Claims" at bounding box center [43, 158] width 59 height 5
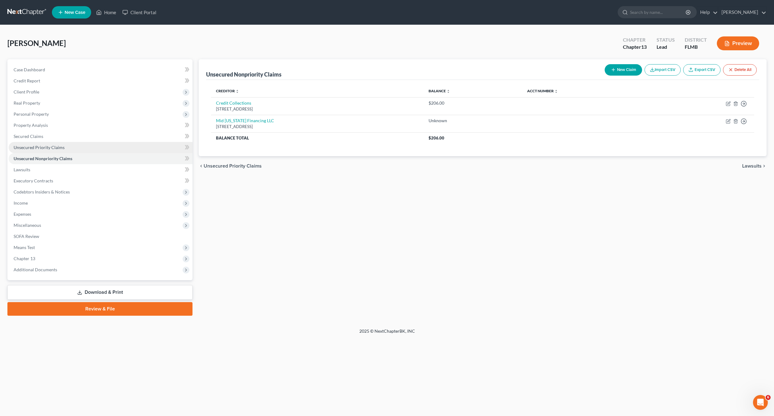
drag, startPoint x: 36, startPoint y: 147, endPoint x: 173, endPoint y: 149, distance: 137.2
click at [36, 147] on span "Unsecured Priority Claims" at bounding box center [39, 147] width 51 height 5
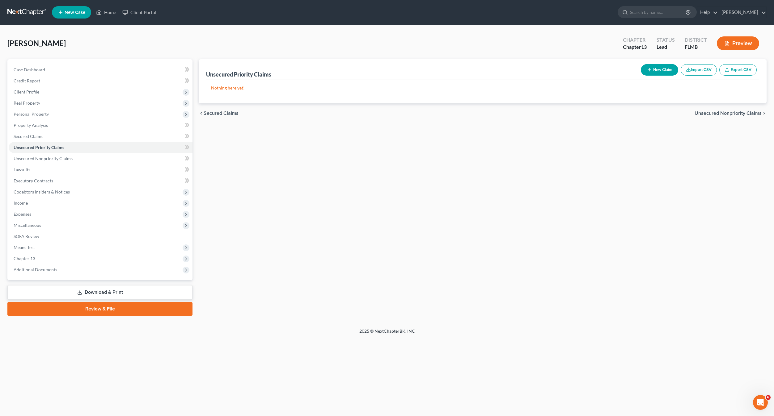
click at [375, 243] on div "Unsecured Priority Claims New Claim Import CSV Export CSV Nothing here yet! Pre…" at bounding box center [483, 187] width 574 height 257
click at [46, 131] on link "Secured Claims" at bounding box center [101, 136] width 184 height 11
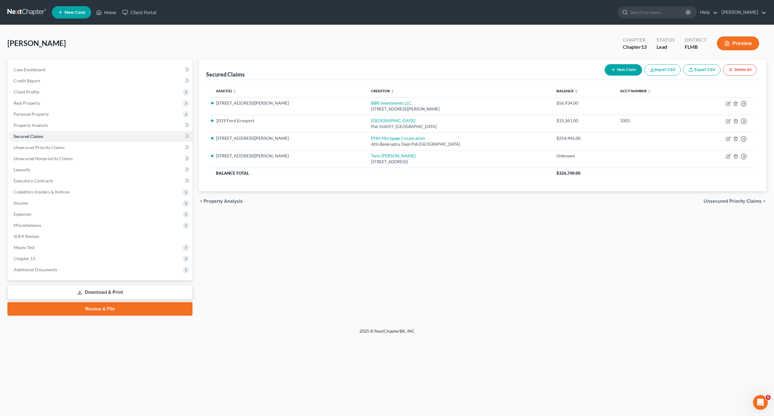
click at [367, 230] on div "Secured Claims New Claim Import CSV Export CSV Delete All Asset(s) expand_more …" at bounding box center [483, 187] width 574 height 257
click at [367, 228] on div "Secured Claims New Claim Import CSV Export CSV Delete All Asset(s) expand_more …" at bounding box center [483, 187] width 574 height 257
click at [44, 100] on span "Real Property" at bounding box center [101, 103] width 184 height 11
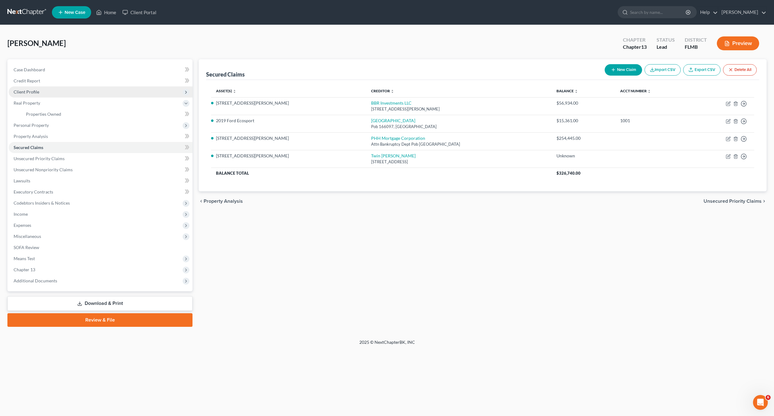
click at [29, 89] on span "Client Profile" at bounding box center [101, 91] width 184 height 11
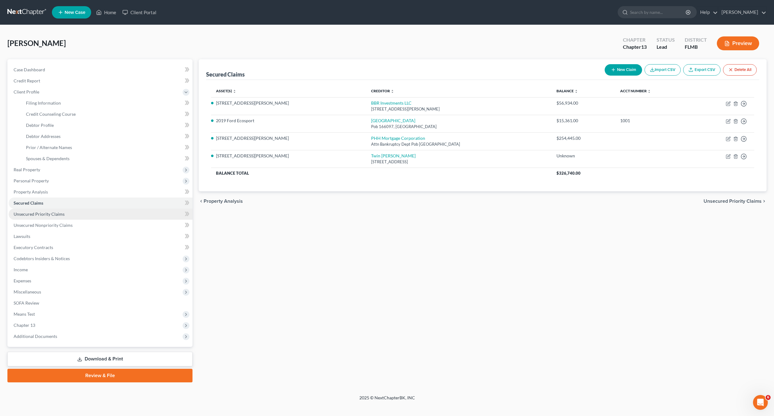
click at [19, 218] on link "Unsecured Priority Claims" at bounding box center [101, 214] width 184 height 11
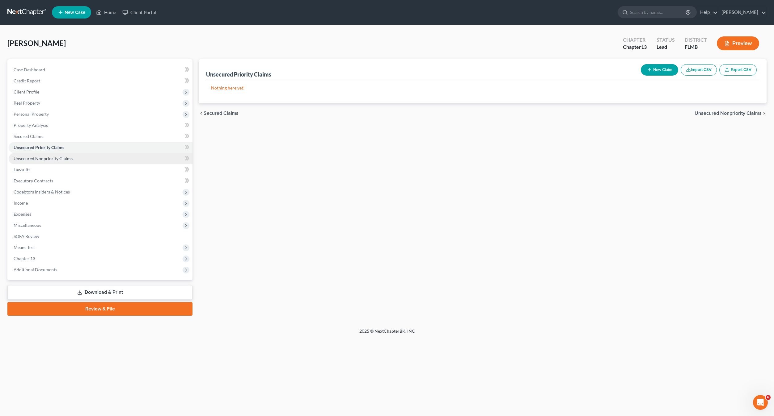
click at [40, 159] on span "Unsecured Nonpriority Claims" at bounding box center [43, 158] width 59 height 5
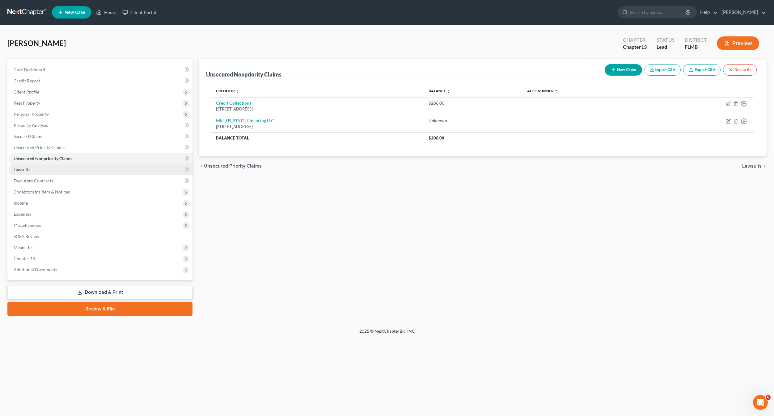
click at [21, 175] on link "Lawsuits" at bounding box center [101, 169] width 184 height 11
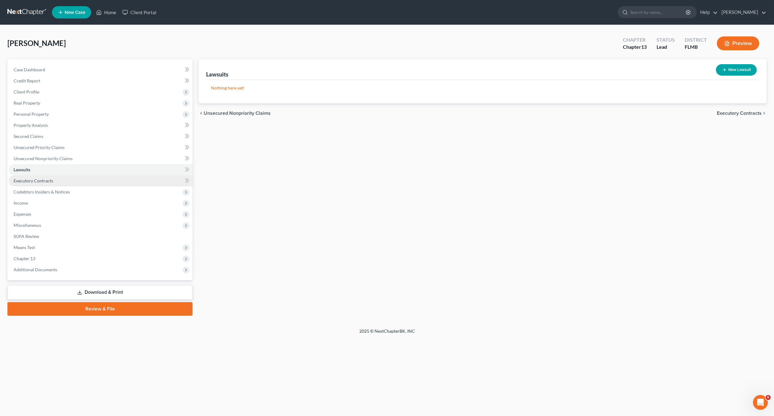
click at [25, 182] on span "Executory Contracts" at bounding box center [34, 180] width 40 height 5
drag, startPoint x: 32, startPoint y: 192, endPoint x: 29, endPoint y: 198, distance: 6.5
click at [32, 192] on span "Codebtors Insiders & Notices" at bounding box center [42, 191] width 56 height 5
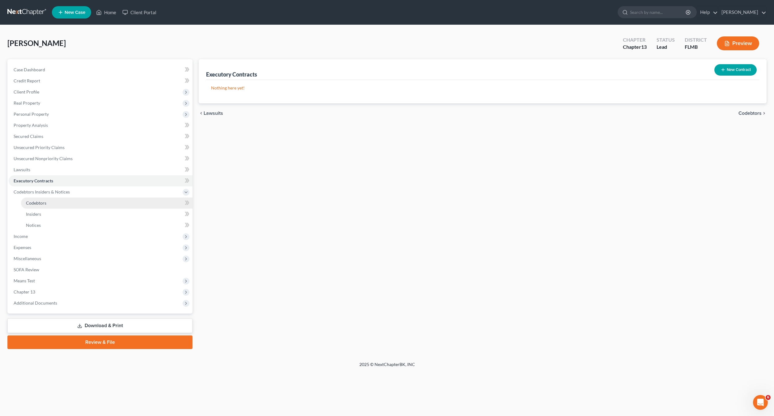
click at [26, 204] on span "Codebtors" at bounding box center [36, 202] width 20 height 5
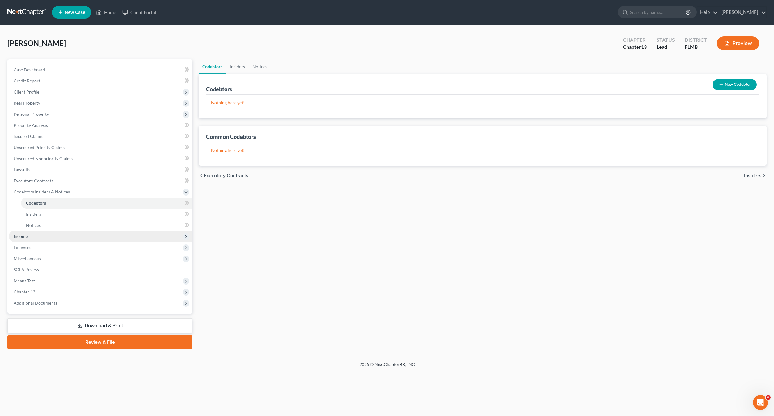
click at [25, 236] on span "Income" at bounding box center [21, 236] width 14 height 5
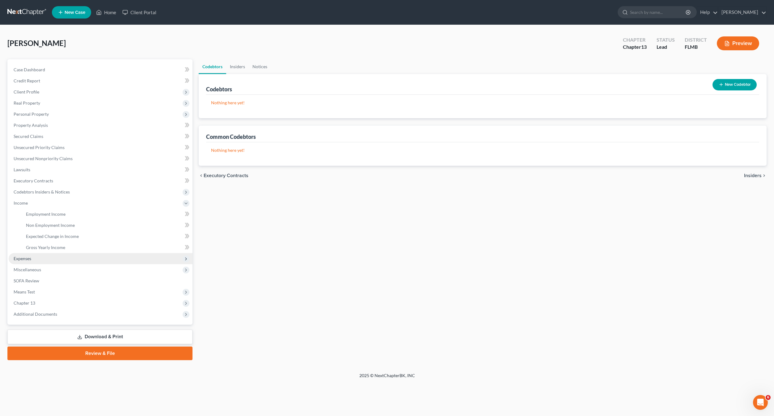
click at [28, 259] on span "Expenses" at bounding box center [23, 258] width 18 height 5
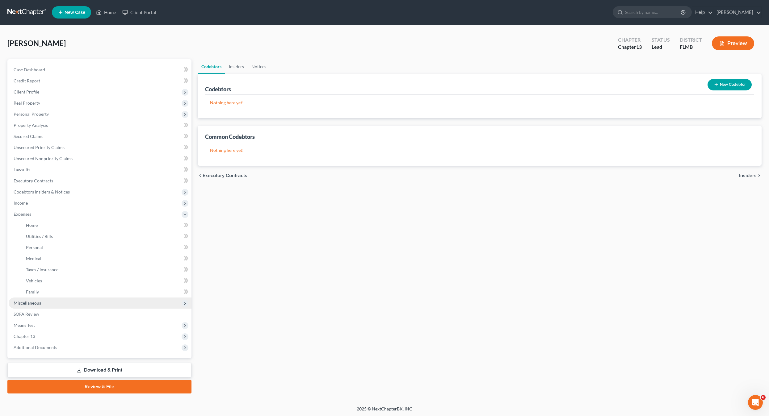
click at [25, 304] on span "Miscellaneous" at bounding box center [27, 303] width 27 height 5
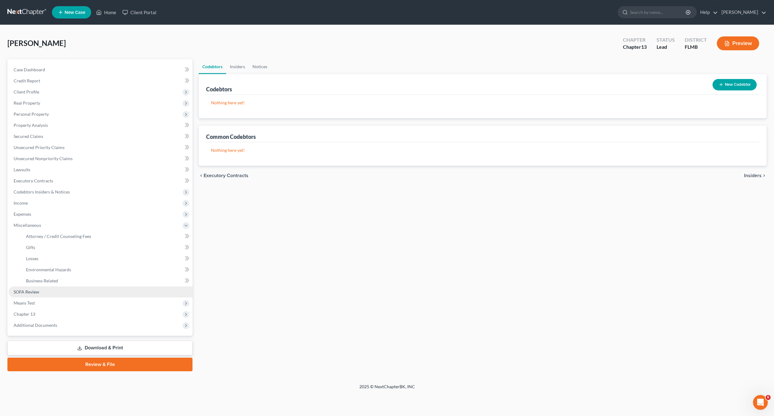
click at [25, 294] on span "SOFA Review" at bounding box center [27, 291] width 26 height 5
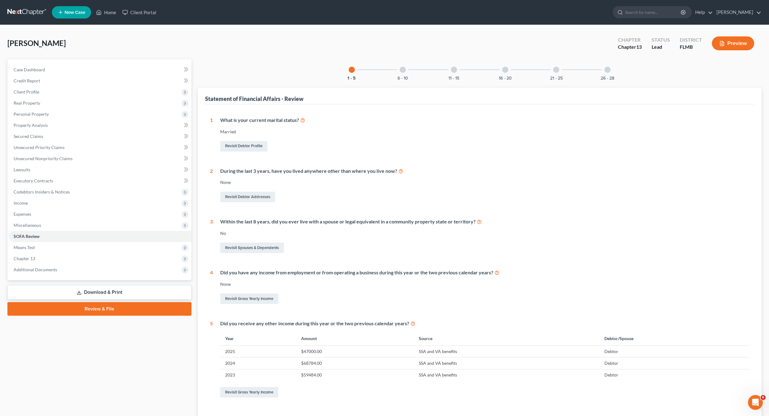
drag, startPoint x: 623, startPoint y: 155, endPoint x: 266, endPoint y: 266, distance: 373.8
click at [618, 158] on div "1 What is your current marital status? [DEMOGRAPHIC_DATA] Revisit Debtor Profil…" at bounding box center [480, 258] width 540 height 282
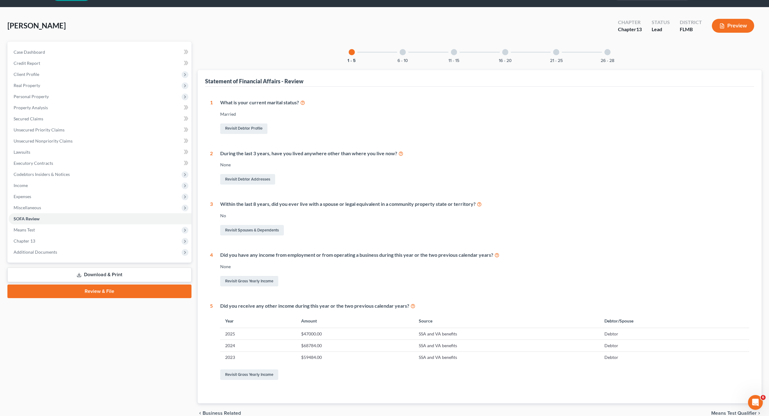
scroll to position [48, 0]
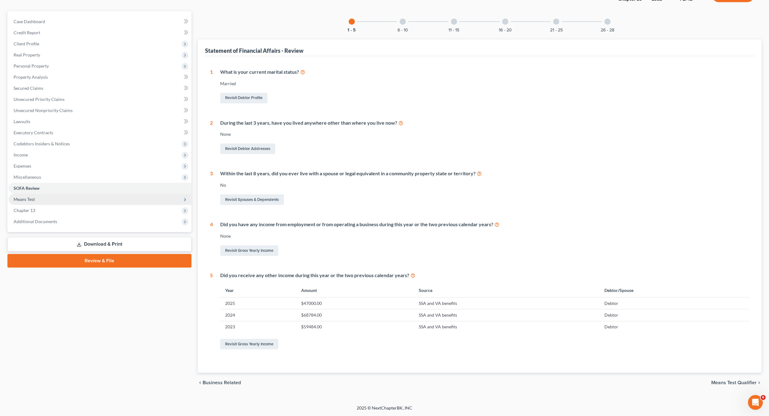
click at [24, 200] on span "Means Test" at bounding box center [24, 199] width 21 height 5
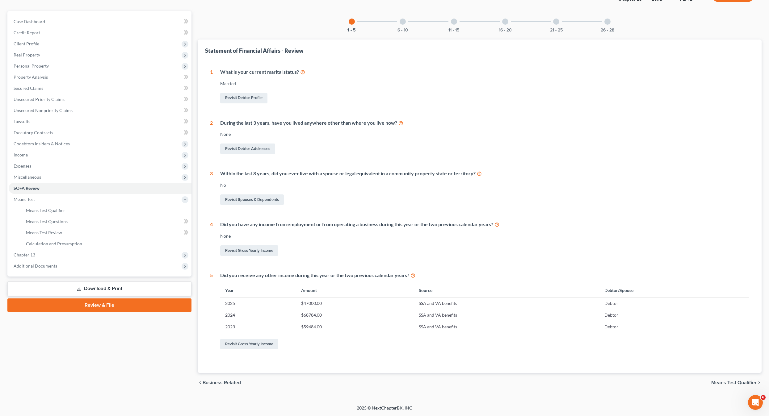
drag, startPoint x: 568, startPoint y: 165, endPoint x: 290, endPoint y: 171, distance: 278.4
click at [568, 165] on div "1 What is your current marital status? [DEMOGRAPHIC_DATA] Revisit Debtor Profil…" at bounding box center [480, 210] width 540 height 282
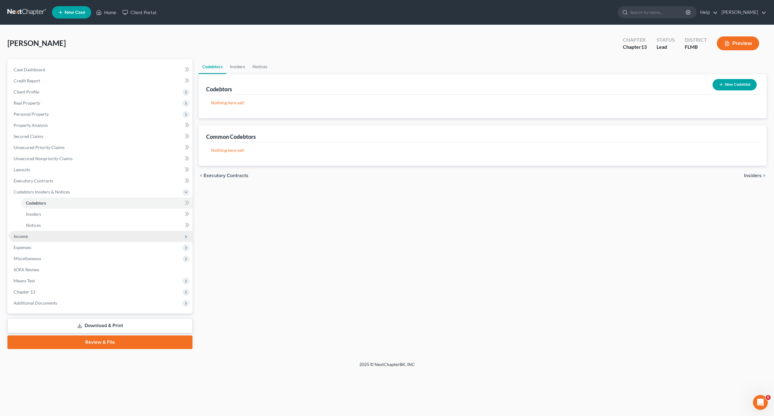
drag, startPoint x: 423, startPoint y: 249, endPoint x: 80, endPoint y: 236, distance: 343.8
click at [423, 249] on div "Codebtors Insiders Notices Codebtors New Codebtor Nothing here yet! Name Credit…" at bounding box center [483, 204] width 574 height 290
click at [428, 249] on div "Codebtors Insiders Notices Codebtors New Codebtor Nothing here yet! Name Credit…" at bounding box center [483, 204] width 574 height 290
click at [128, 327] on link "Download & Print" at bounding box center [99, 326] width 185 height 15
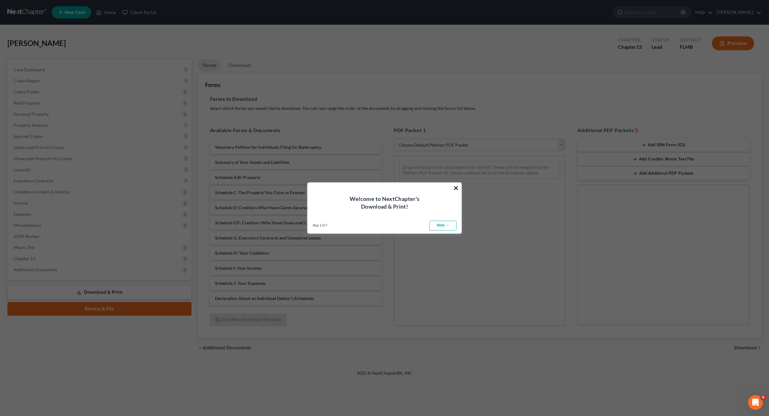
click at [456, 190] on button "×" at bounding box center [456, 188] width 6 height 10
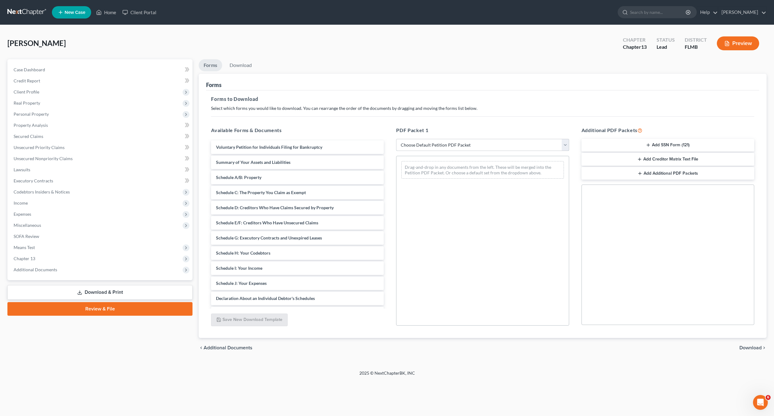
click at [474, 147] on select "Choose Default Petition PDF Packet Complete Bankruptcy Petition (all forms and …" at bounding box center [482, 145] width 173 height 12
select select "0"
click at [396, 139] on select "Choose Default Petition PDF Packet Complete Bankruptcy Petition (all forms and …" at bounding box center [482, 145] width 173 height 12
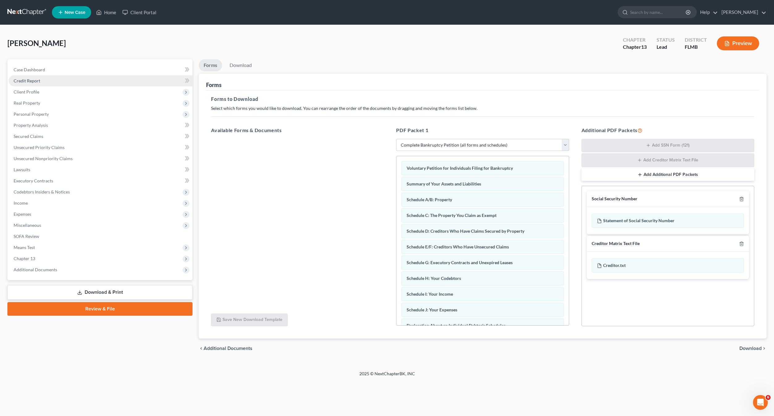
click at [24, 84] on link "Credit Report" at bounding box center [101, 80] width 184 height 11
click at [28, 91] on span "Client Profile" at bounding box center [27, 91] width 26 height 5
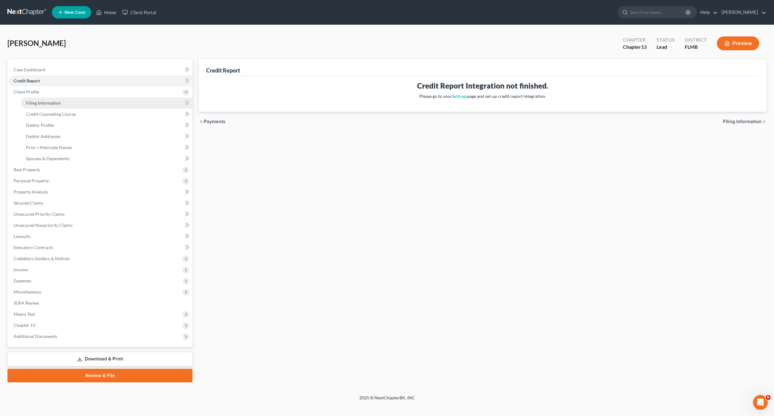
click at [42, 104] on span "Filing Information" at bounding box center [43, 102] width 35 height 5
select select "1"
select select "0"
select select "3"
select select "9"
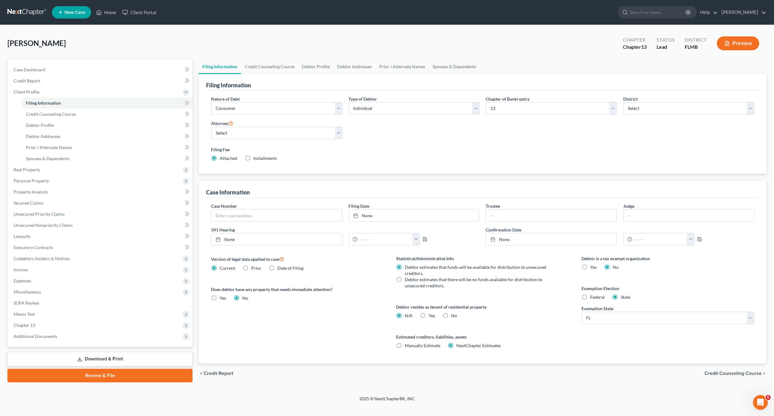
click at [495, 154] on div "Filing Fee Attached Installments Installments" at bounding box center [482, 153] width 543 height 15
click at [121, 363] on link "Download & Print" at bounding box center [99, 359] width 185 height 15
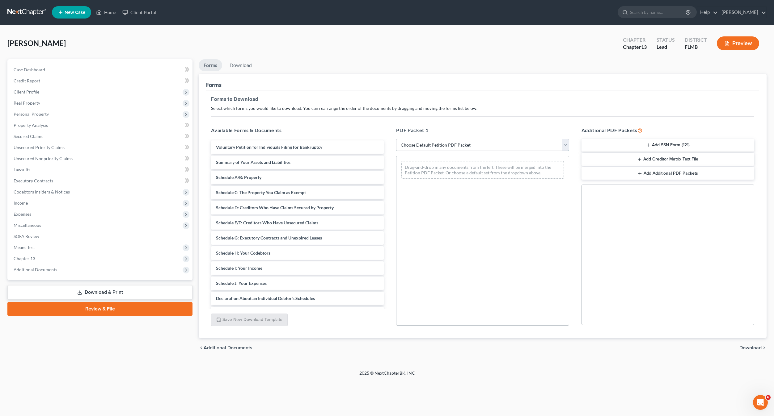
drag, startPoint x: 478, startPoint y: 145, endPoint x: 477, endPoint y: 150, distance: 5.1
click at [478, 146] on select "Choose Default Petition PDF Packet Complete Bankruptcy Petition (all forms and …" at bounding box center [482, 145] width 173 height 12
select select "0"
click at [396, 139] on select "Choose Default Petition PDF Packet Complete Bankruptcy Petition (all forms and …" at bounding box center [482, 145] width 173 height 12
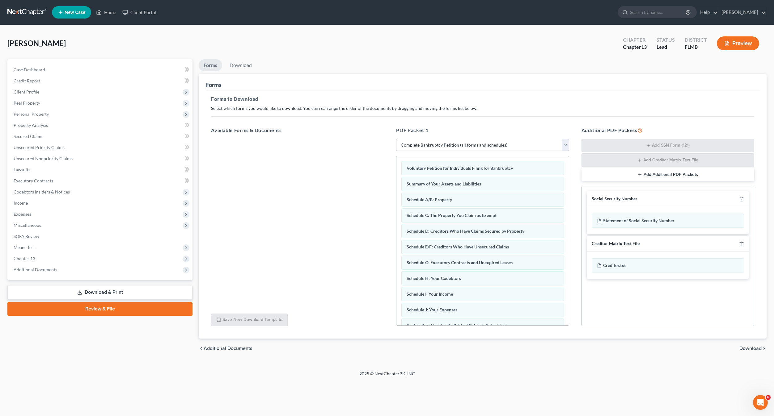
click at [756, 349] on span "Download" at bounding box center [750, 348] width 22 height 5
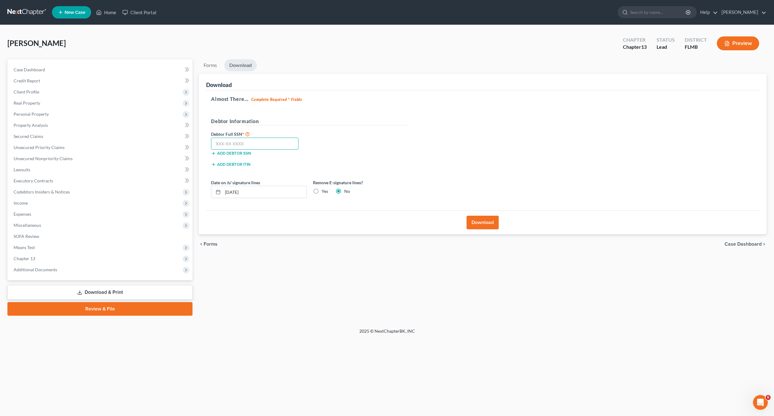
click at [222, 143] on input "text" at bounding box center [254, 144] width 87 height 12
type input "583-57-1784"
click at [322, 194] on label "Yes" at bounding box center [325, 191] width 6 height 6
click at [324, 192] on input "Yes" at bounding box center [326, 190] width 4 height 4
radio input "true"
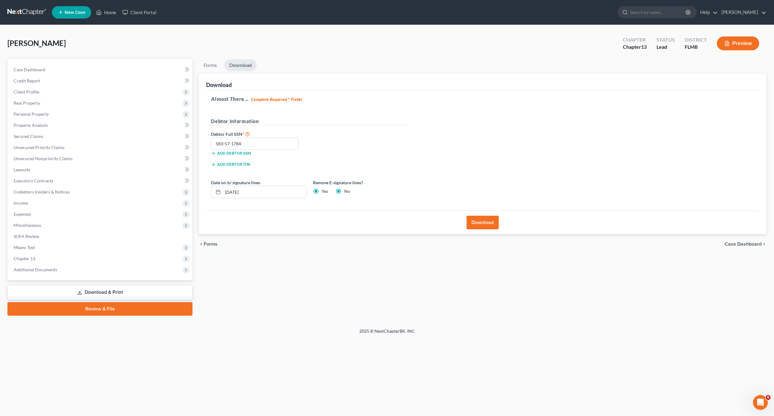
radio input "false"
click at [481, 229] on button "Download" at bounding box center [482, 223] width 32 height 14
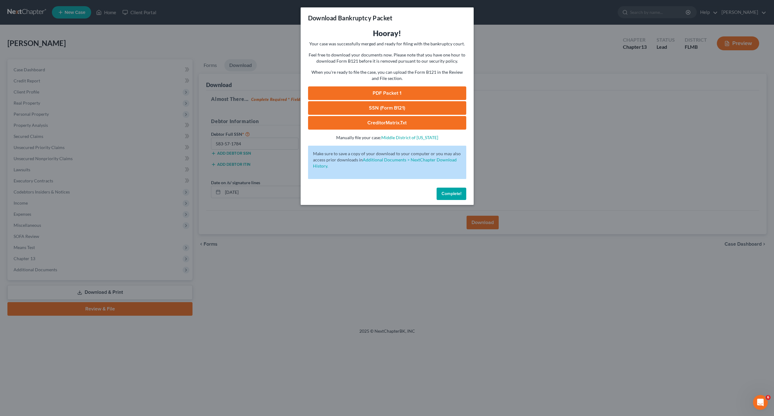
click at [358, 108] on link "SSN (Form B121)" at bounding box center [387, 108] width 158 height 14
click at [395, 91] on link "PDF Packet 1" at bounding box center [387, 93] width 158 height 14
